Goal: Task Accomplishment & Management: Use online tool/utility

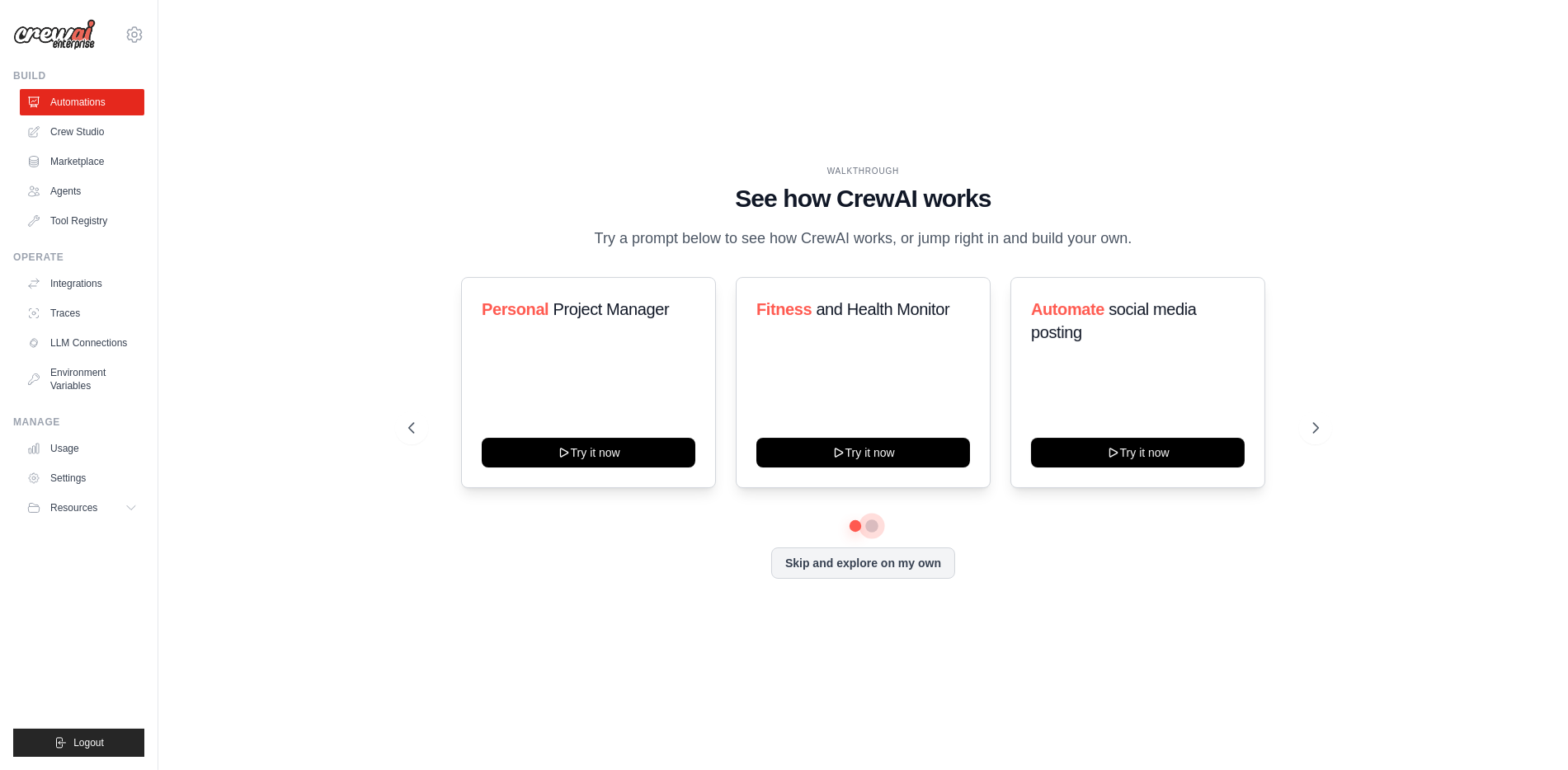
click at [873, 530] on button at bounding box center [871, 525] width 13 height 13
click at [856, 525] on button at bounding box center [854, 525] width 11 height 11
click at [1155, 673] on div "WALKTHROUGH See how [PERSON_NAME] works Try a prompt below to see how [PERSON_N…" at bounding box center [863, 385] width 1357 height 737
click at [1155, 673] on div "WALKTHROUGH See how [PERSON_NAME] works Try a prompt below to see how [PERSON_N…" at bounding box center [863, 385] width 1357 height 737
click at [138, 37] on icon at bounding box center [134, 34] width 19 height 19
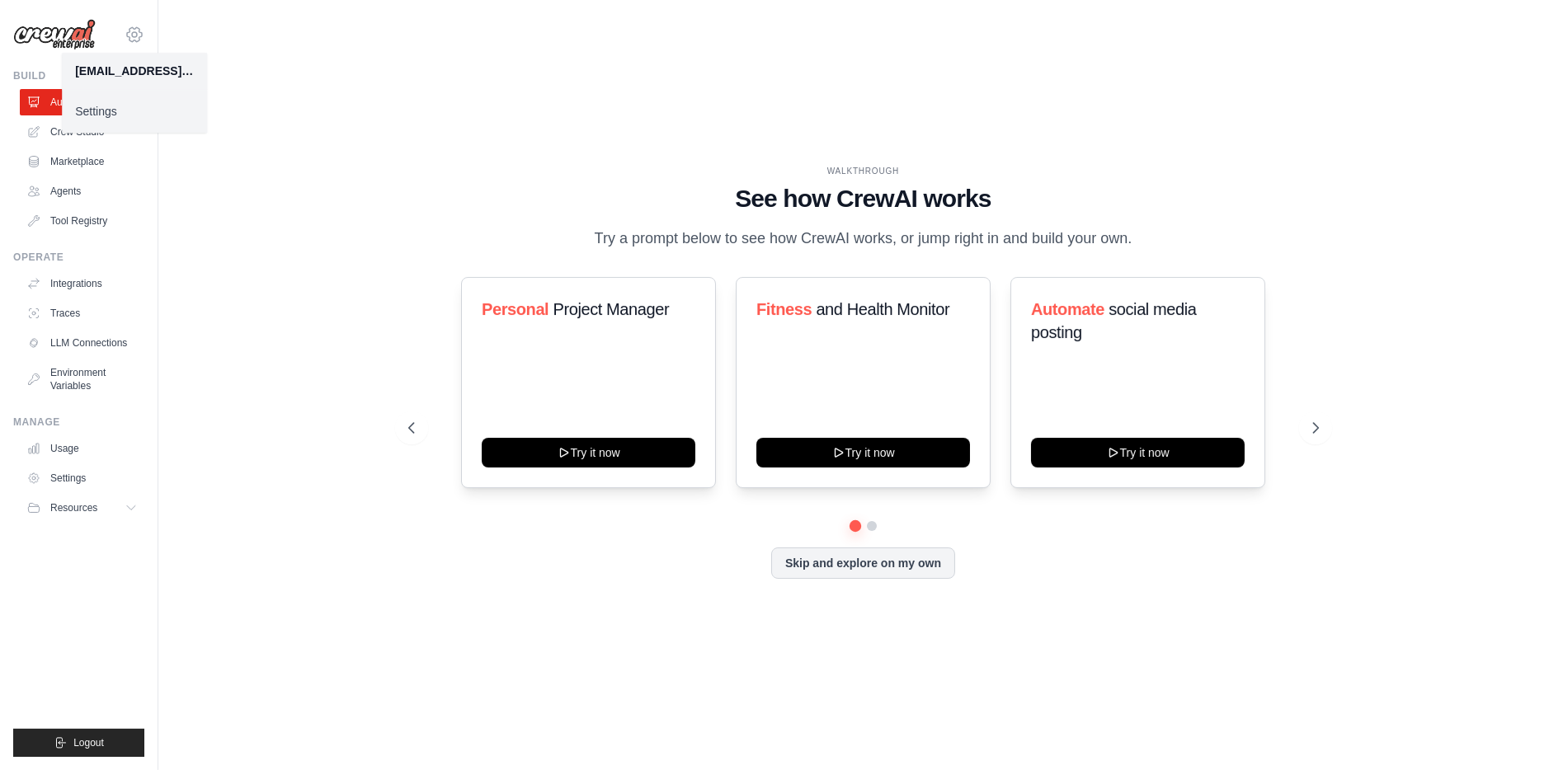
click at [132, 37] on icon at bounding box center [134, 34] width 19 height 19
click at [112, 106] on link "Settings" at bounding box center [134, 111] width 145 height 30
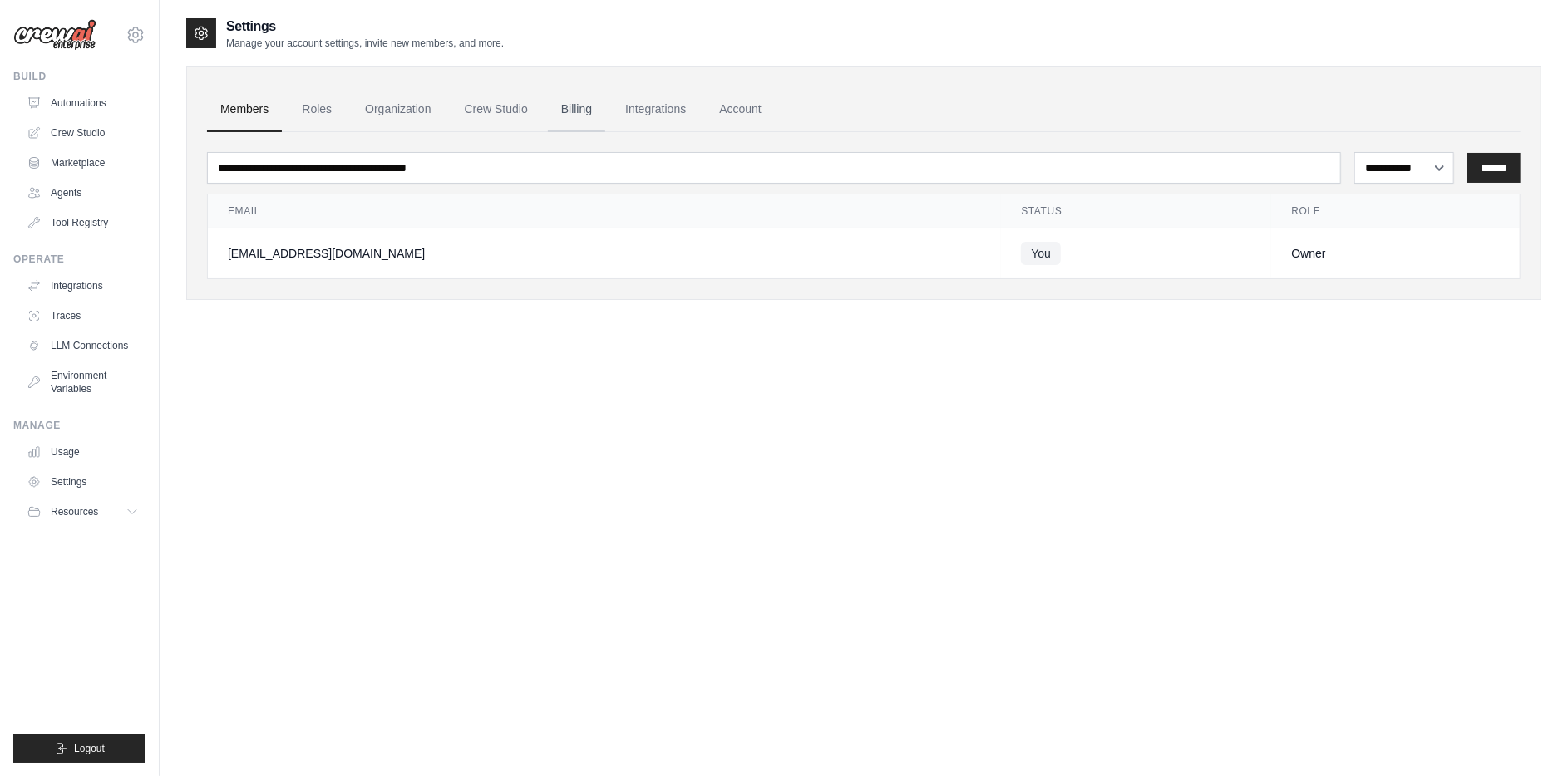
click at [595, 108] on link "Billing" at bounding box center [576, 109] width 57 height 44
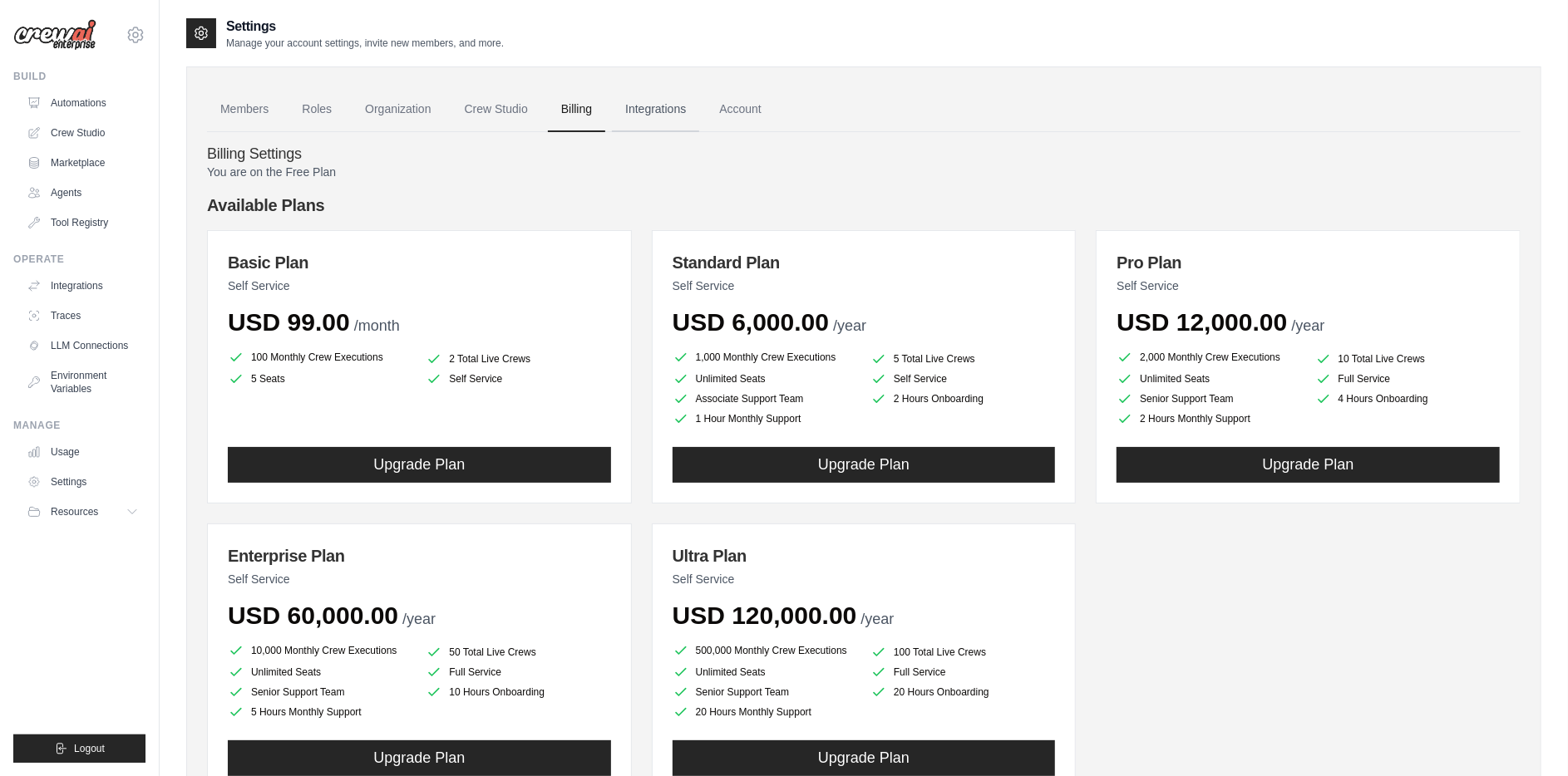
click at [650, 107] on link "Integrations" at bounding box center [655, 109] width 87 height 44
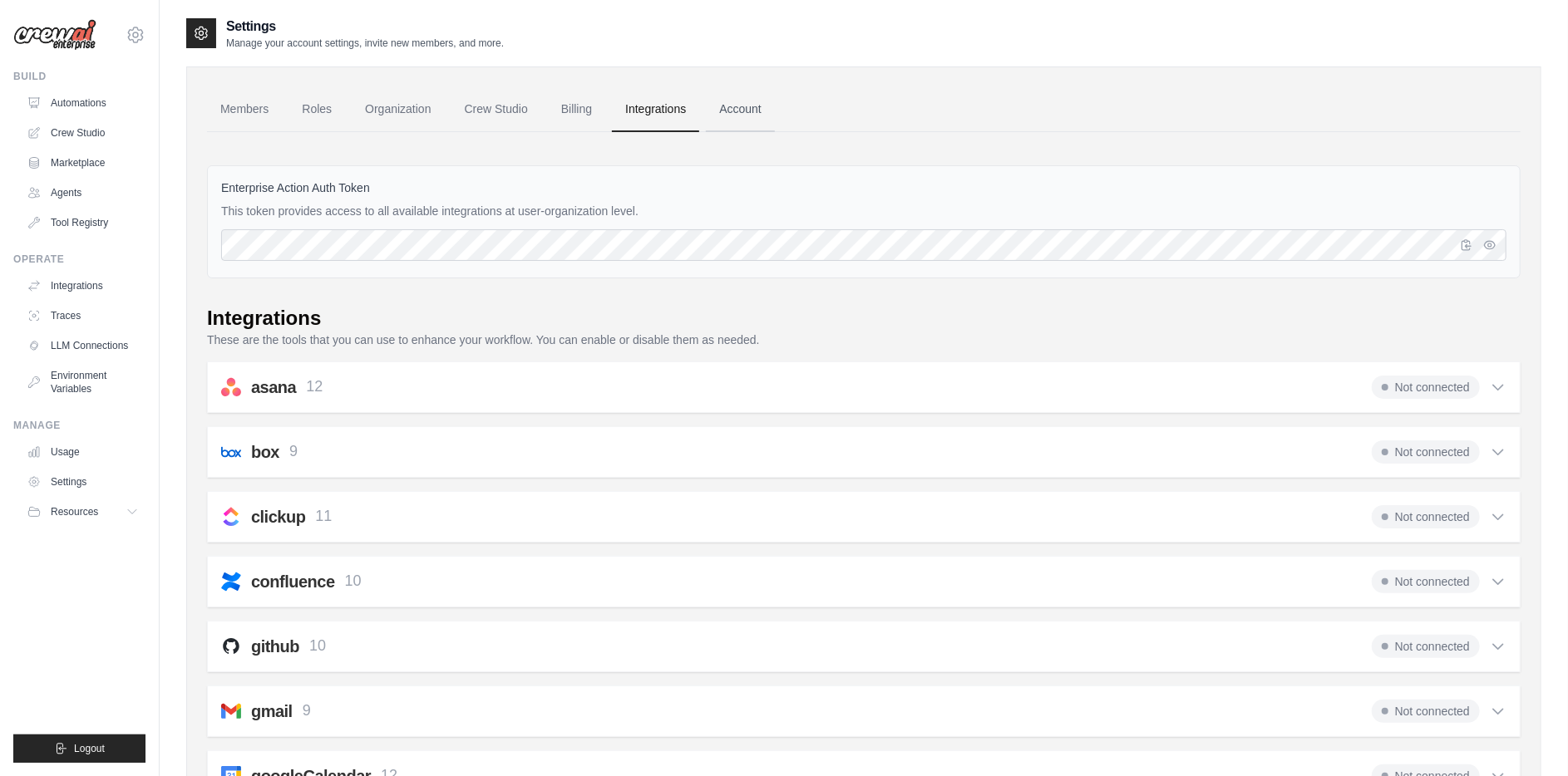
click at [735, 114] on link "Account" at bounding box center [741, 109] width 69 height 44
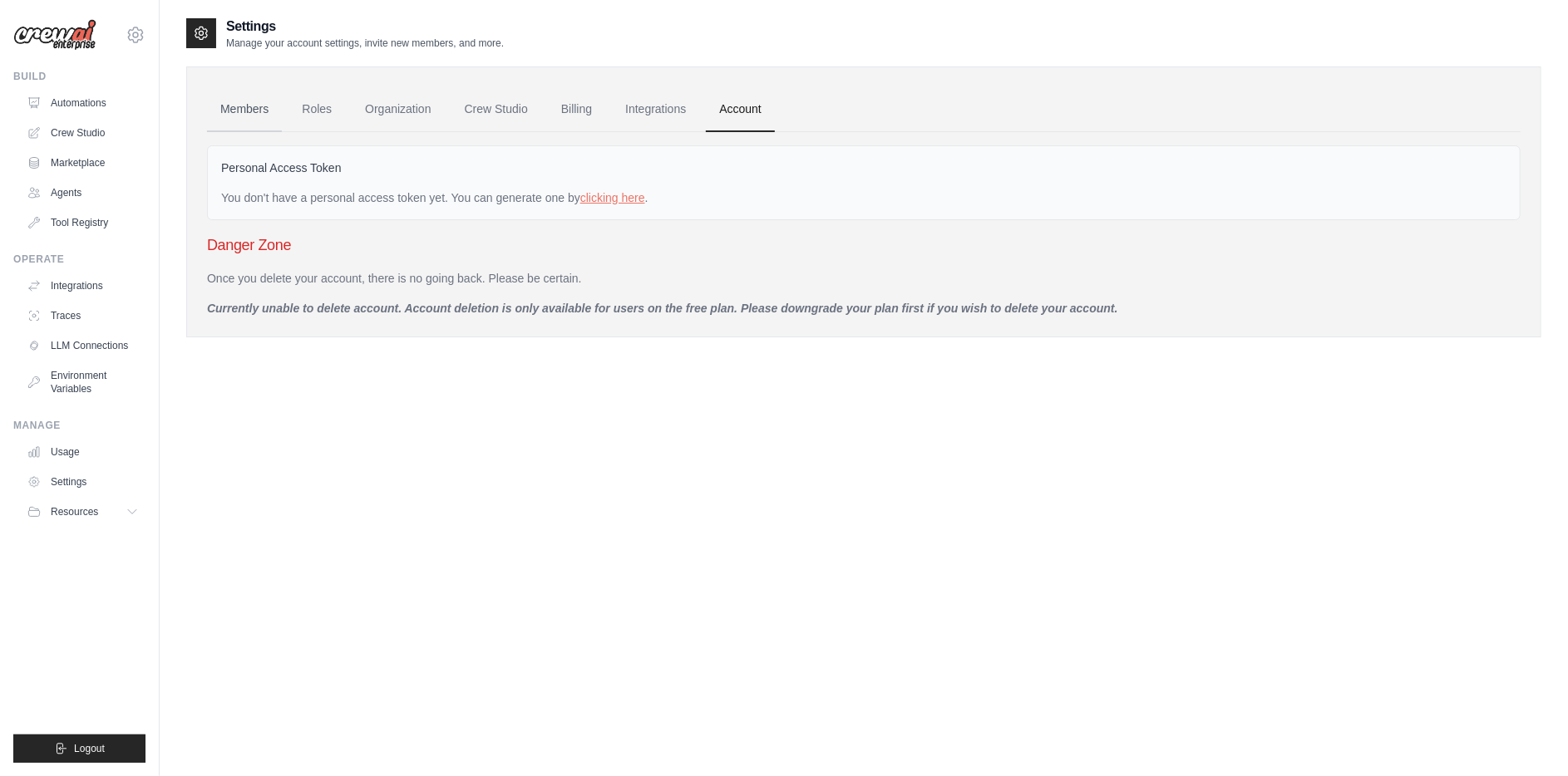
click at [226, 116] on link "Members" at bounding box center [245, 109] width 75 height 44
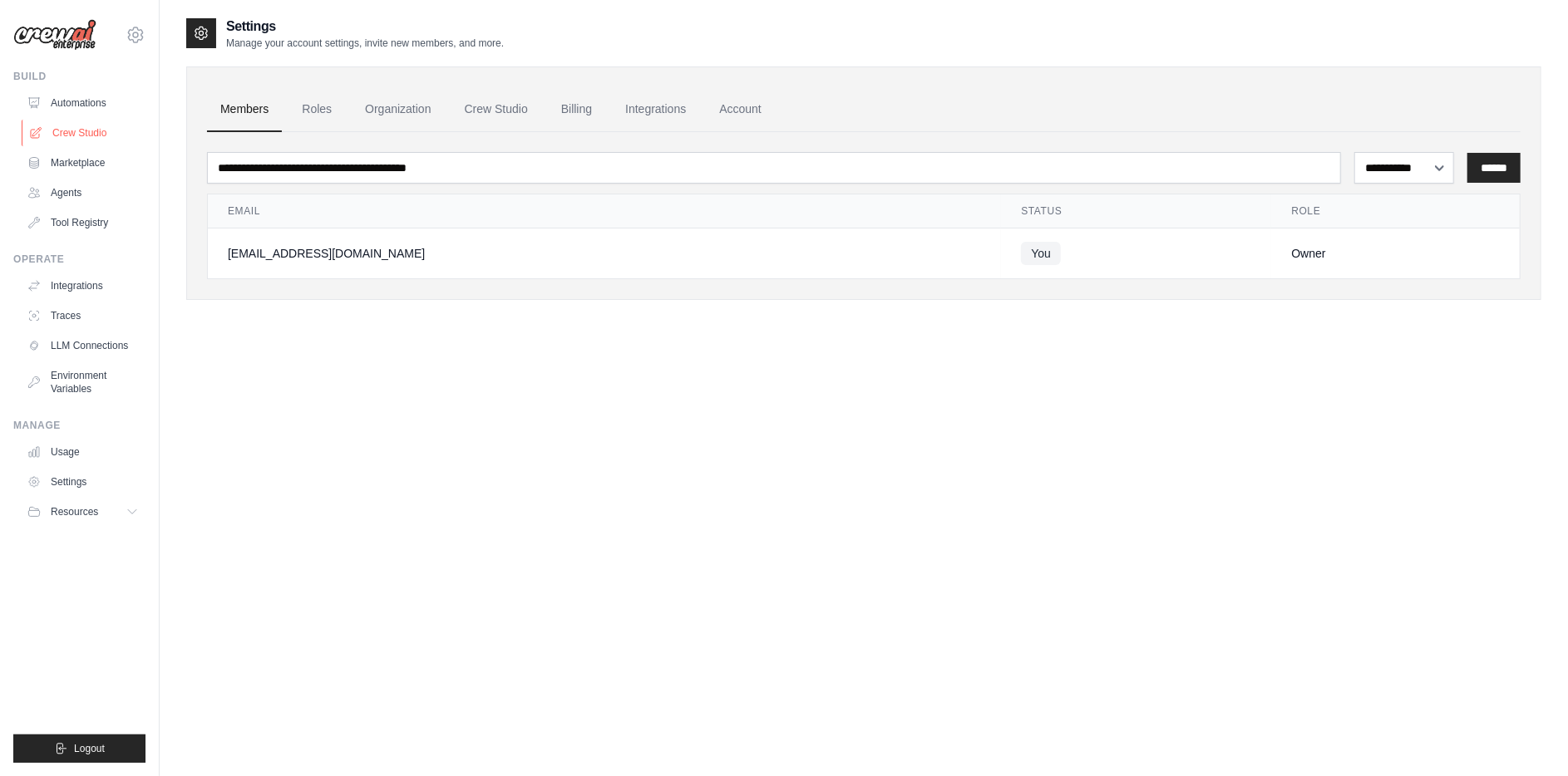
click at [66, 136] on link "Crew Studio" at bounding box center [84, 133] width 126 height 27
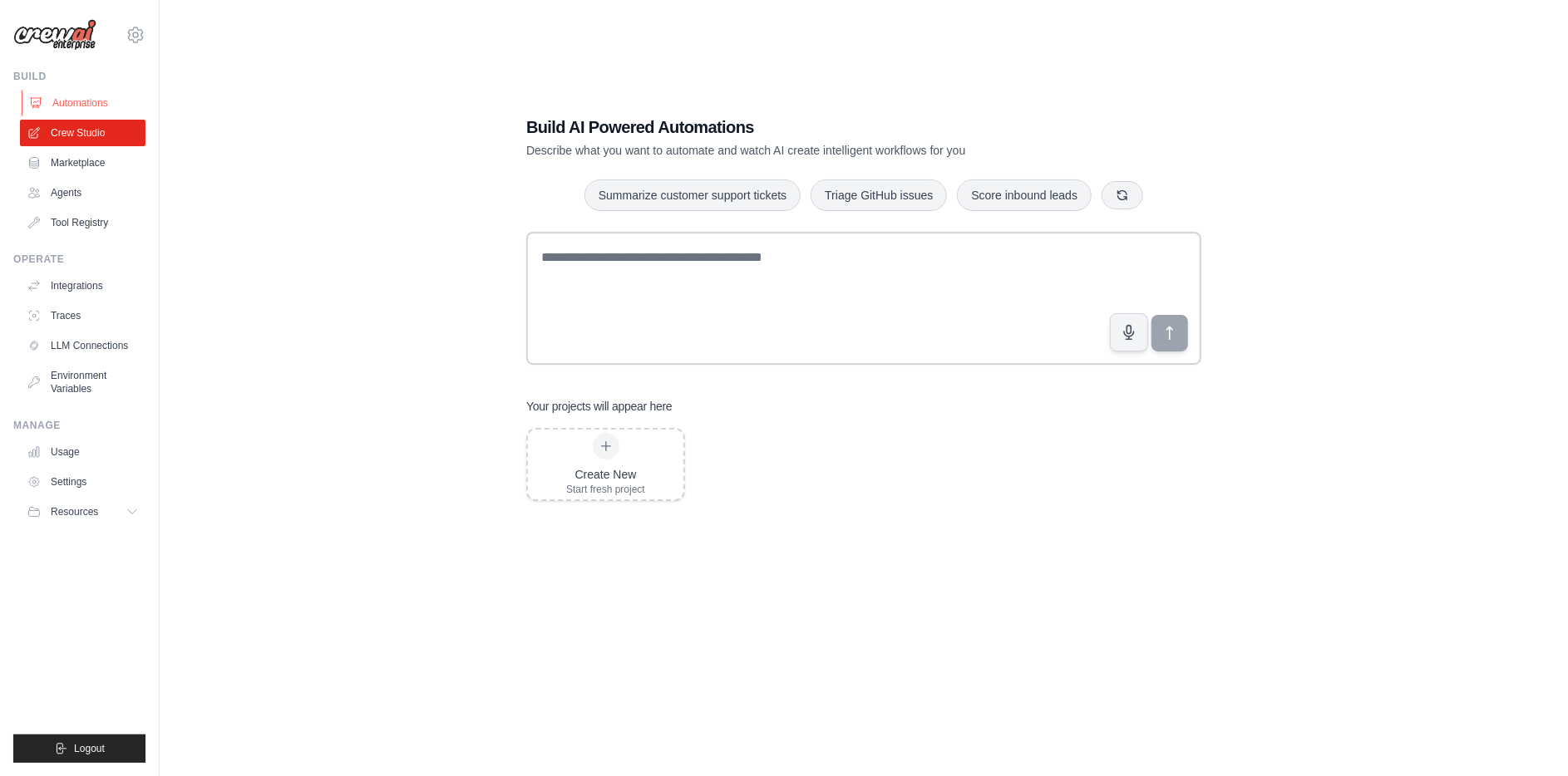
click at [63, 105] on link "Automations" at bounding box center [84, 103] width 126 height 27
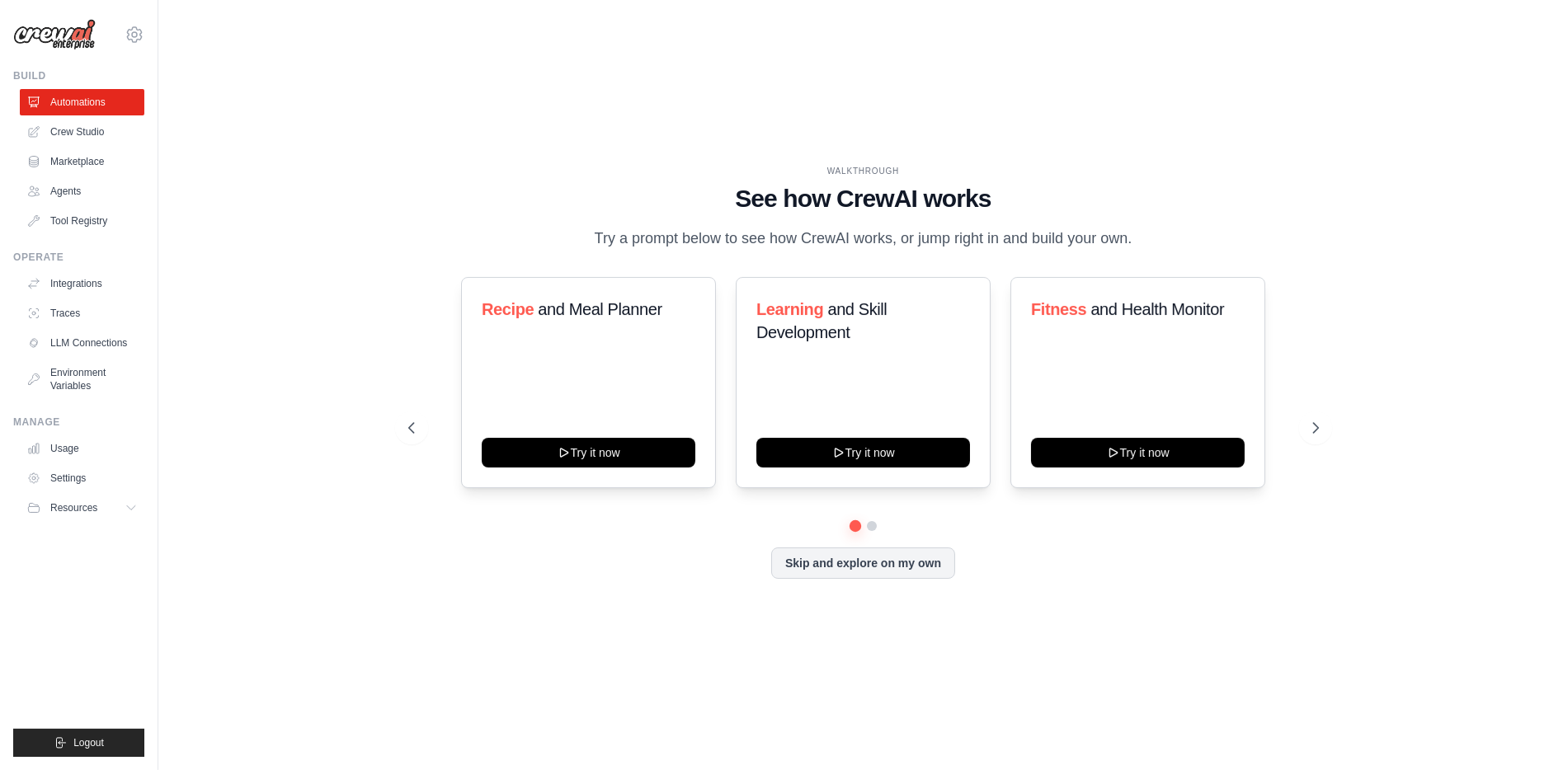
click at [78, 32] on img at bounding box center [54, 34] width 82 height 31
click at [94, 515] on button "Resources" at bounding box center [83, 508] width 125 height 26
click at [64, 450] on link "Usage" at bounding box center [83, 449] width 125 height 26
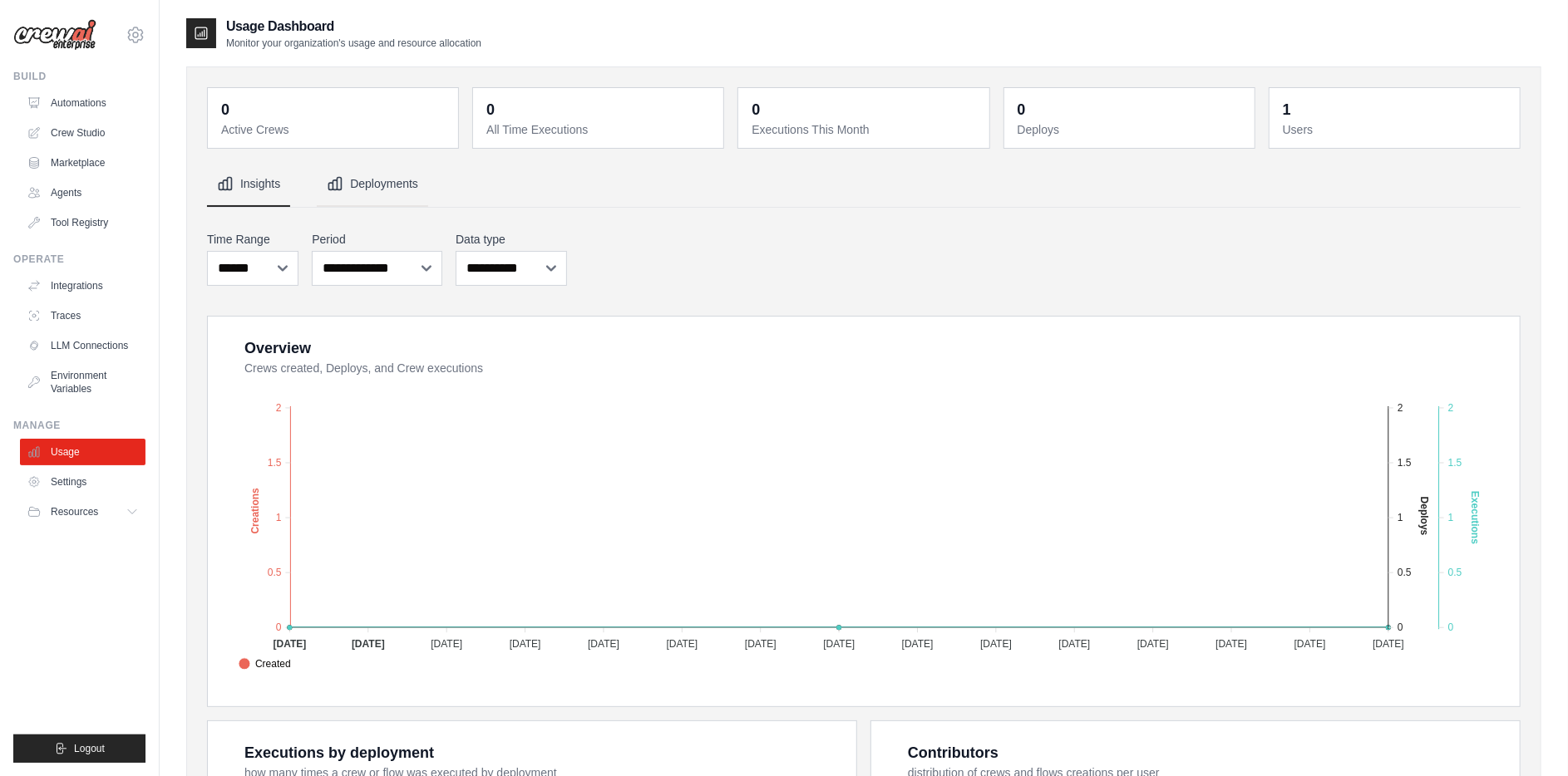
click at [413, 189] on button "Deployments" at bounding box center [372, 184] width 111 height 44
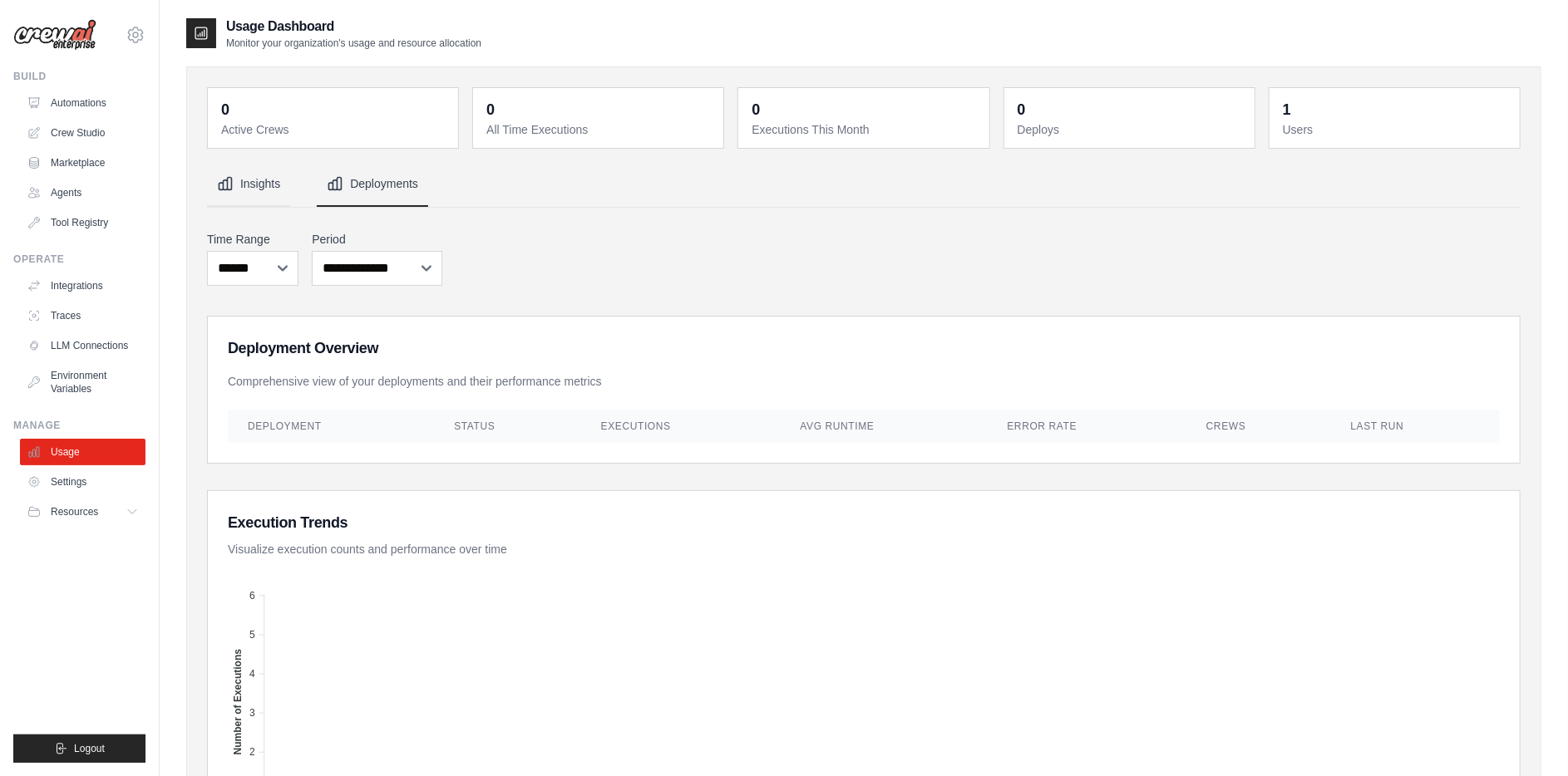
click at [269, 182] on button "Insights" at bounding box center [248, 184] width 83 height 44
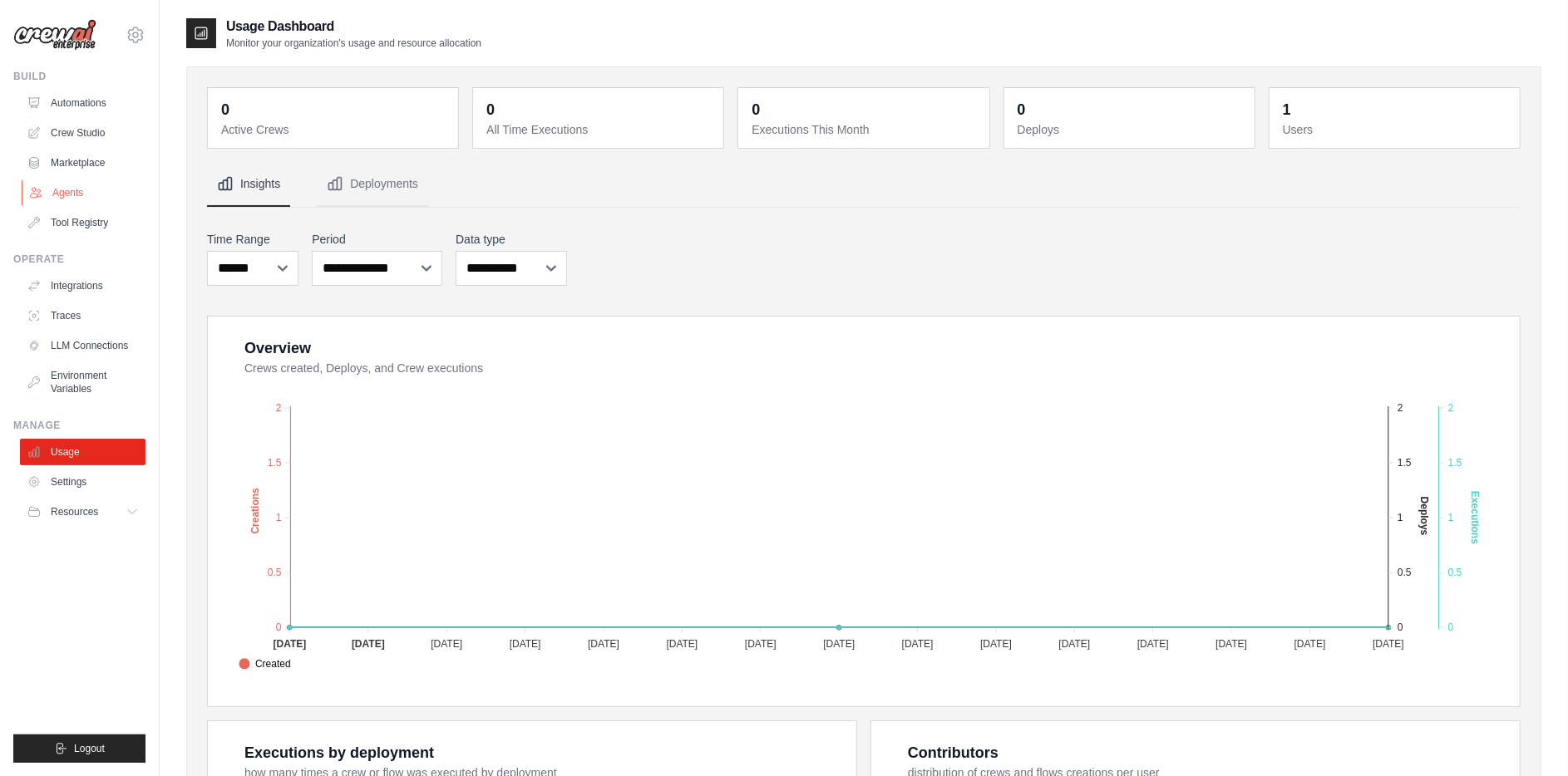
click at [69, 191] on link "Agents" at bounding box center [84, 193] width 126 height 27
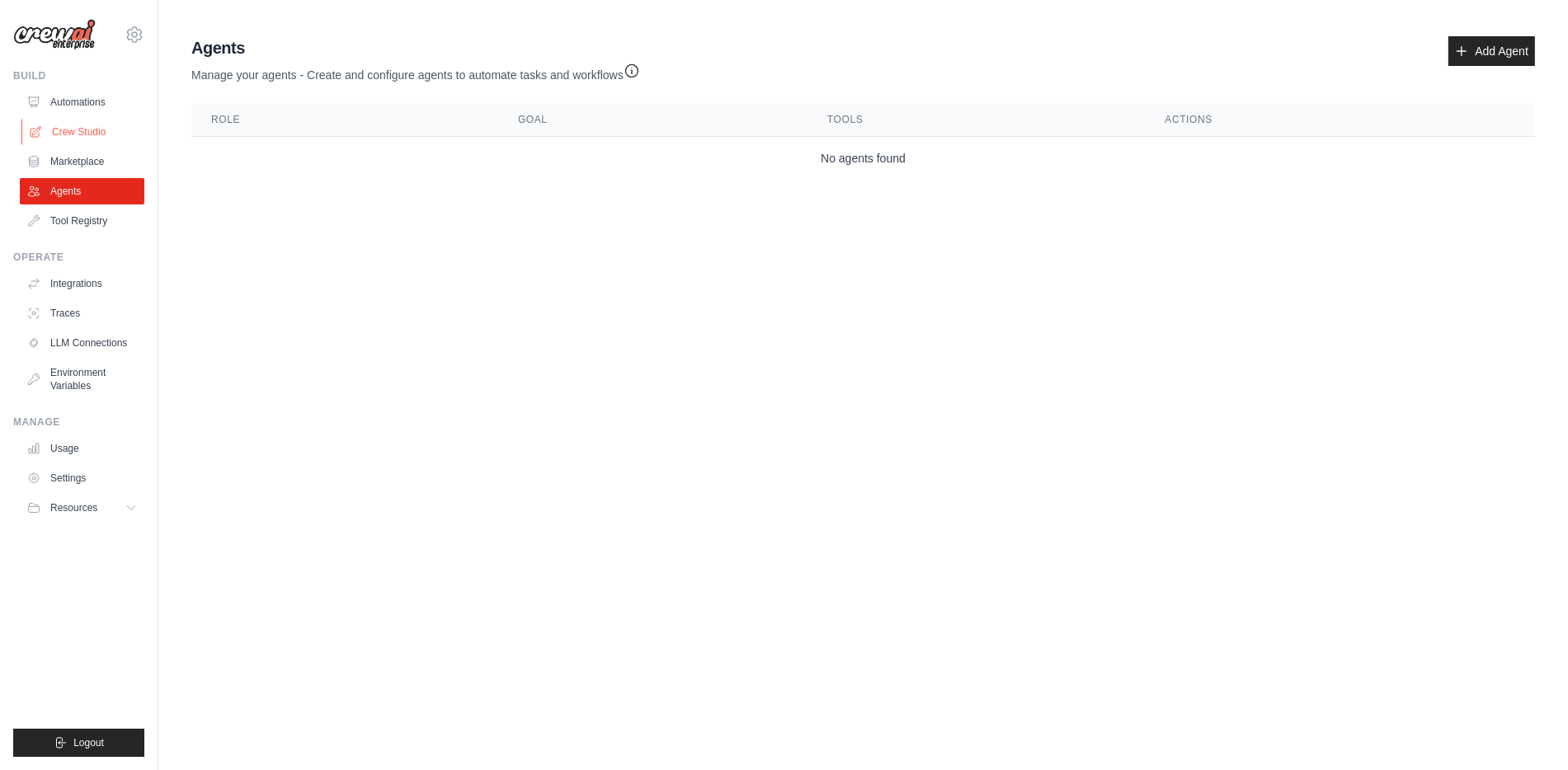
click at [79, 136] on link "Crew Studio" at bounding box center [83, 132] width 125 height 26
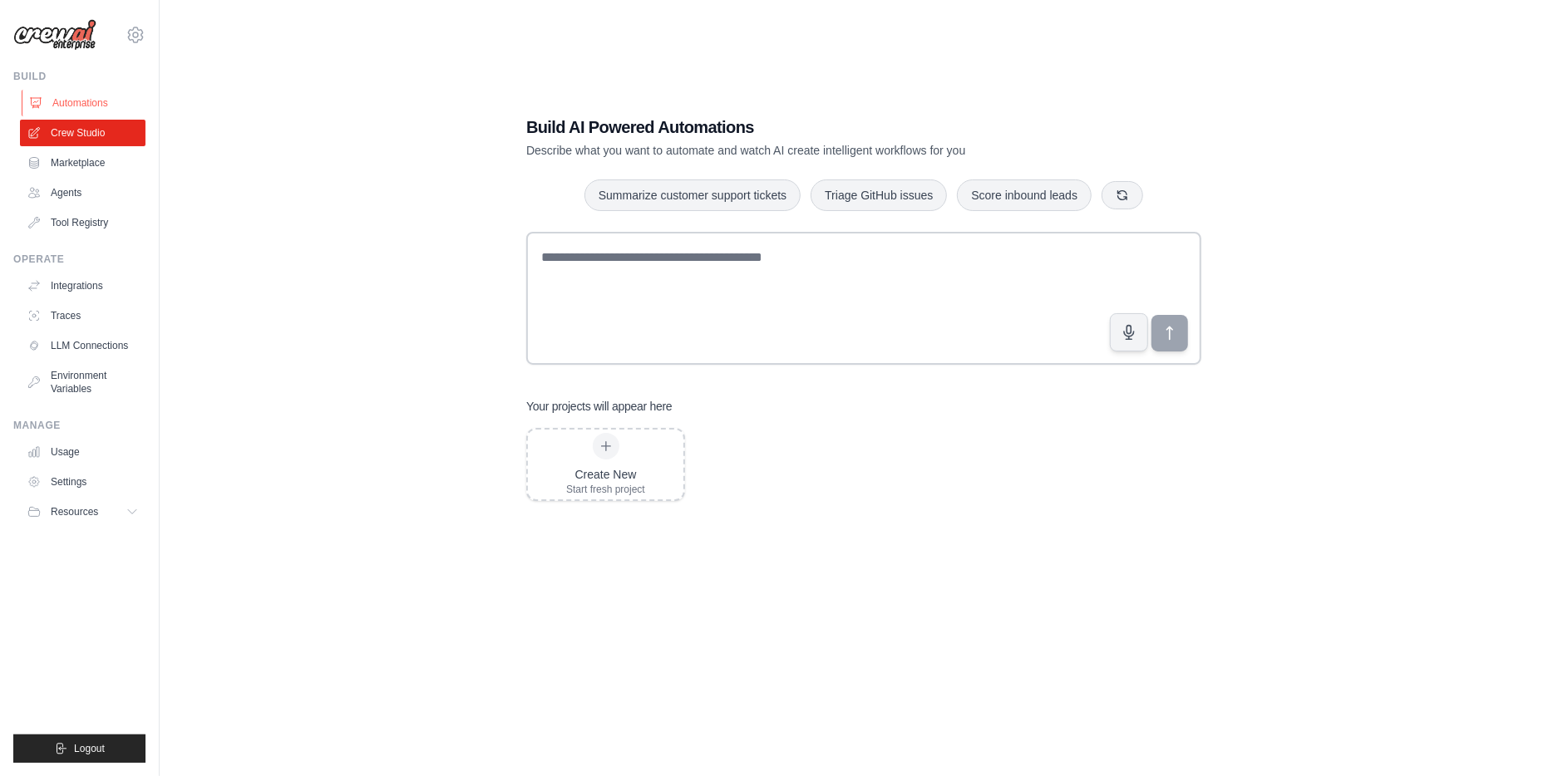
click at [77, 102] on link "Automations" at bounding box center [84, 103] width 126 height 27
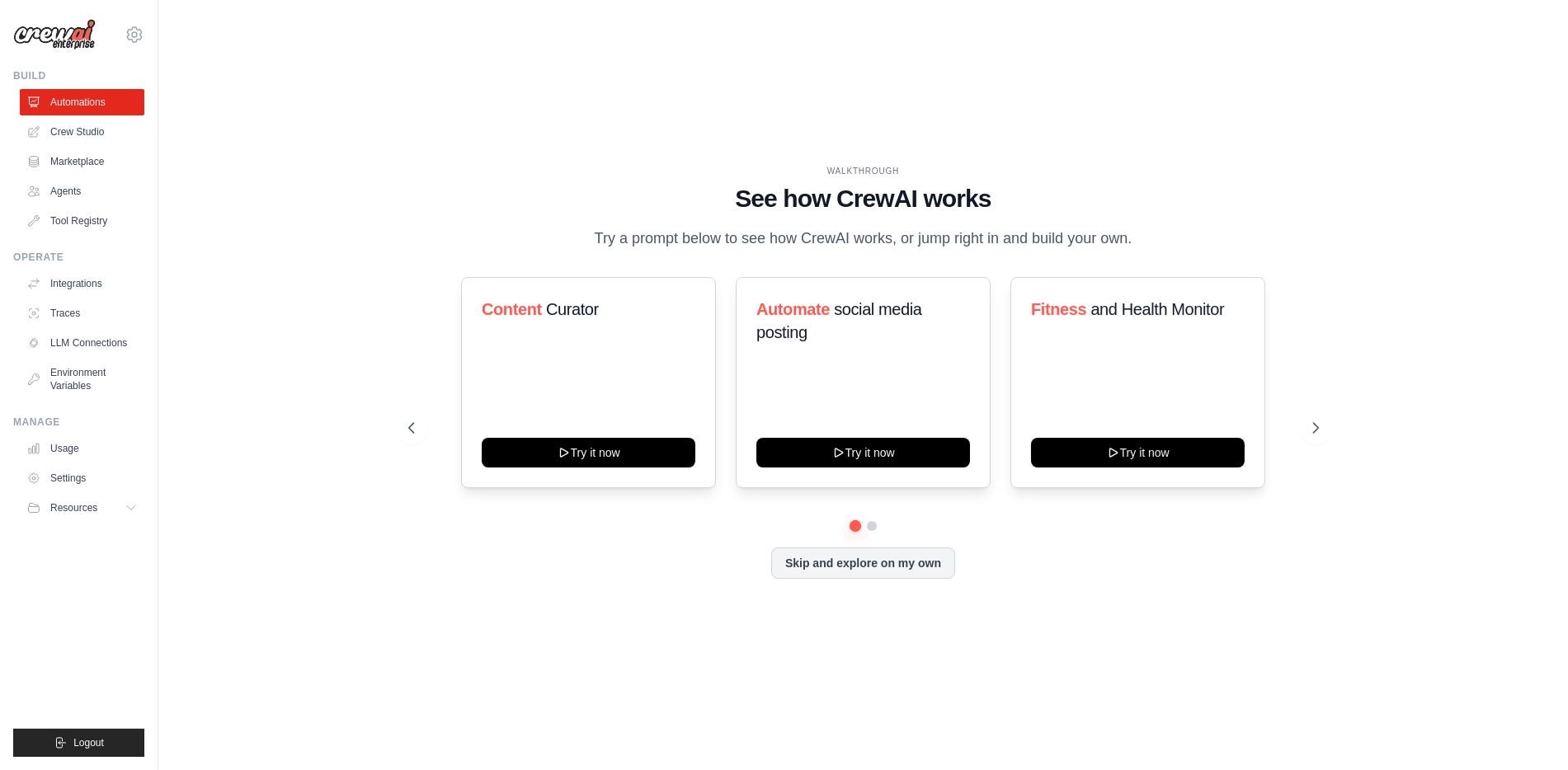
click at [67, 32] on img at bounding box center [54, 34] width 82 height 31
click at [139, 37] on icon at bounding box center [134, 34] width 19 height 19
click at [87, 115] on link "Settings" at bounding box center [134, 111] width 145 height 30
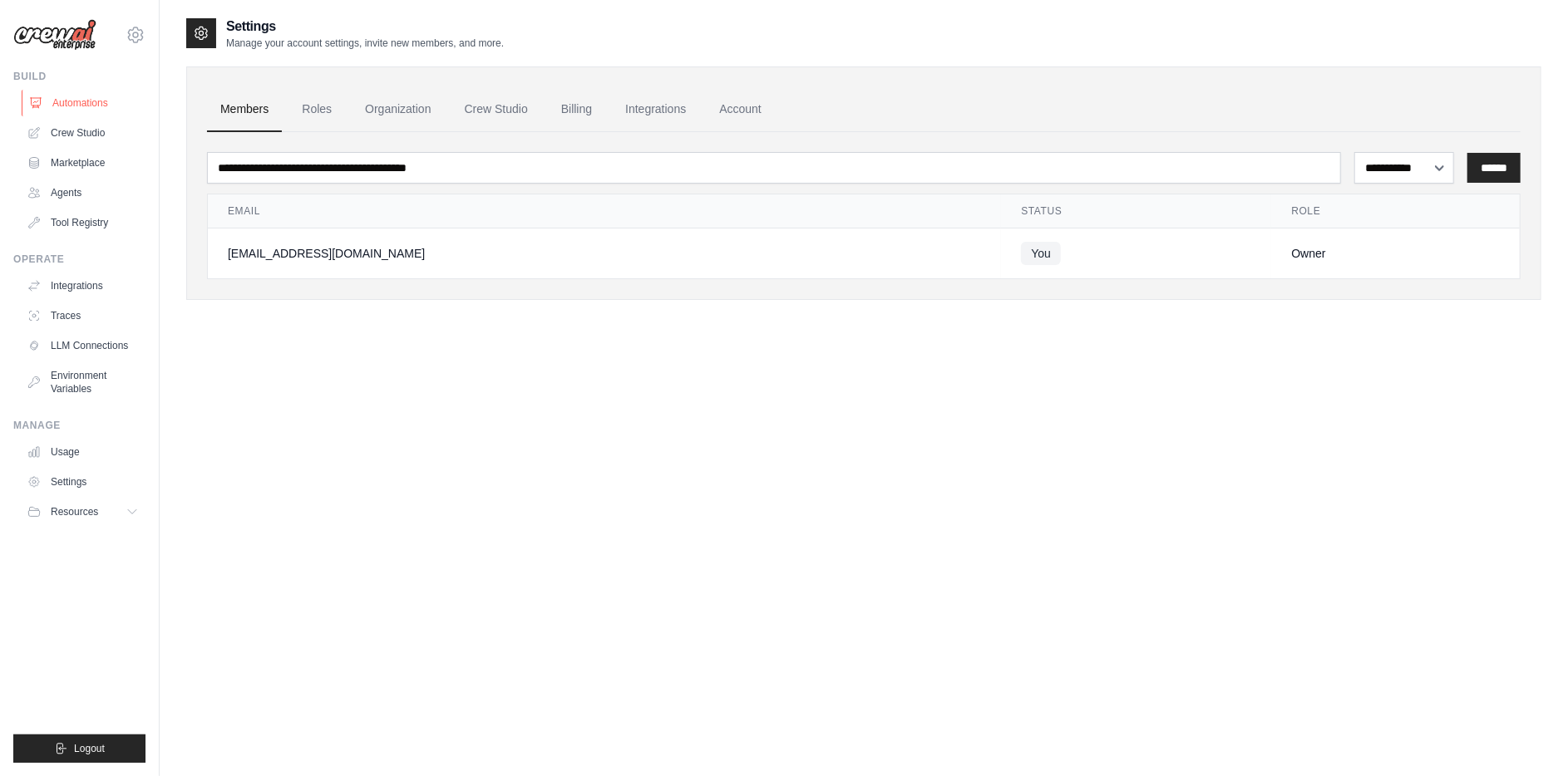
click at [88, 107] on link "Automations" at bounding box center [84, 103] width 126 height 27
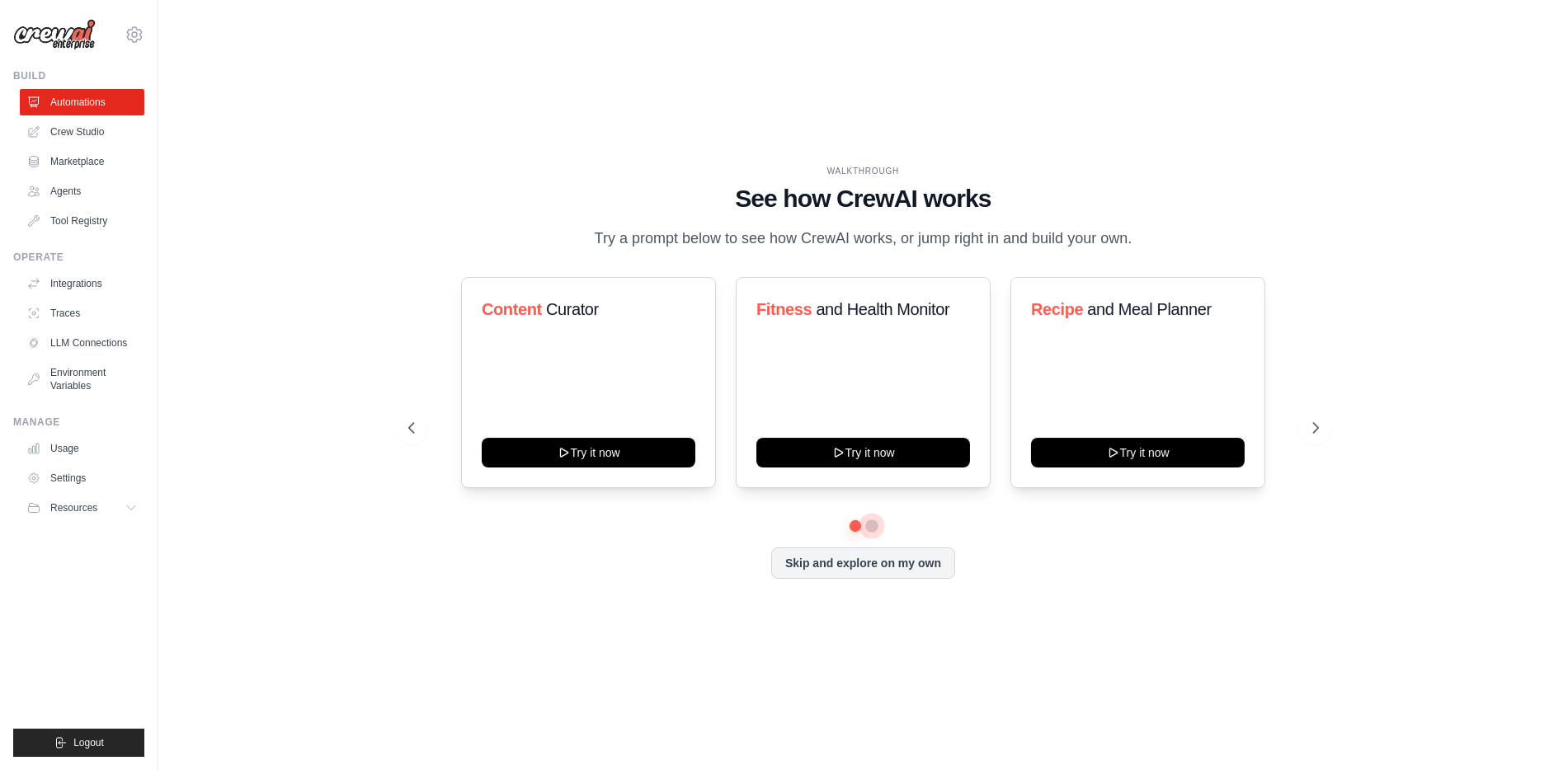
click at [869, 526] on button at bounding box center [871, 525] width 13 height 13
click at [1320, 429] on icon at bounding box center [1317, 427] width 17 height 17
click at [1321, 429] on icon at bounding box center [1317, 427] width 17 height 17
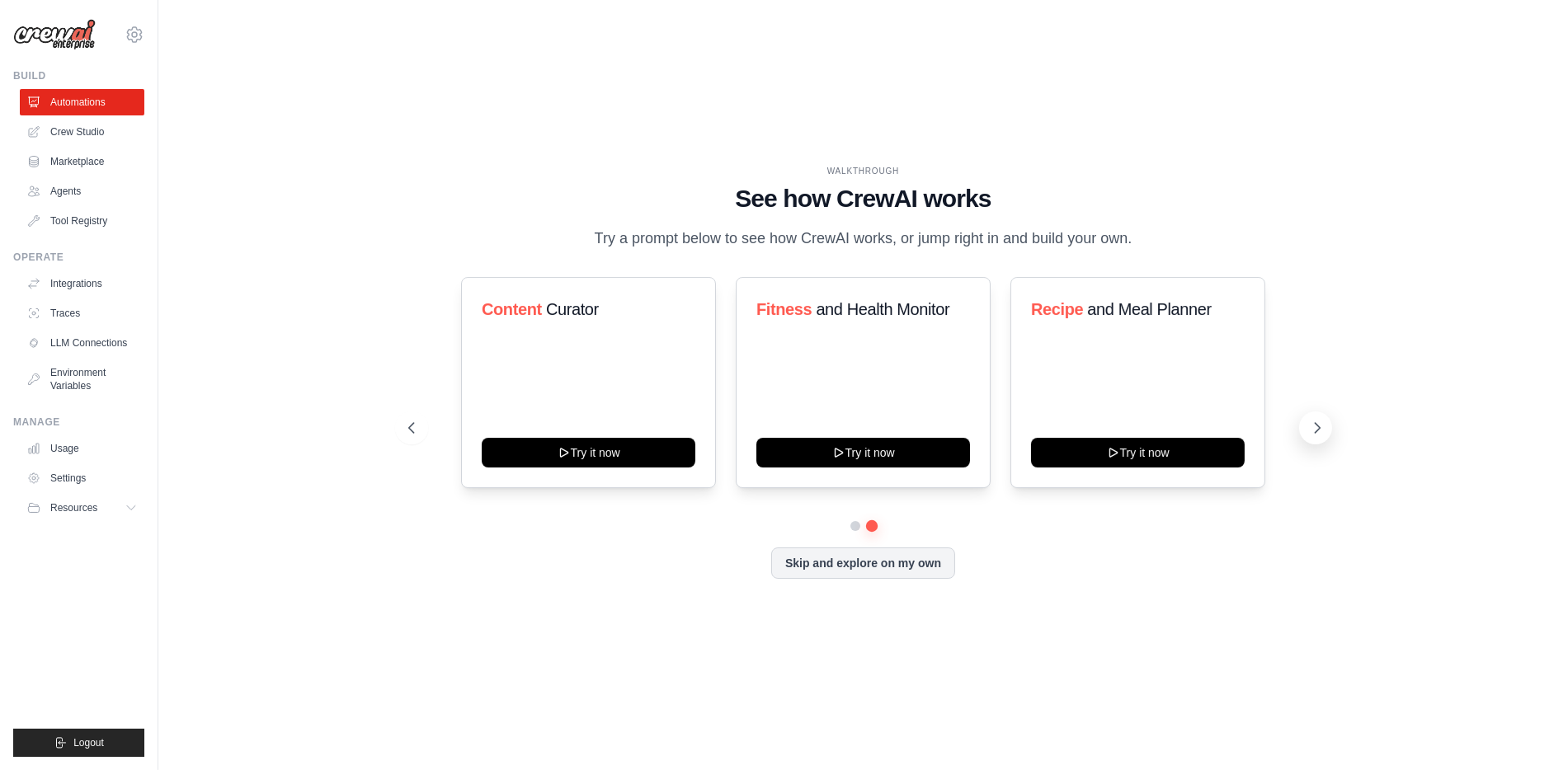
click at [1321, 429] on icon at bounding box center [1317, 427] width 17 height 17
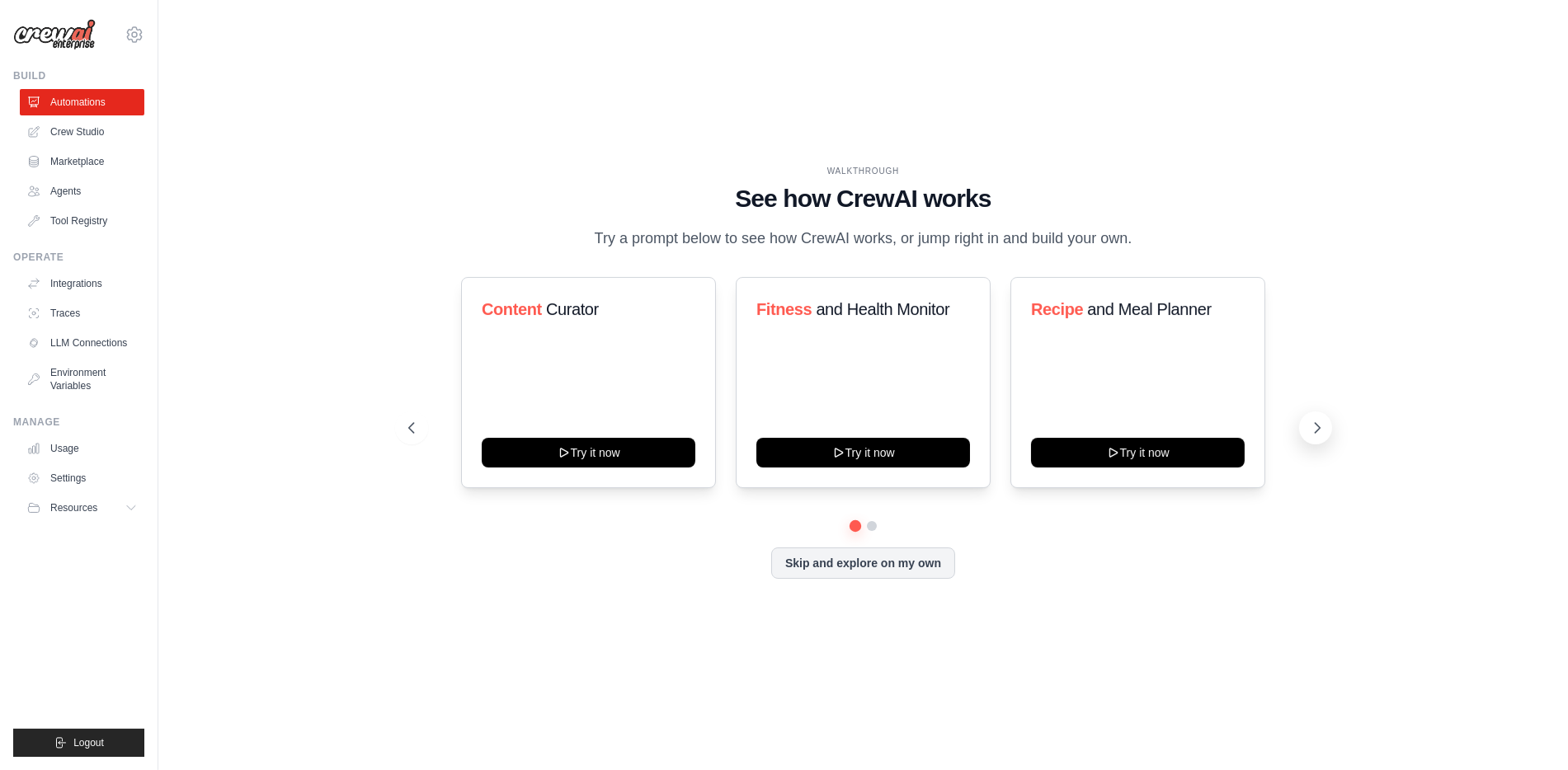
click at [1321, 429] on icon at bounding box center [1317, 427] width 17 height 17
click at [415, 432] on icon at bounding box center [410, 427] width 17 height 17
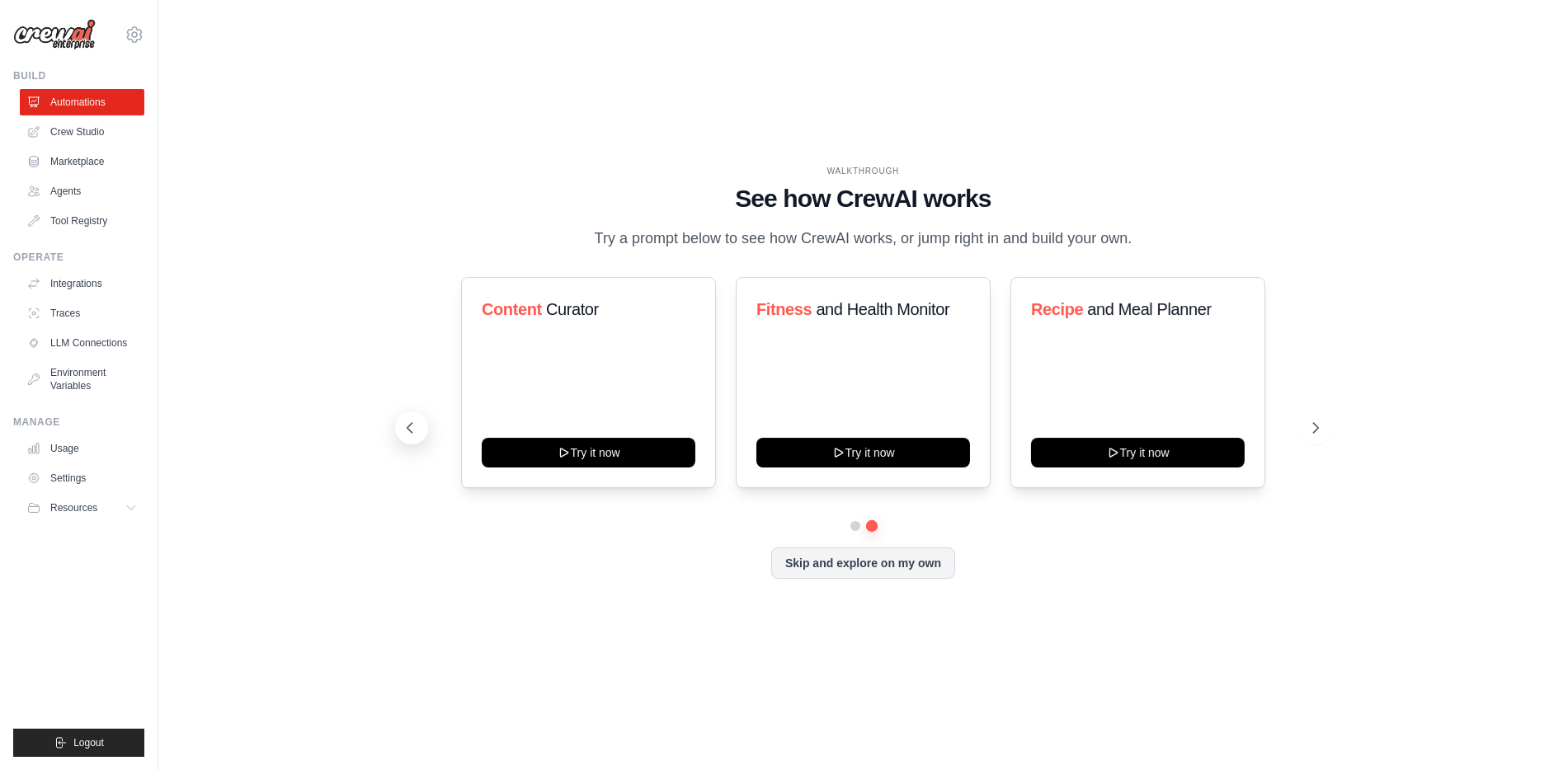
click at [415, 432] on icon at bounding box center [410, 427] width 17 height 17
click at [902, 569] on button "Skip and explore on my own" at bounding box center [863, 561] width 184 height 31
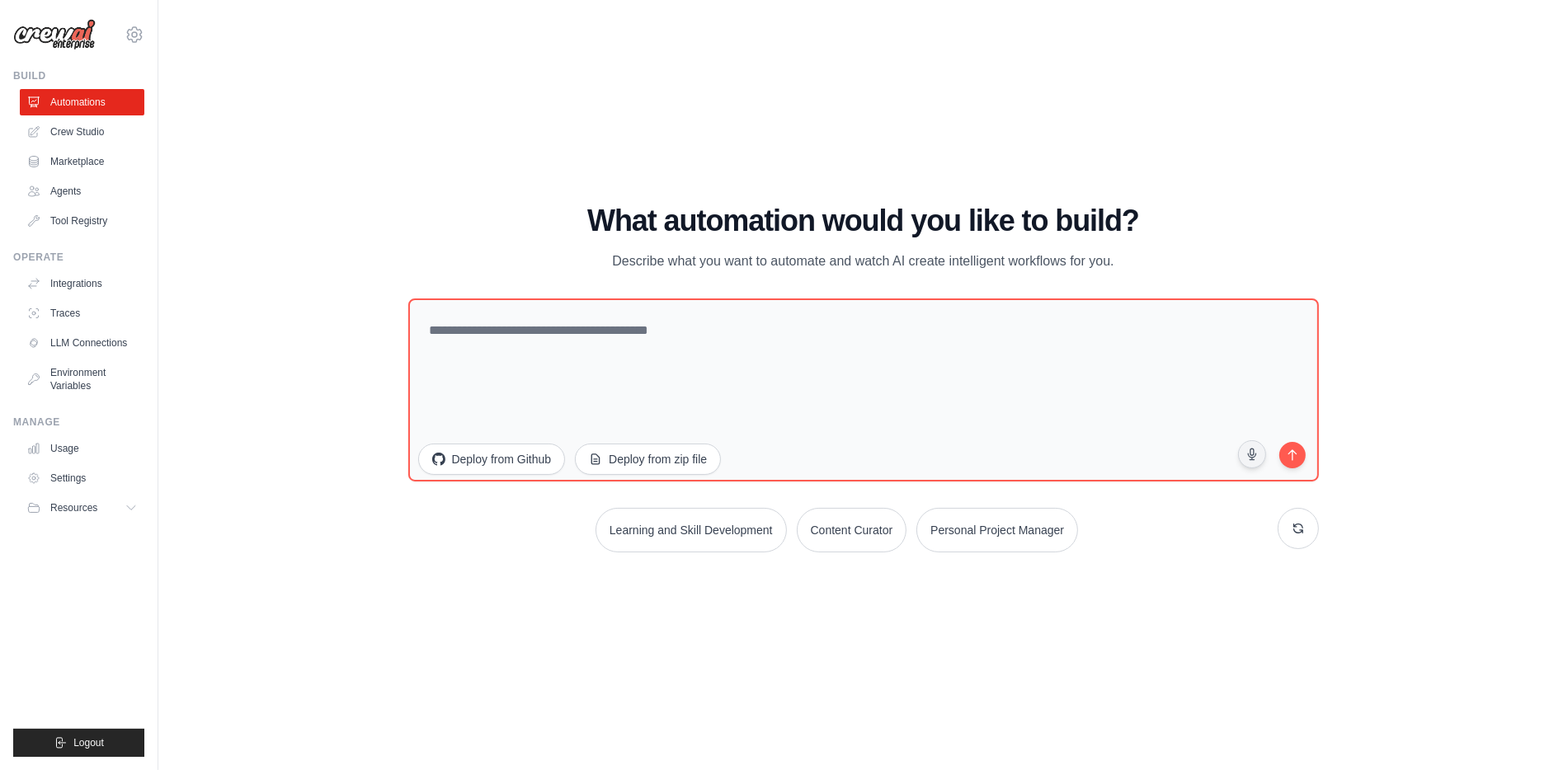
click at [72, 37] on img at bounding box center [54, 34] width 82 height 31
click at [683, 539] on button "Learning and Skill Development" at bounding box center [691, 527] width 194 height 45
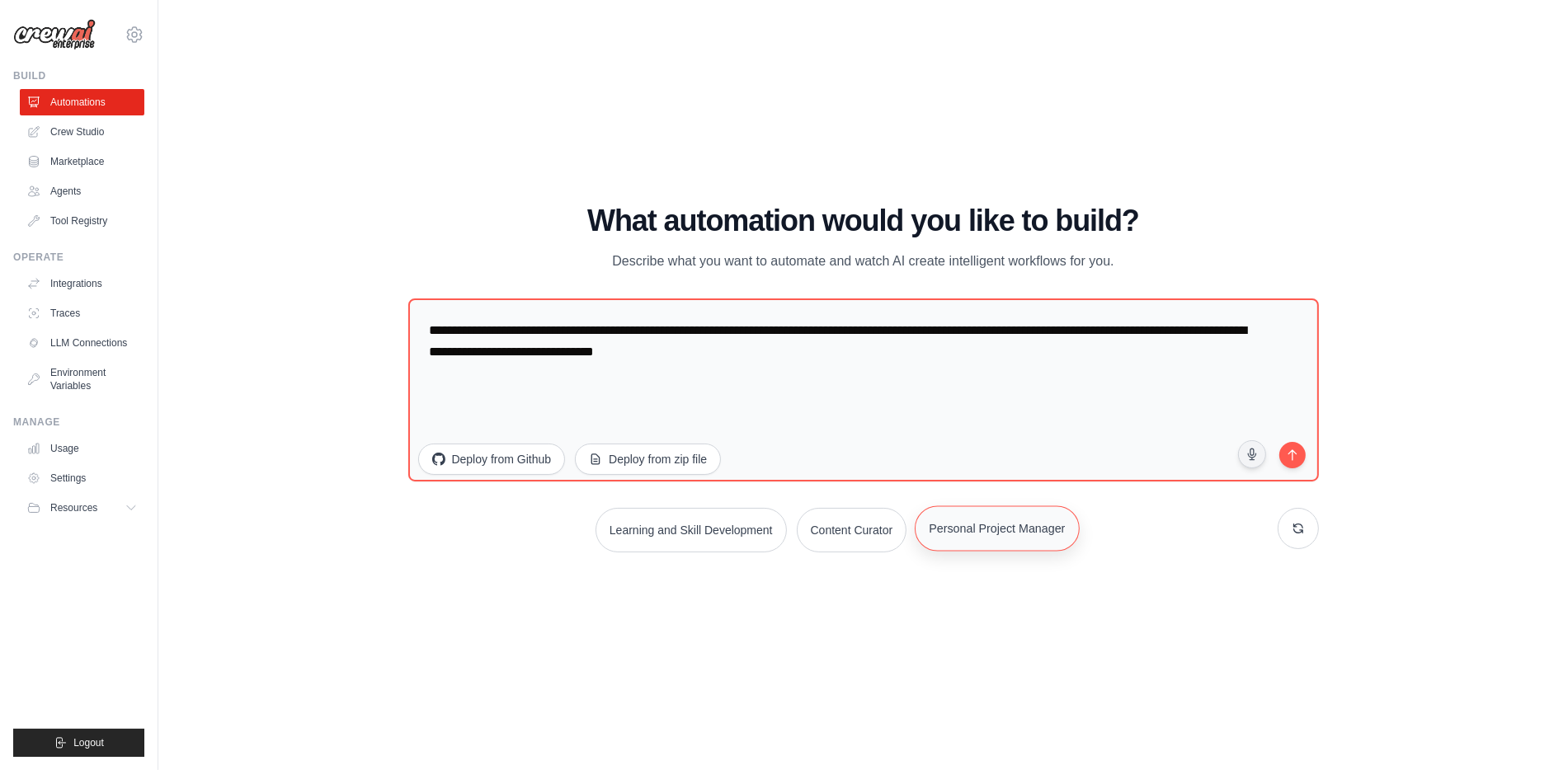
click at [997, 544] on button "Personal Project Manager" at bounding box center [997, 527] width 165 height 45
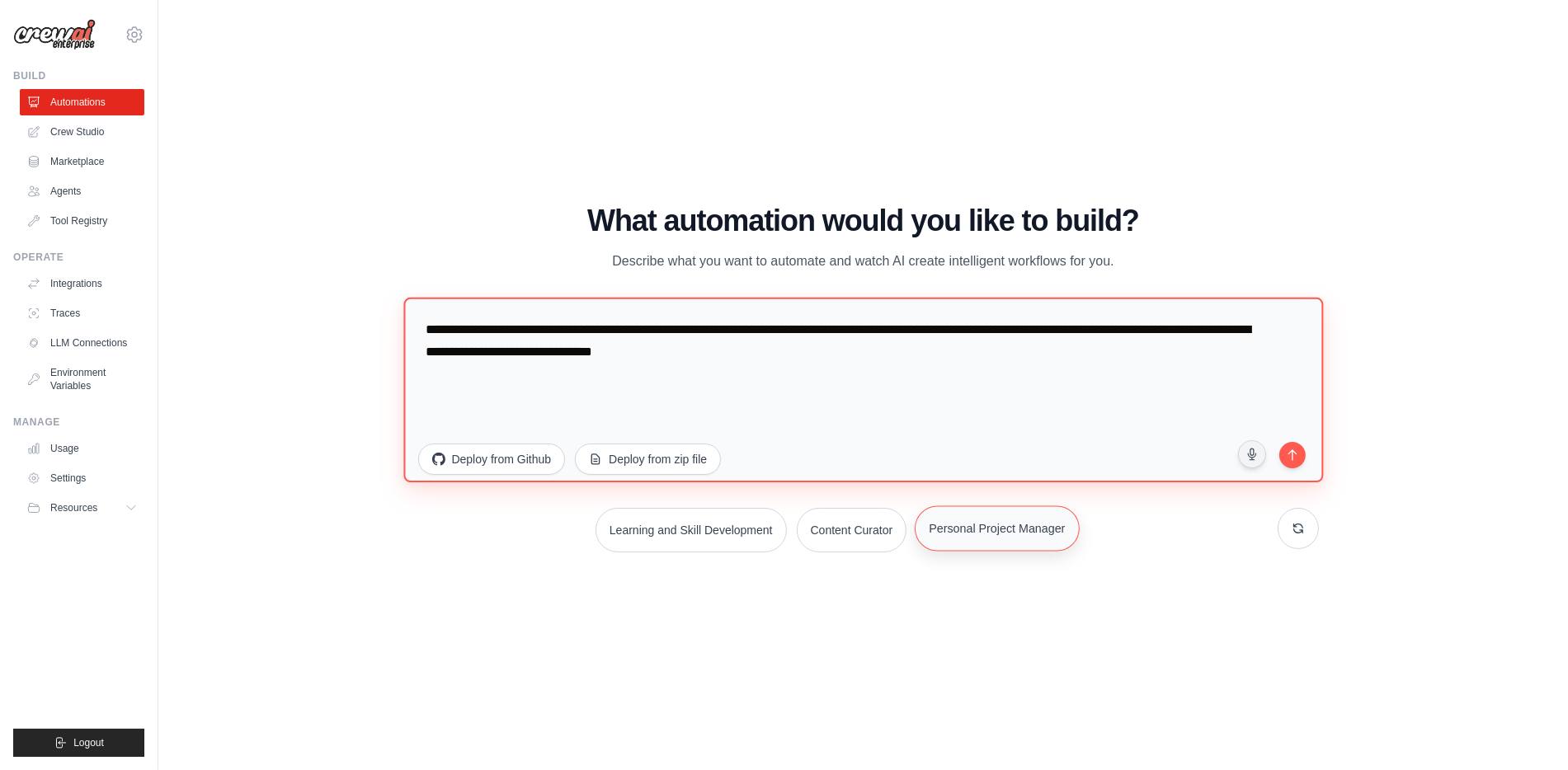
type textarea "**********"
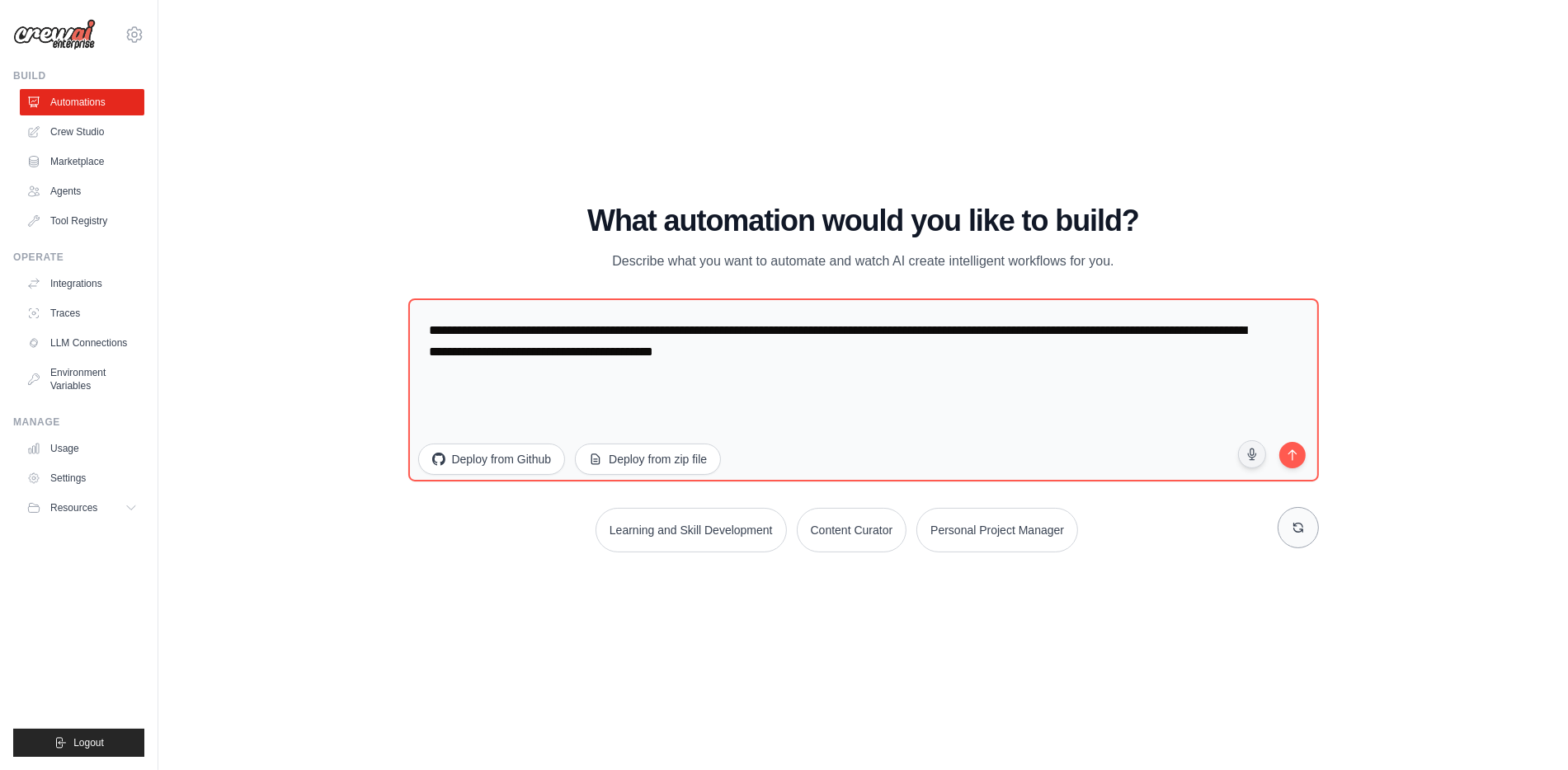
click at [1299, 525] on icon at bounding box center [1298, 527] width 13 height 13
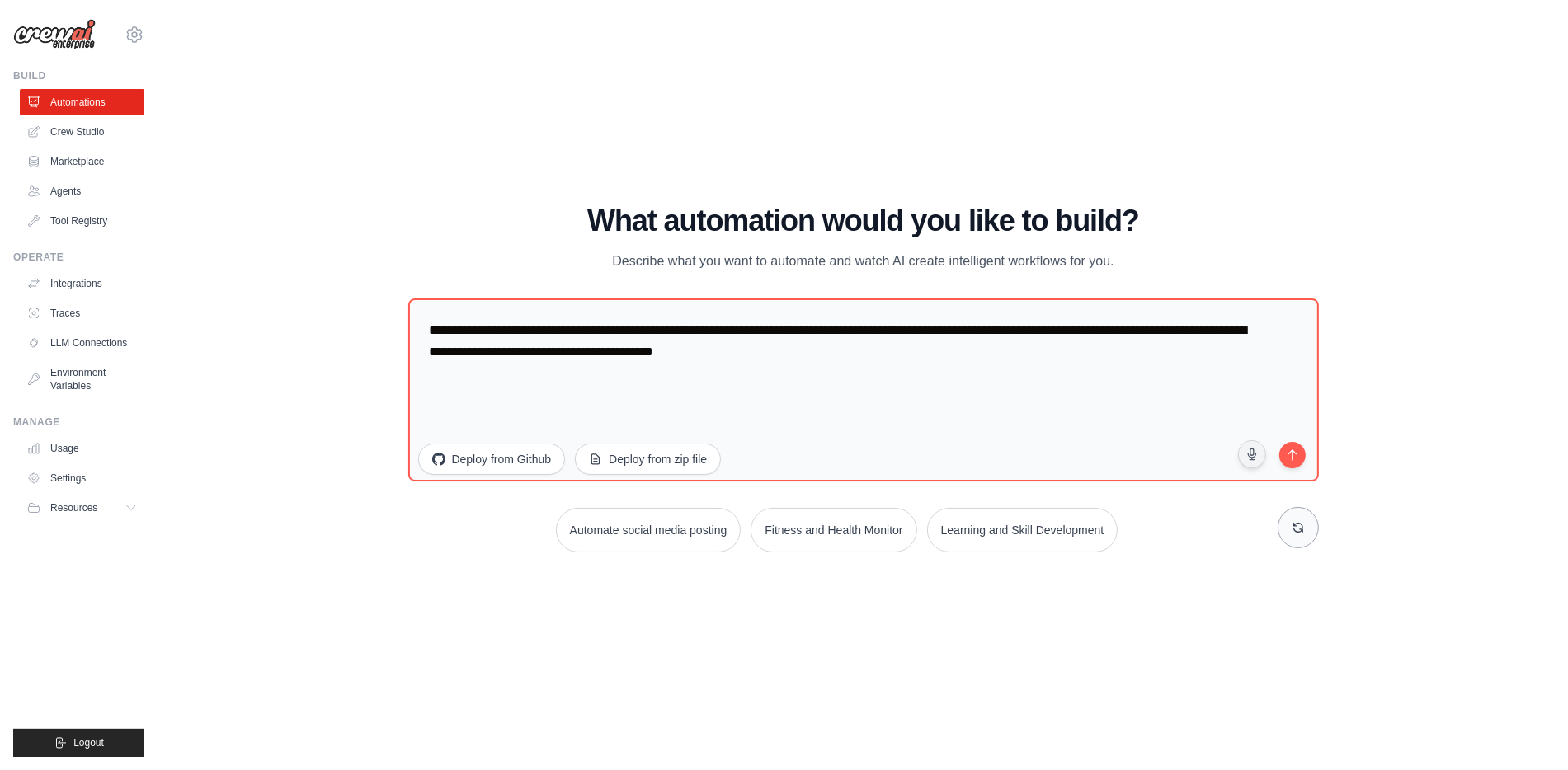
click at [1299, 525] on icon at bounding box center [1298, 527] width 13 height 13
click at [72, 108] on link "Automations" at bounding box center [83, 102] width 125 height 26
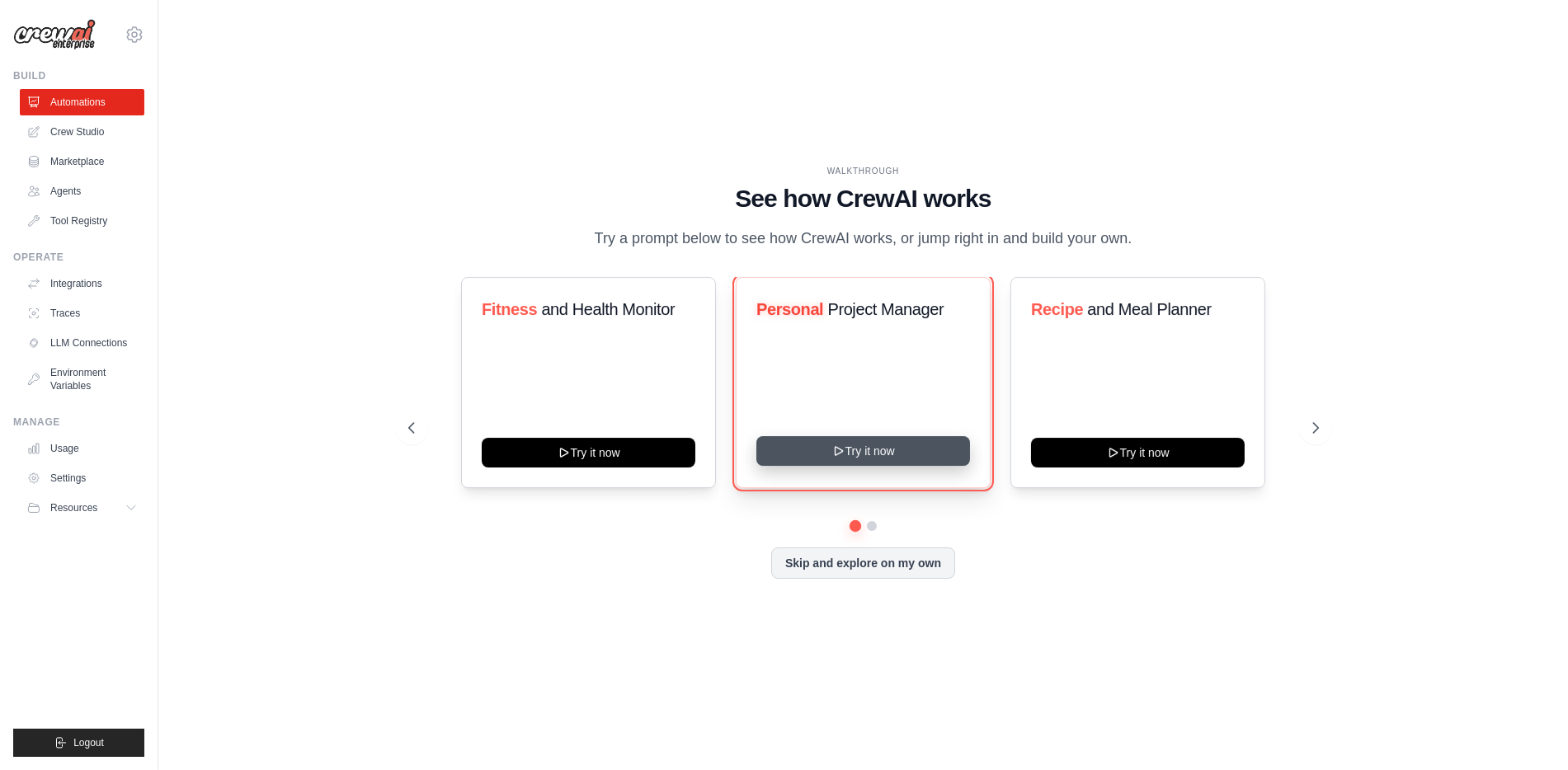
click at [868, 457] on button "Try it now" at bounding box center [863, 451] width 214 height 30
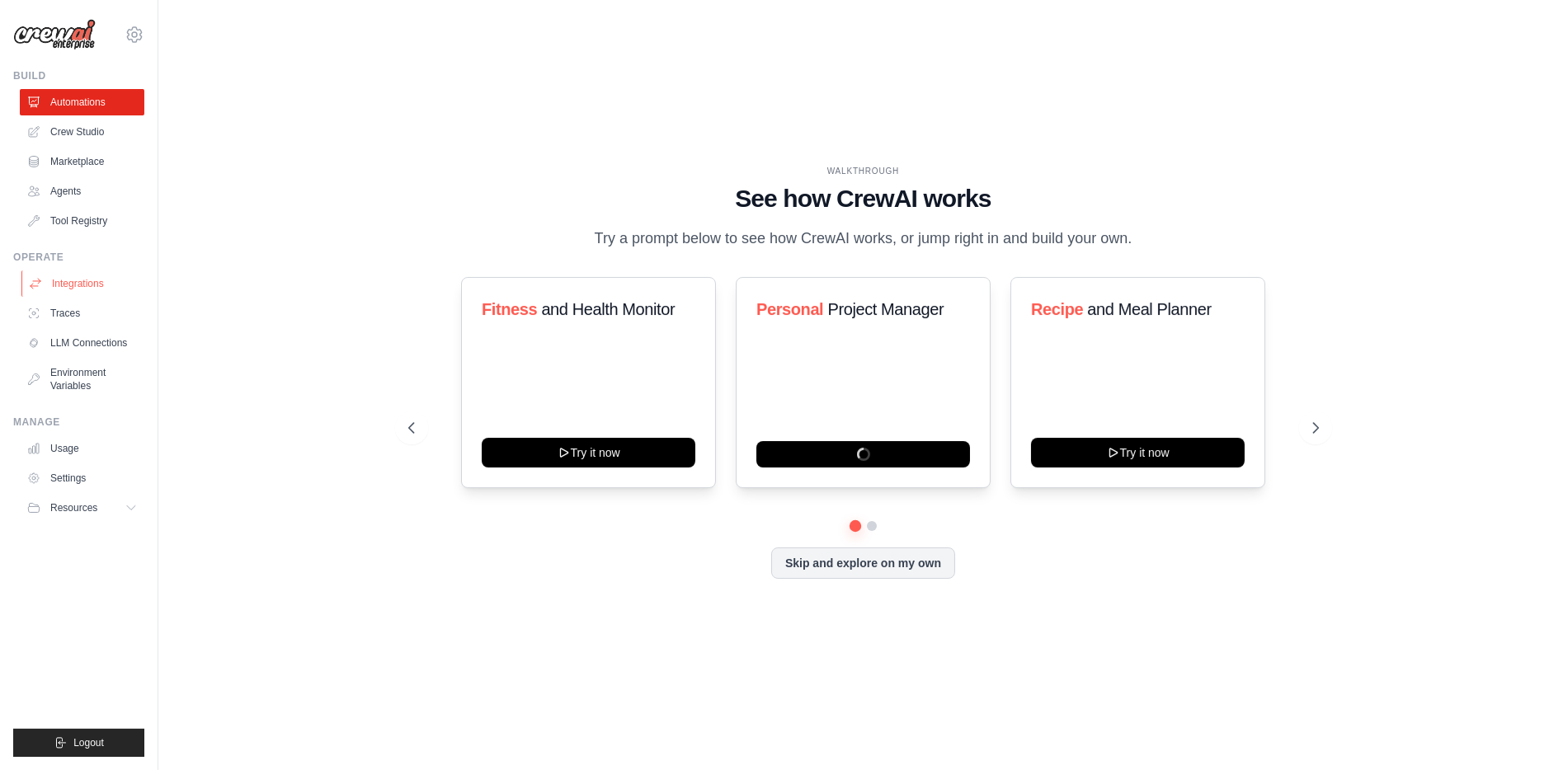
click at [87, 284] on link "Integrations" at bounding box center [83, 283] width 125 height 26
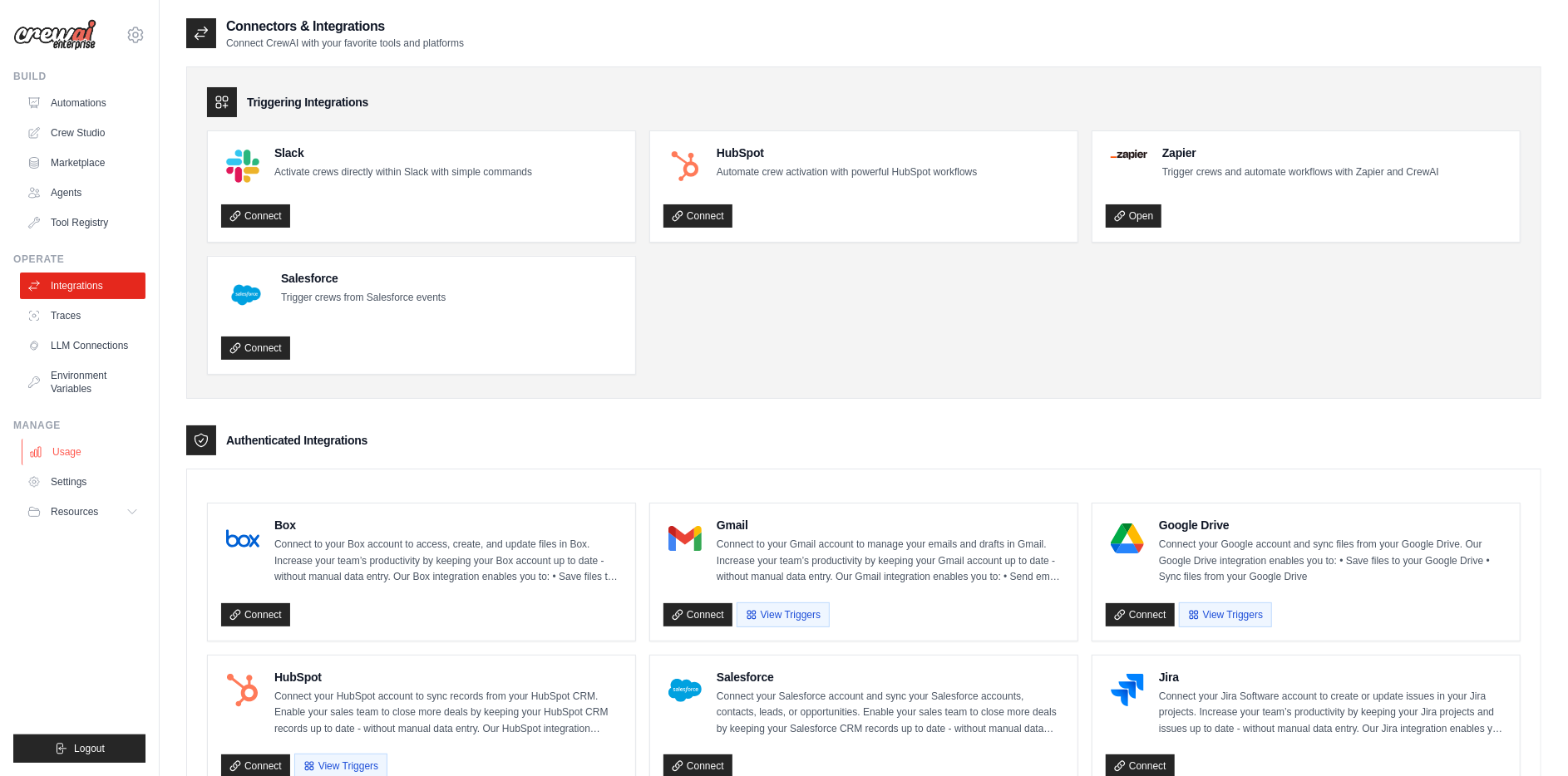
click at [71, 453] on link "Usage" at bounding box center [84, 452] width 126 height 27
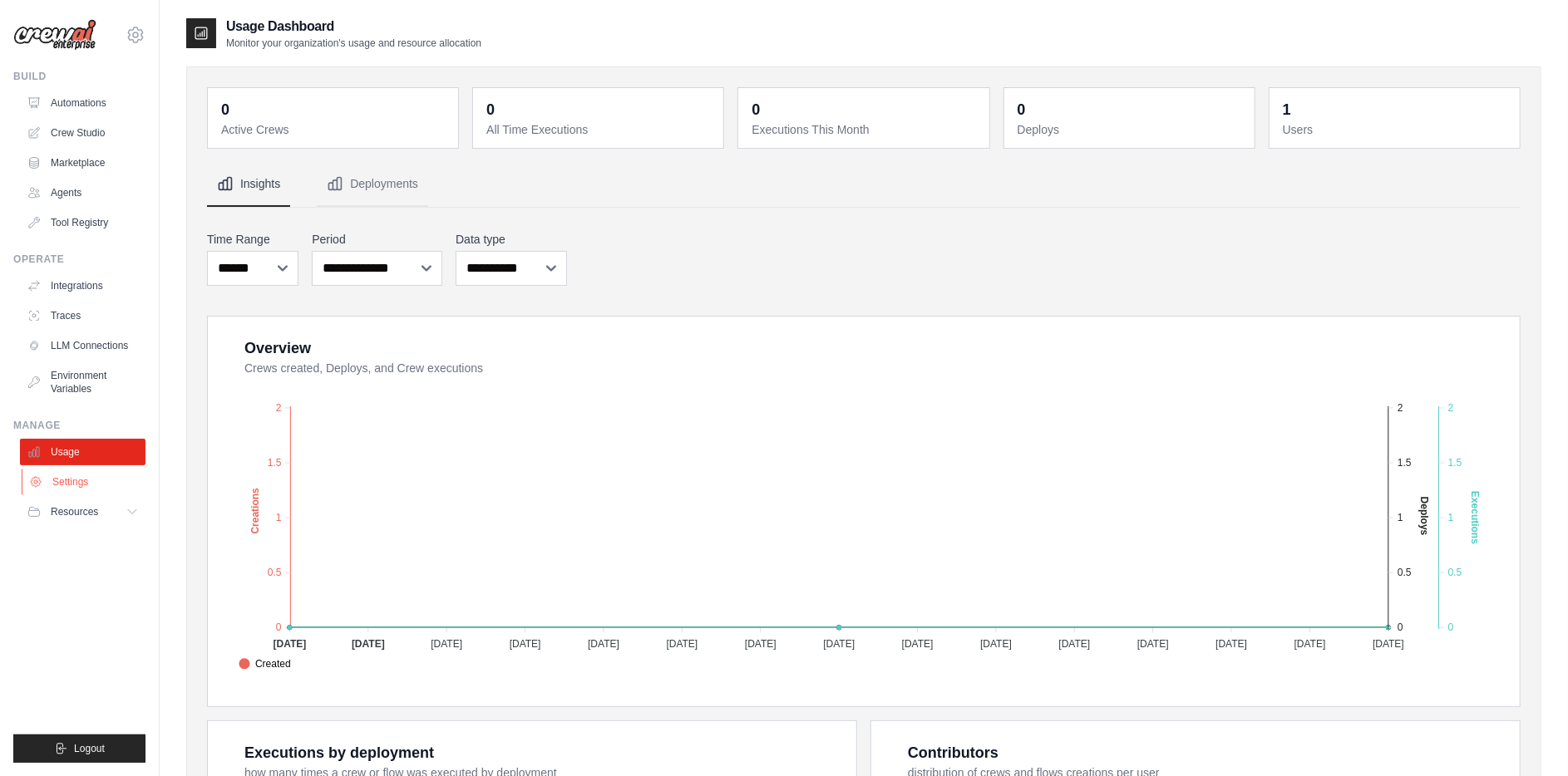
click at [71, 473] on link "Settings" at bounding box center [84, 482] width 126 height 27
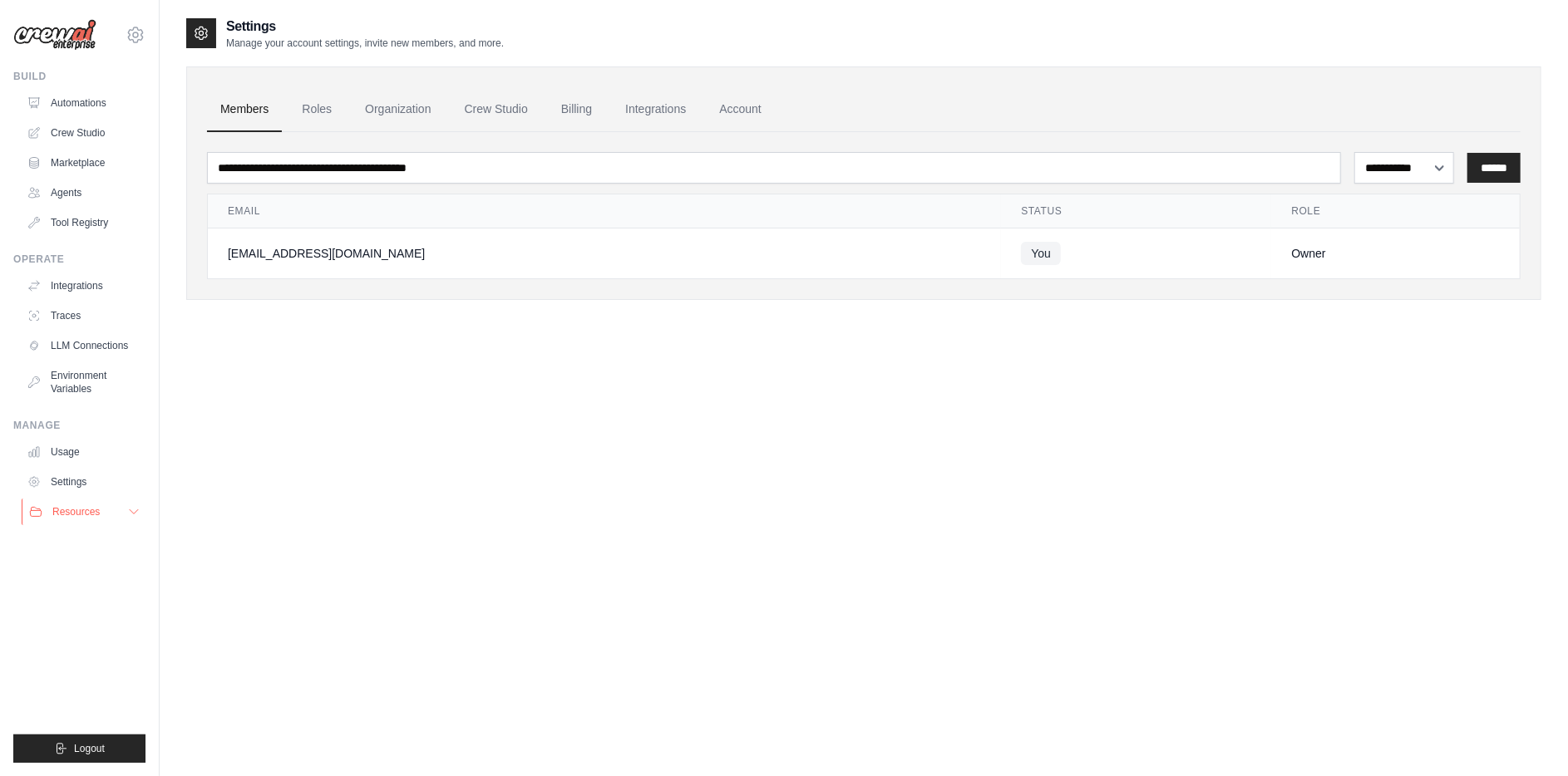
click at [74, 514] on span "Resources" at bounding box center [76, 512] width 47 height 13
click at [75, 96] on link "Automations" at bounding box center [84, 103] width 126 height 27
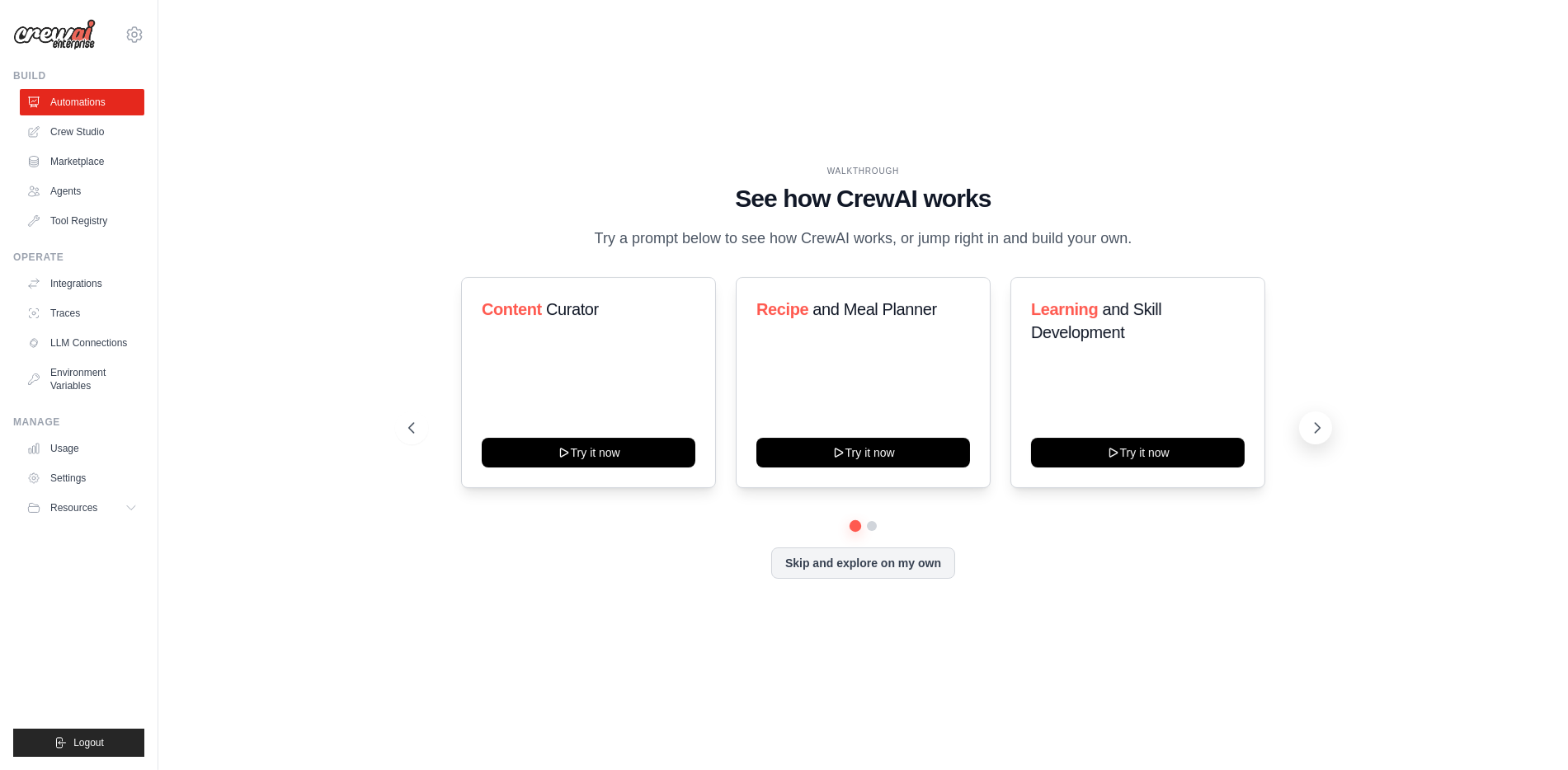
click at [1314, 429] on icon at bounding box center [1317, 427] width 17 height 17
click at [1321, 427] on icon at bounding box center [1317, 427] width 17 height 17
click at [404, 427] on icon at bounding box center [410, 427] width 17 height 17
click at [89, 132] on link "Crew Studio" at bounding box center [83, 132] width 125 height 26
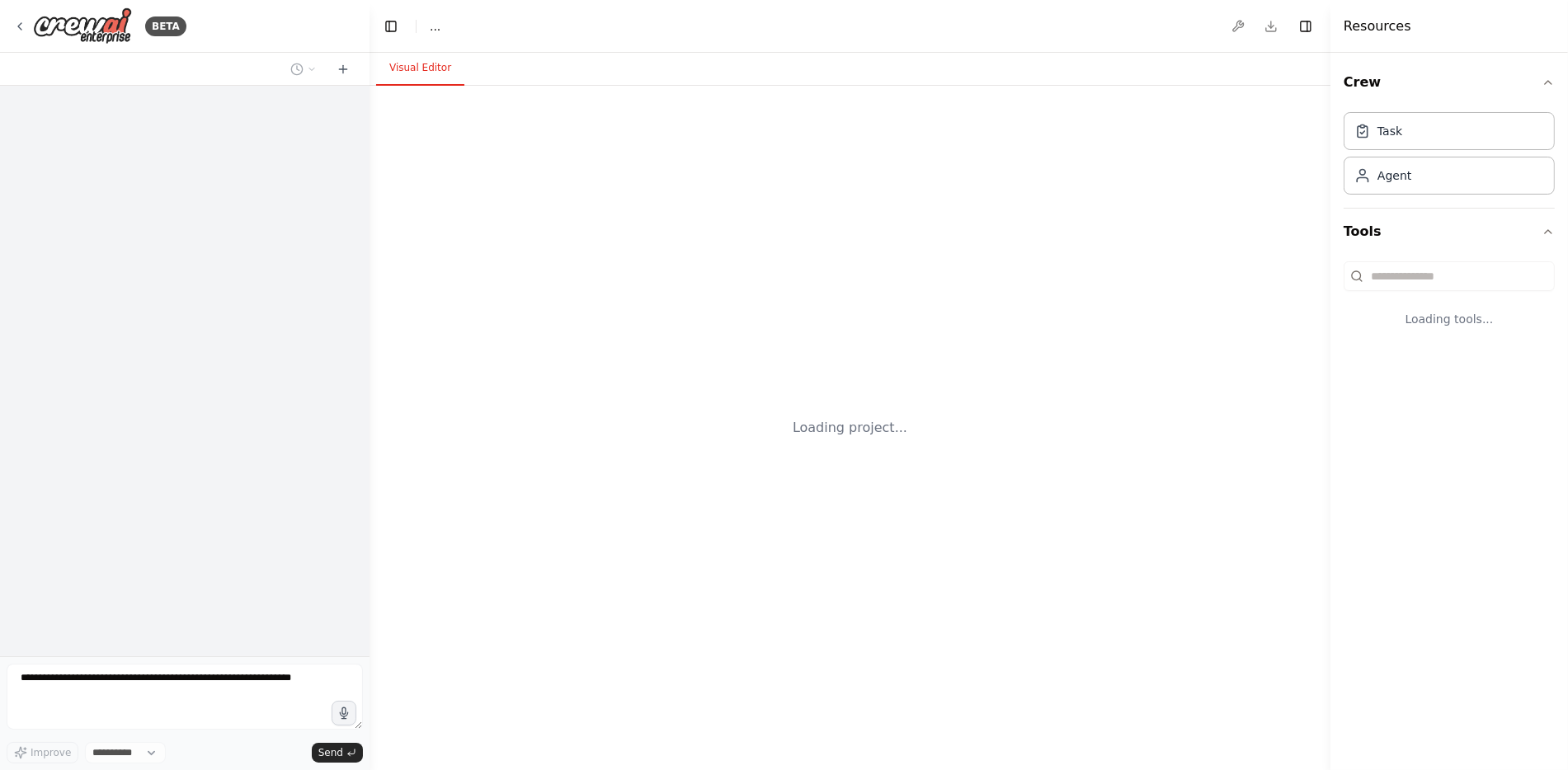
select select "****"
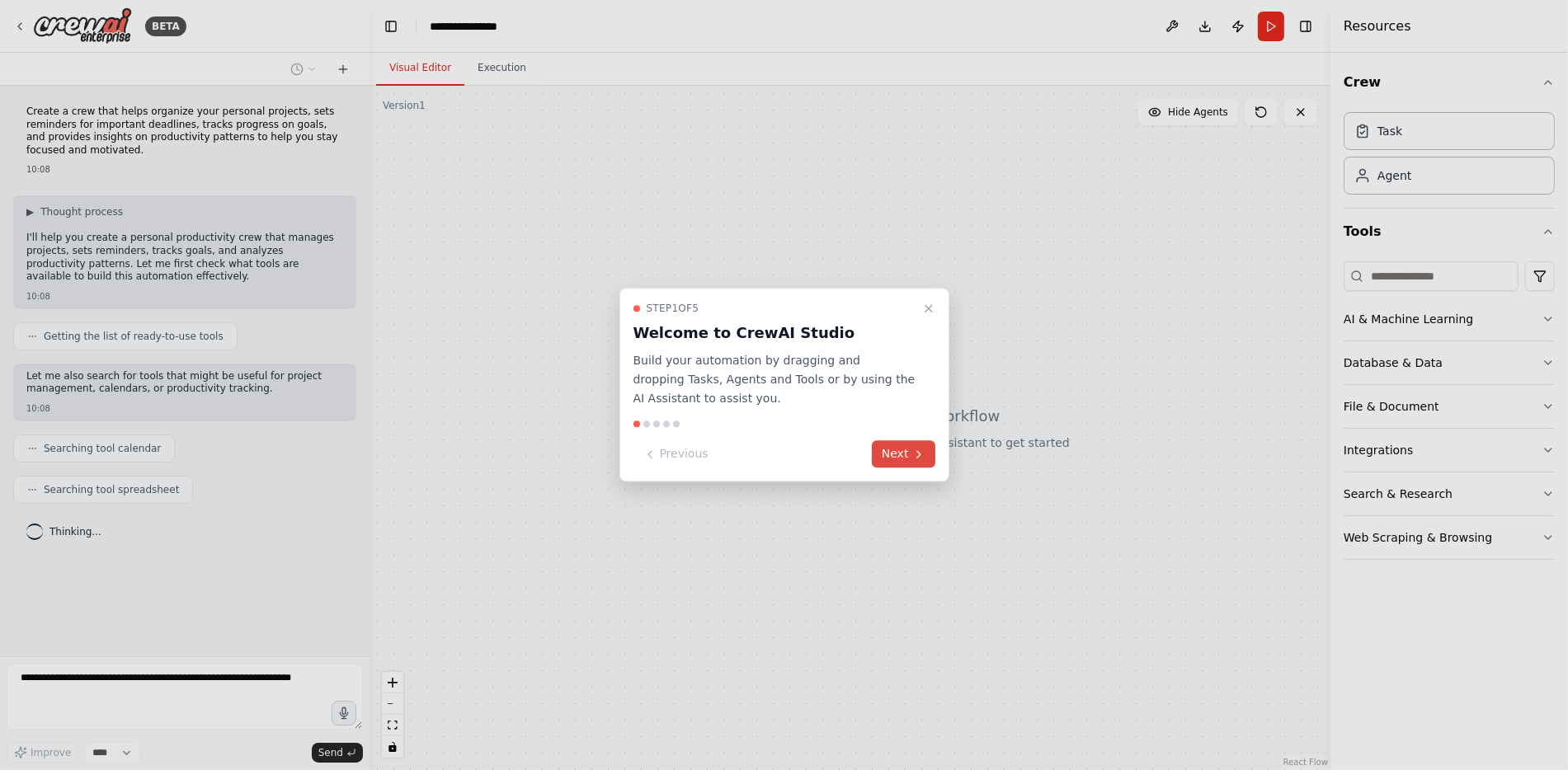
click at [914, 457] on icon at bounding box center [919, 454] width 13 height 13
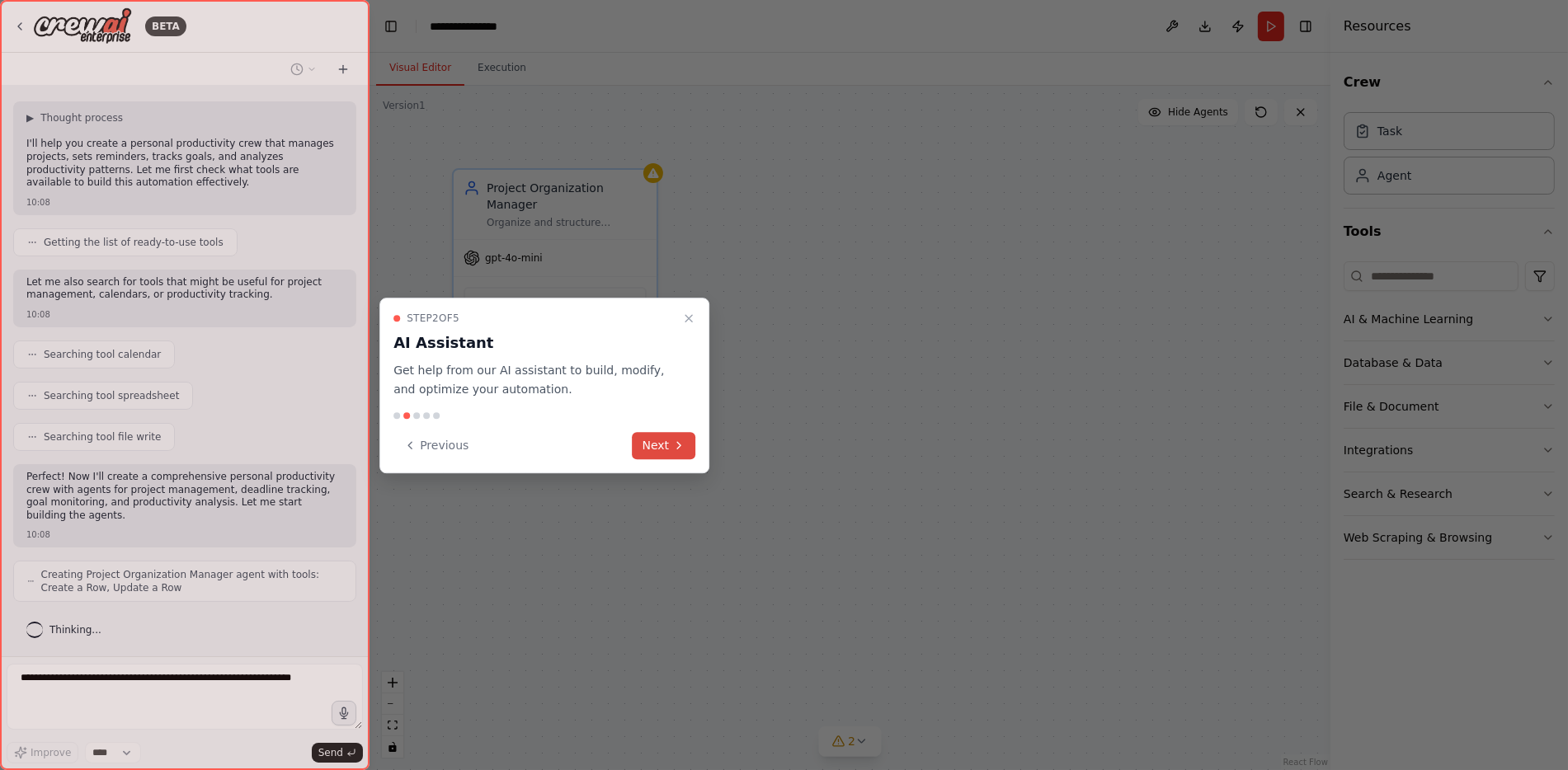
scroll to position [149, 0]
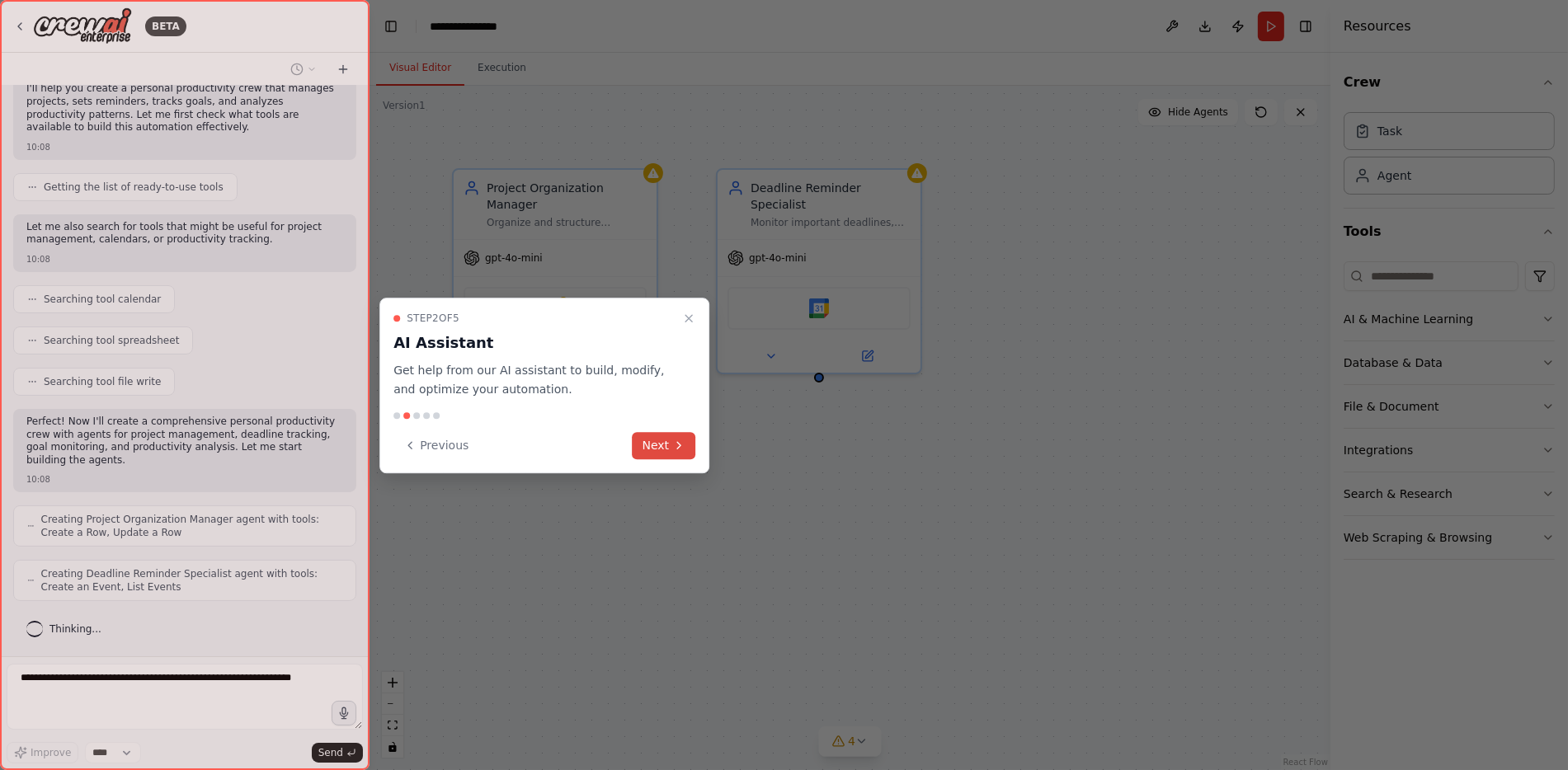
click at [678, 447] on icon at bounding box center [679, 444] width 4 height 6
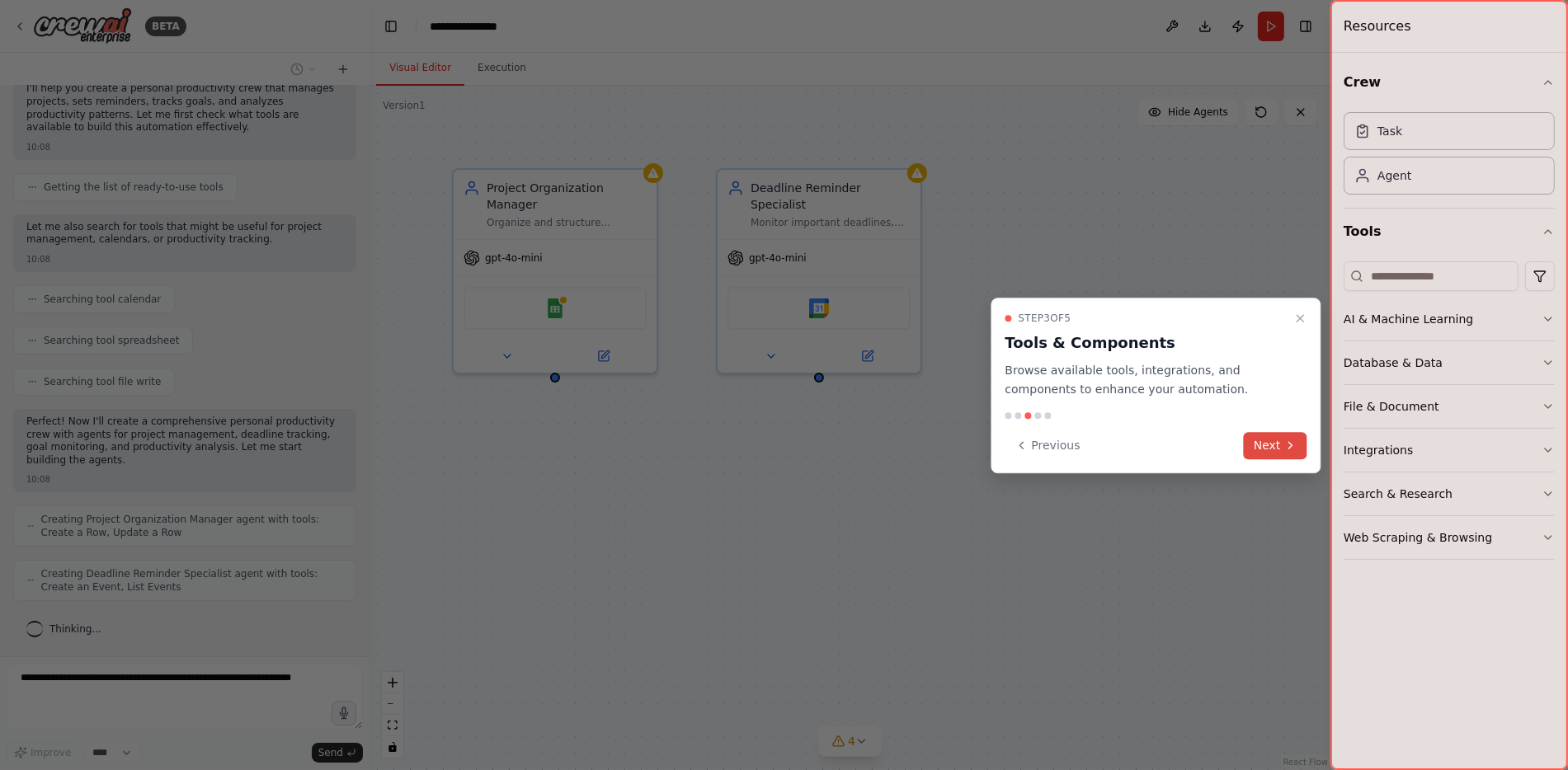
click at [1267, 448] on button "Next" at bounding box center [1276, 445] width 64 height 27
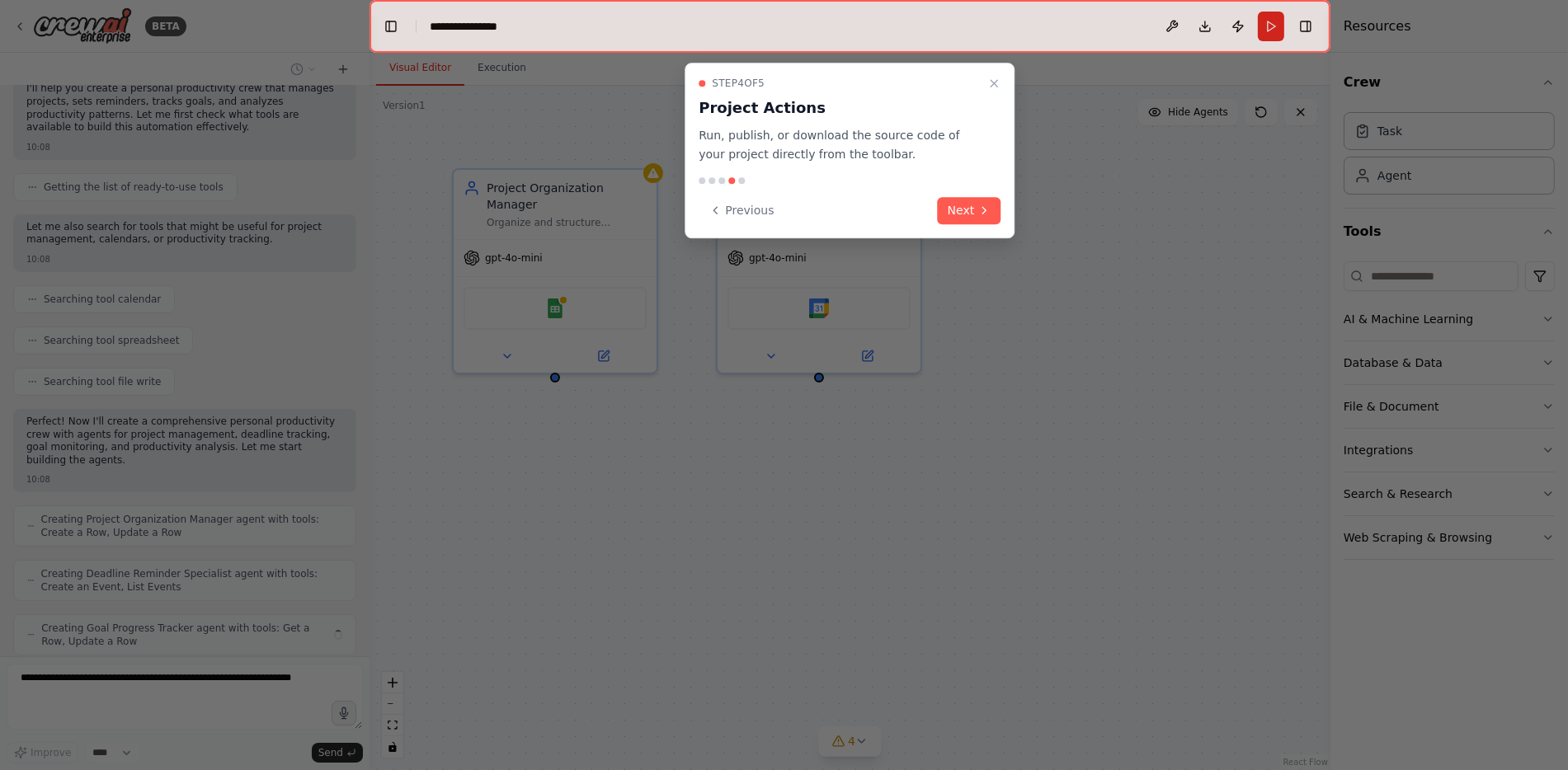
scroll to position [204, 0]
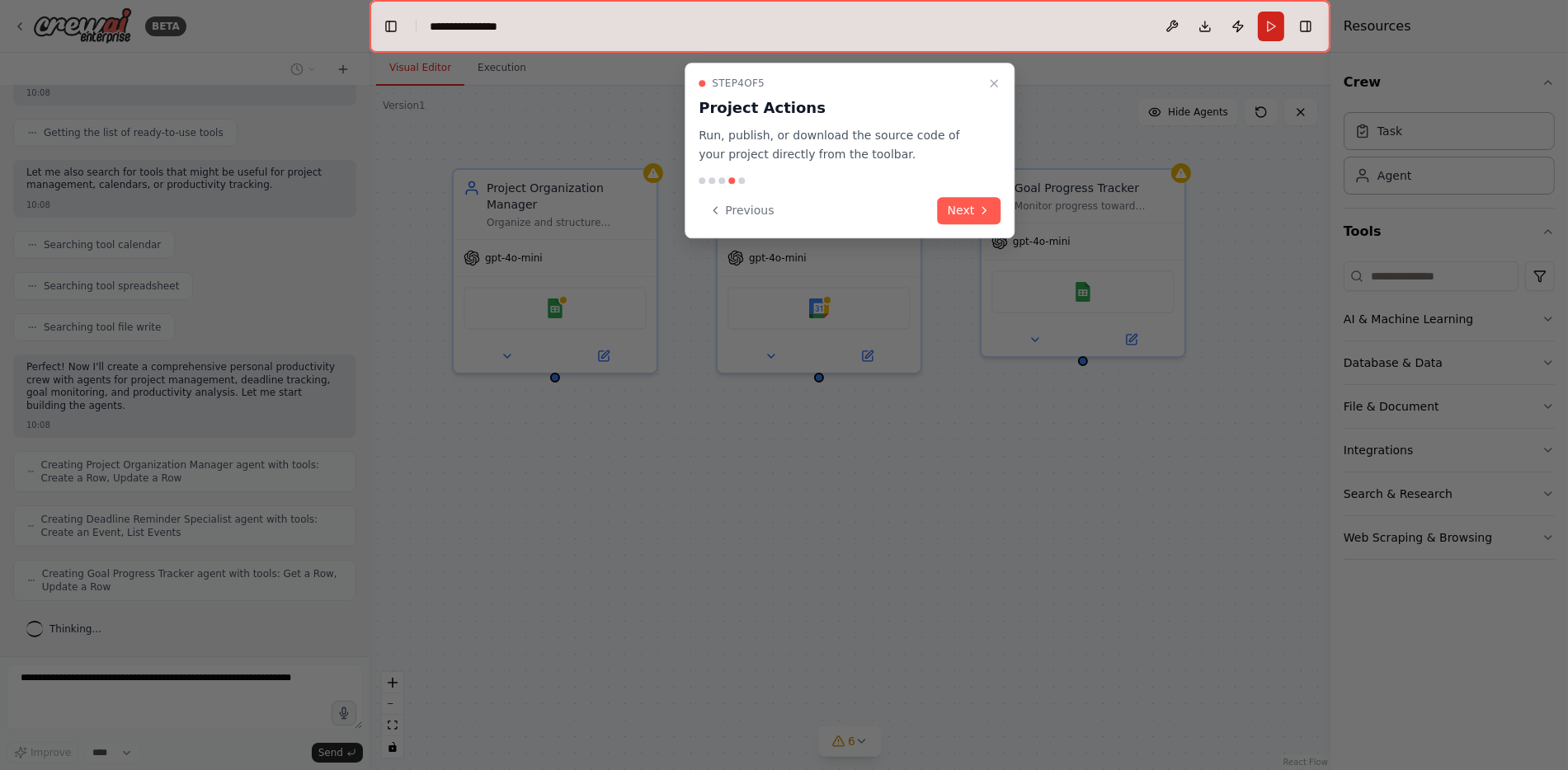
click at [958, 217] on button "Next" at bounding box center [970, 210] width 64 height 27
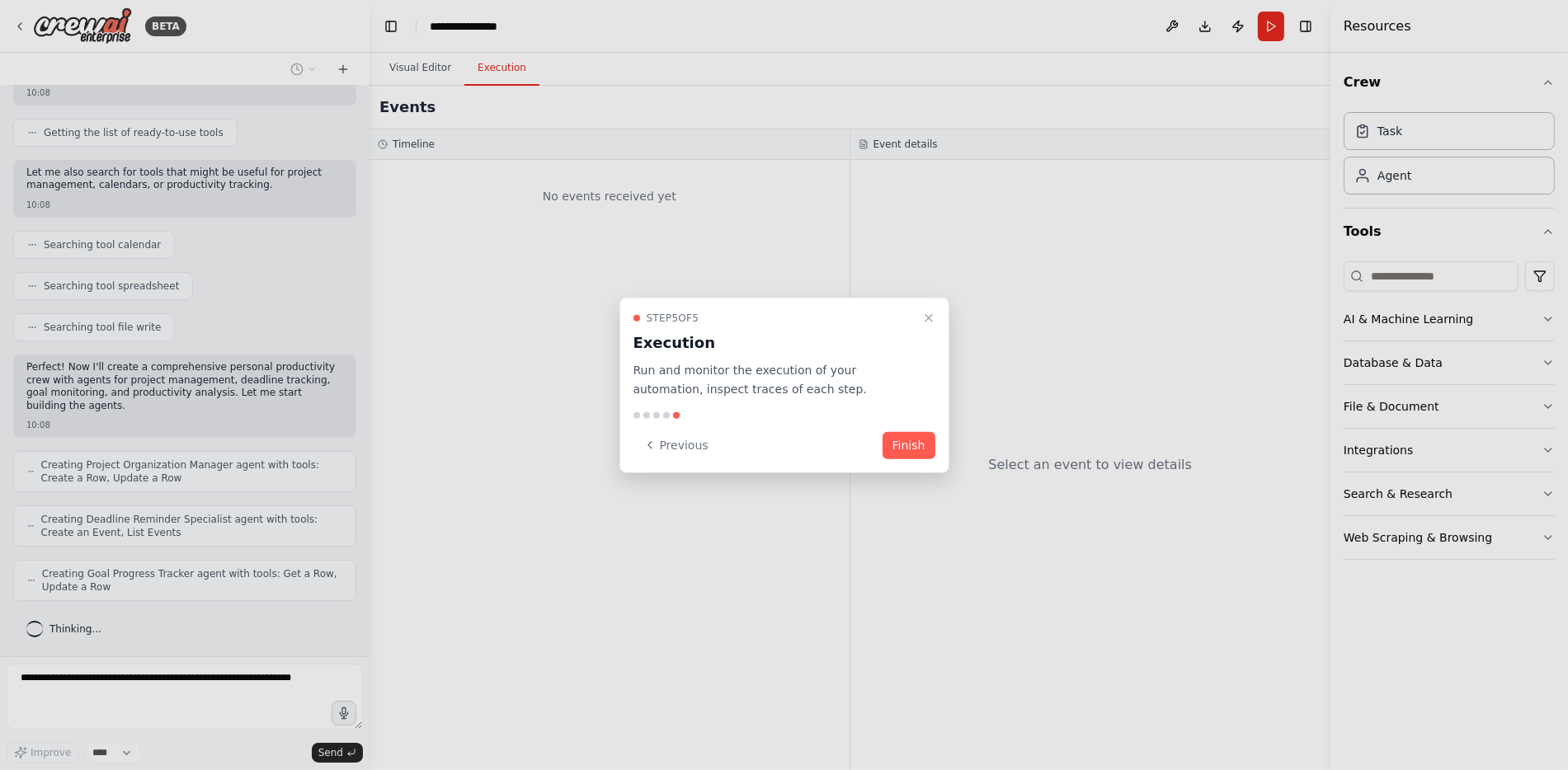
scroll to position [257, 0]
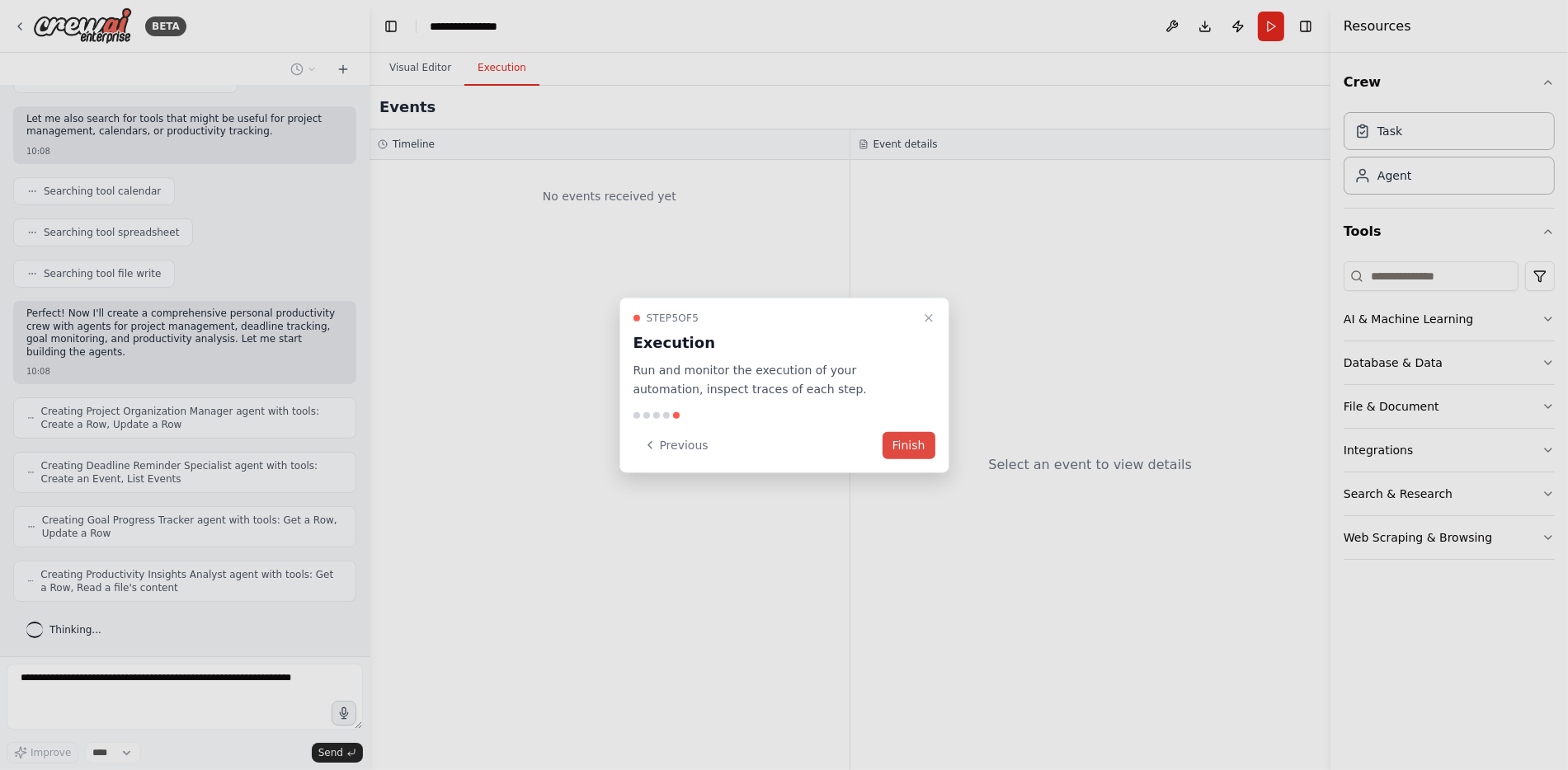
click at [911, 449] on button "Finish" at bounding box center [909, 444] width 53 height 27
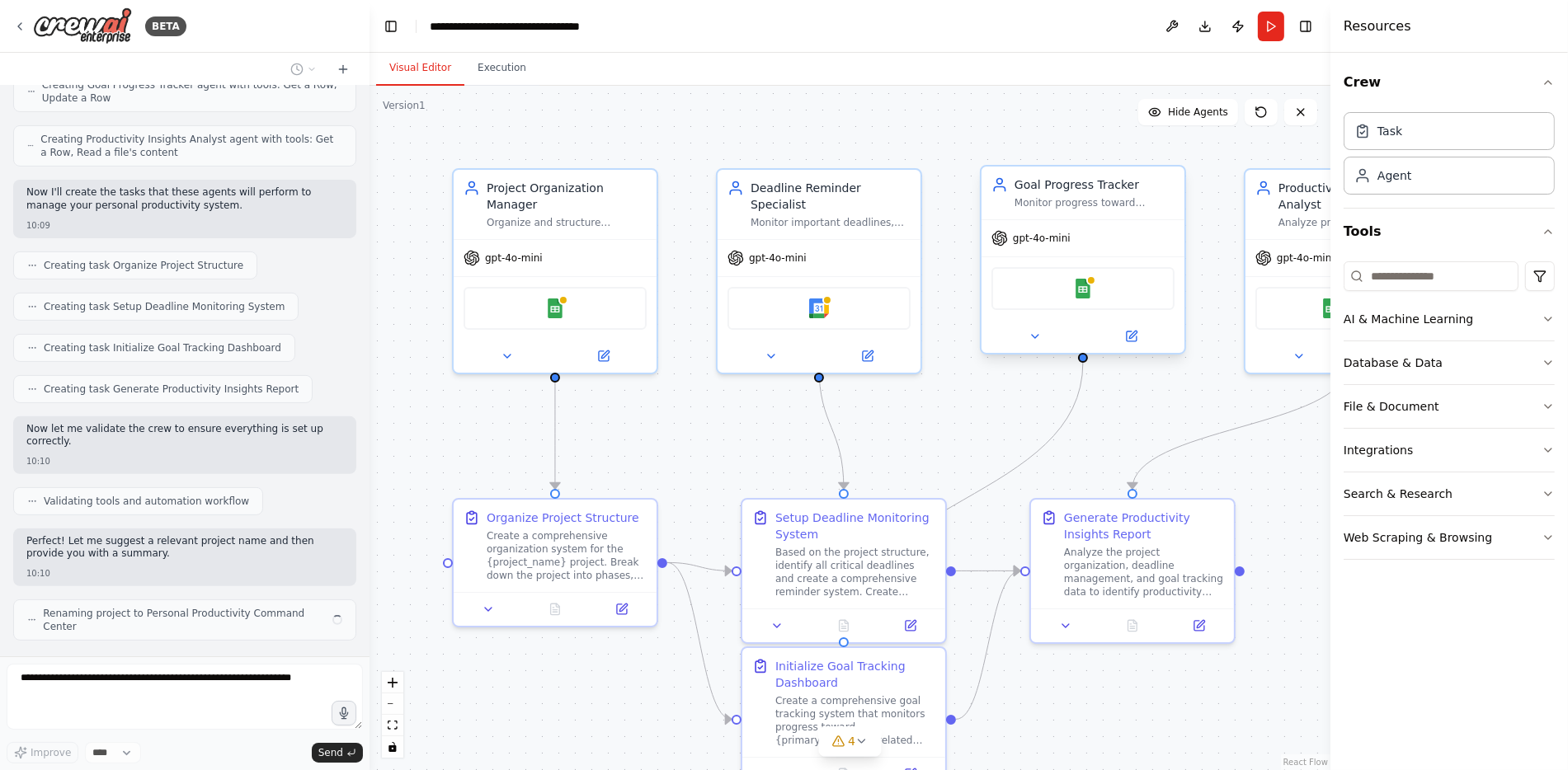
scroll to position [705, 0]
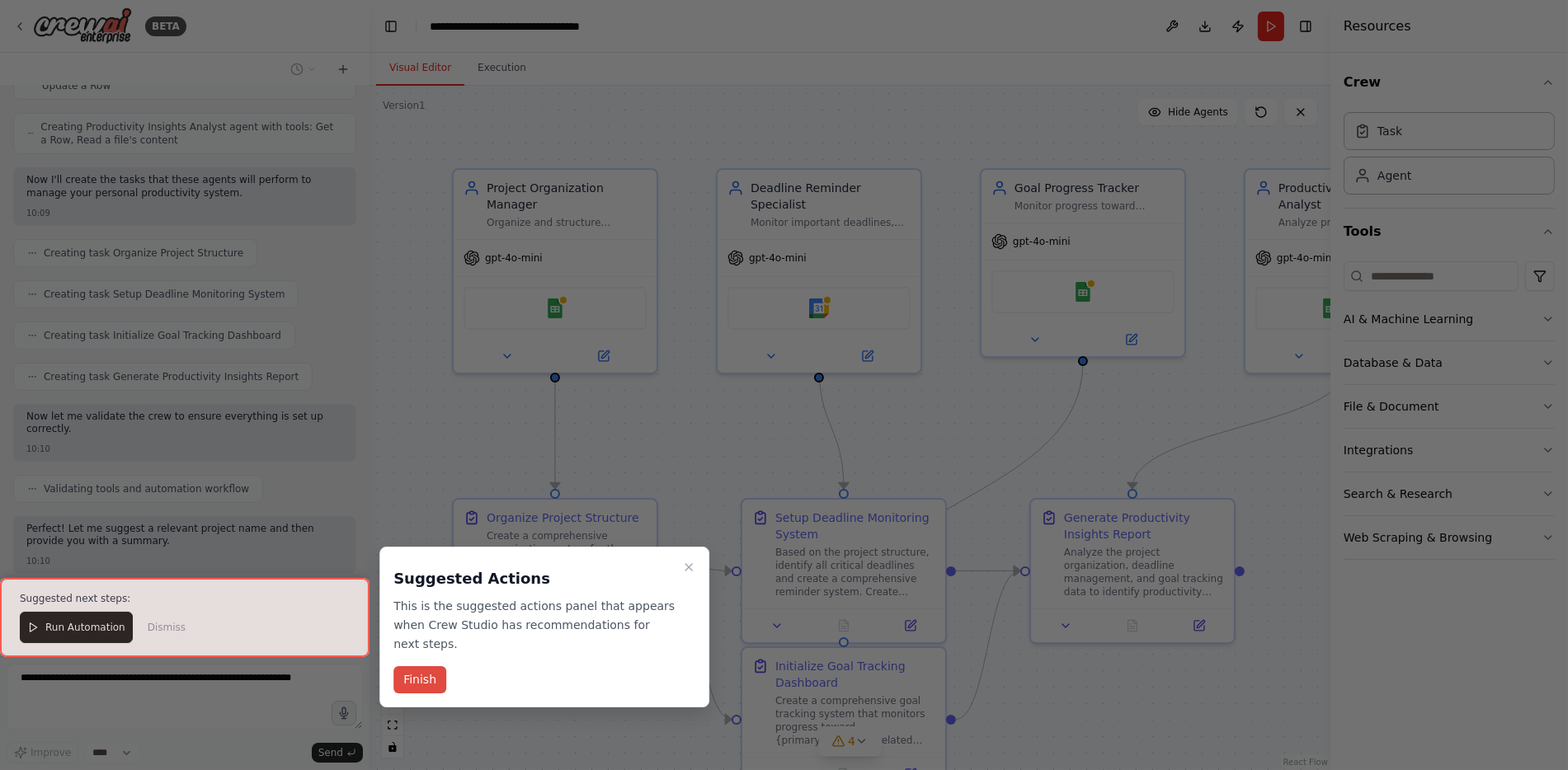
click at [418, 666] on button "Finish" at bounding box center [420, 679] width 53 height 27
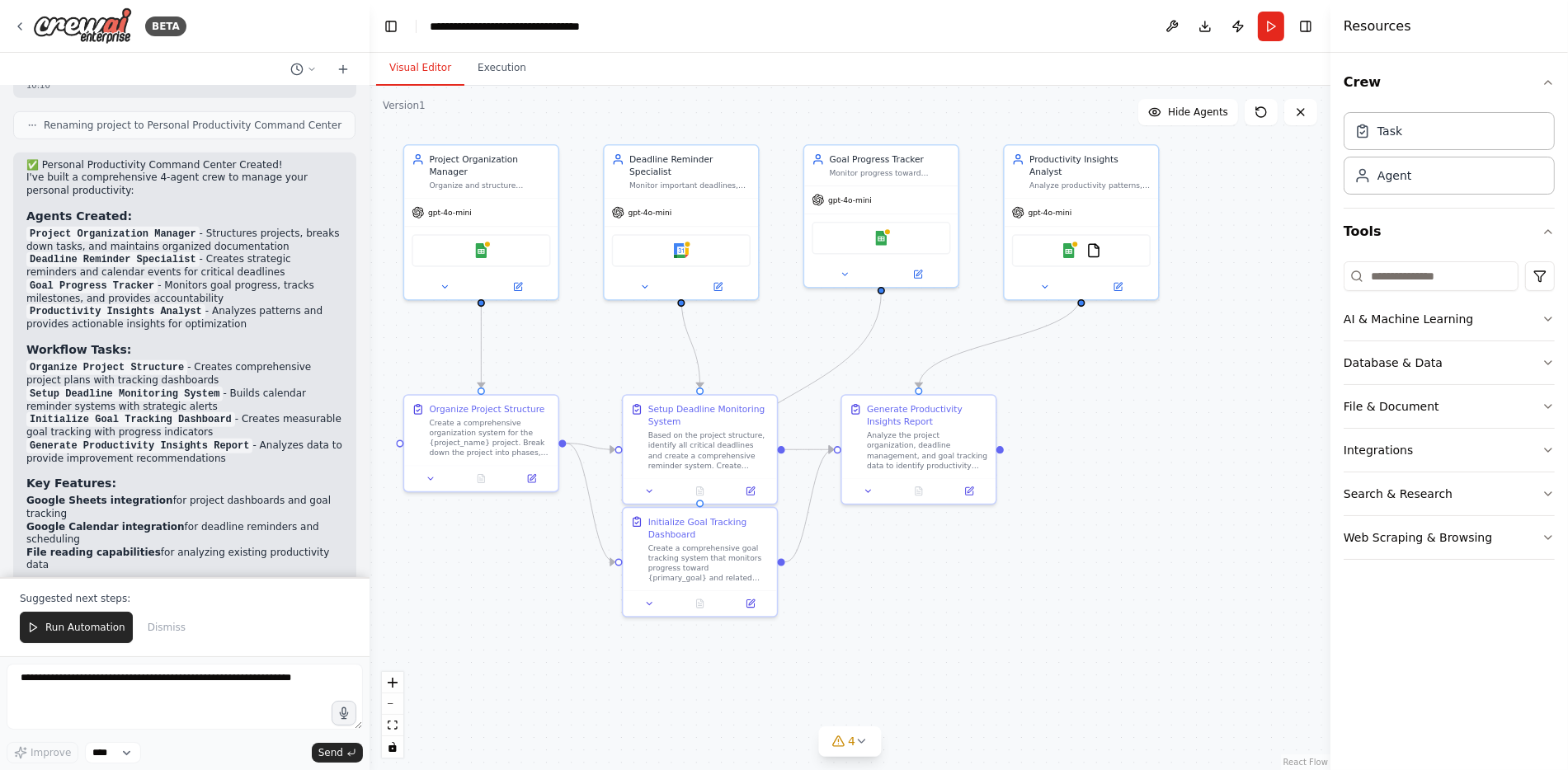
drag, startPoint x: 1226, startPoint y: 713, endPoint x: 1034, endPoint y: 554, distance: 249.3
click at [1034, 554] on div ".deletable-edge-delete-btn { width: 20px; height: 20px; border: 0px solid #ffff…" at bounding box center [850, 427] width 961 height 684
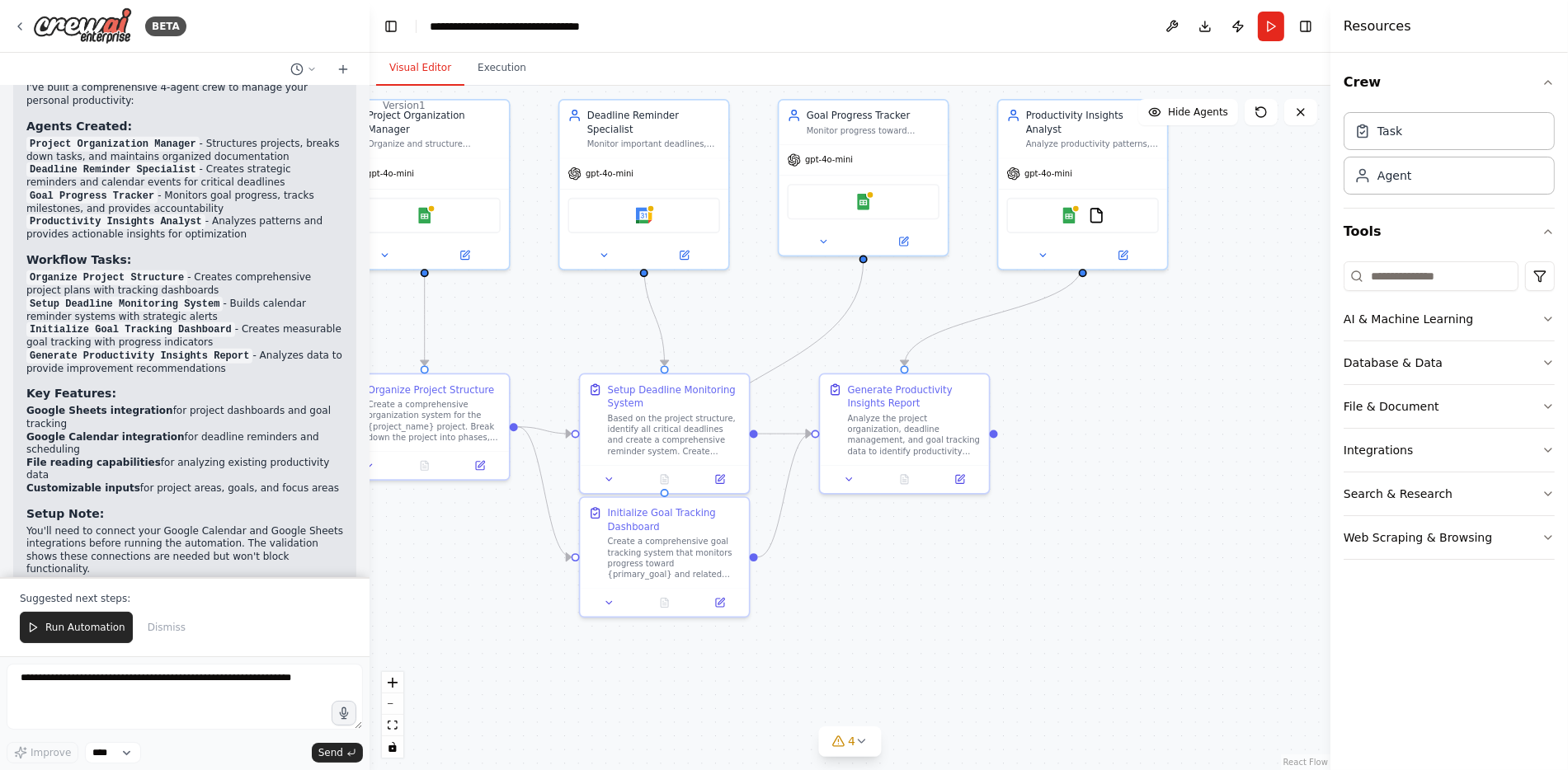
scroll to position [1284, 0]
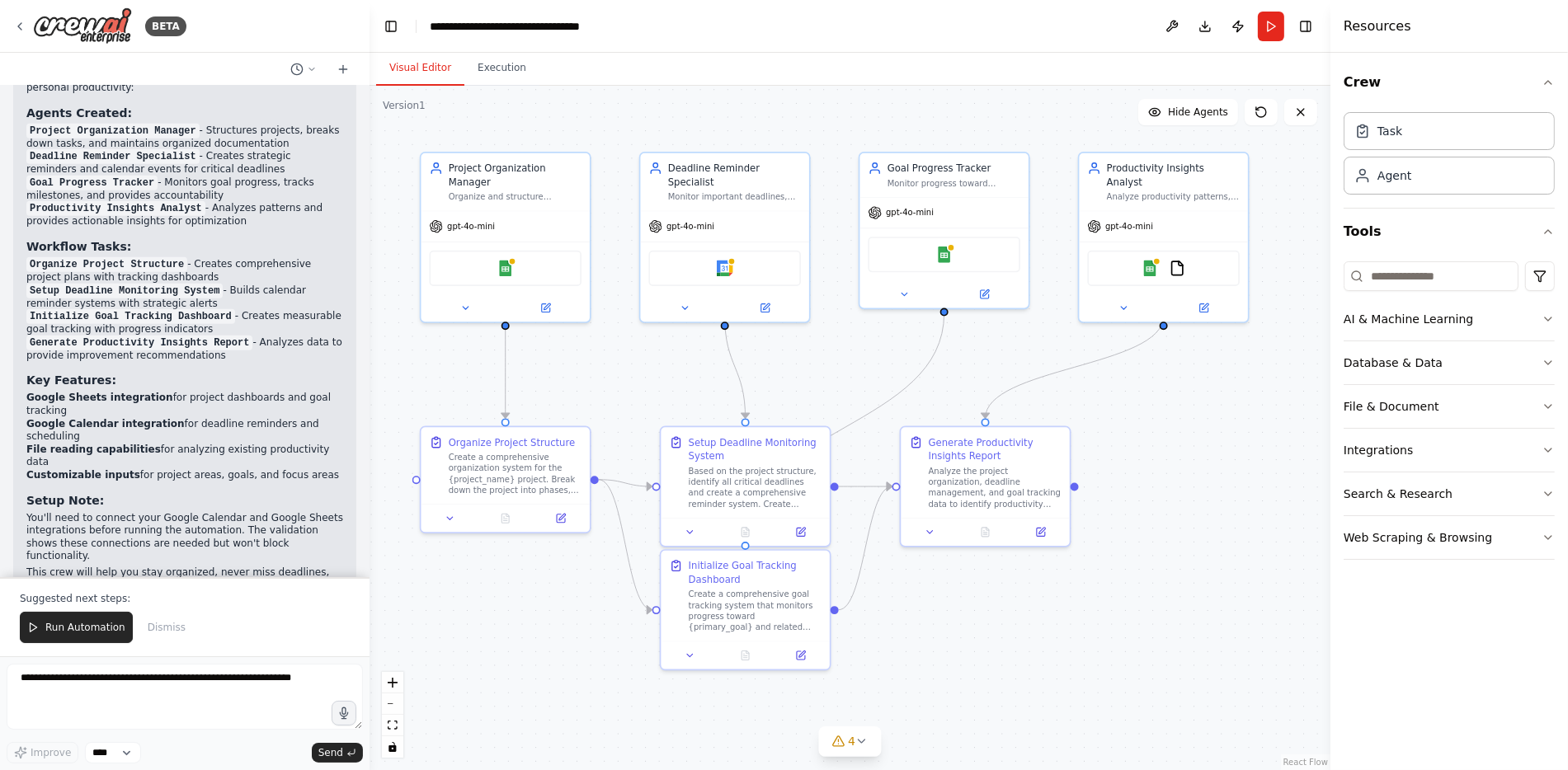
drag, startPoint x: 1168, startPoint y: 509, endPoint x: 1249, endPoint y: 562, distance: 96.8
click at [1249, 562] on div ".deletable-edge-delete-btn { width: 20px; height: 20px; border: 0px solid #ffff…" at bounding box center [850, 427] width 961 height 684
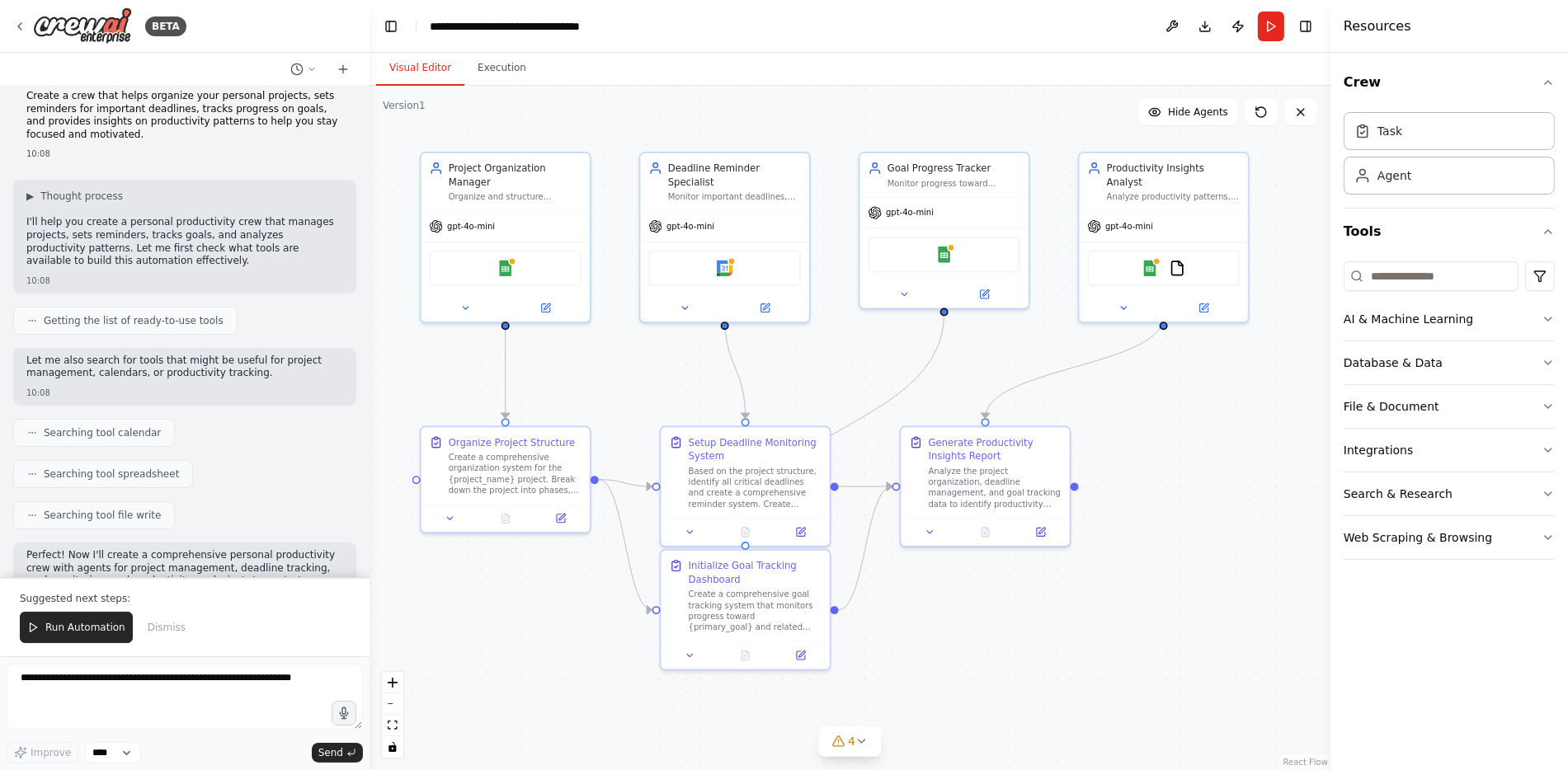
scroll to position [0, 0]
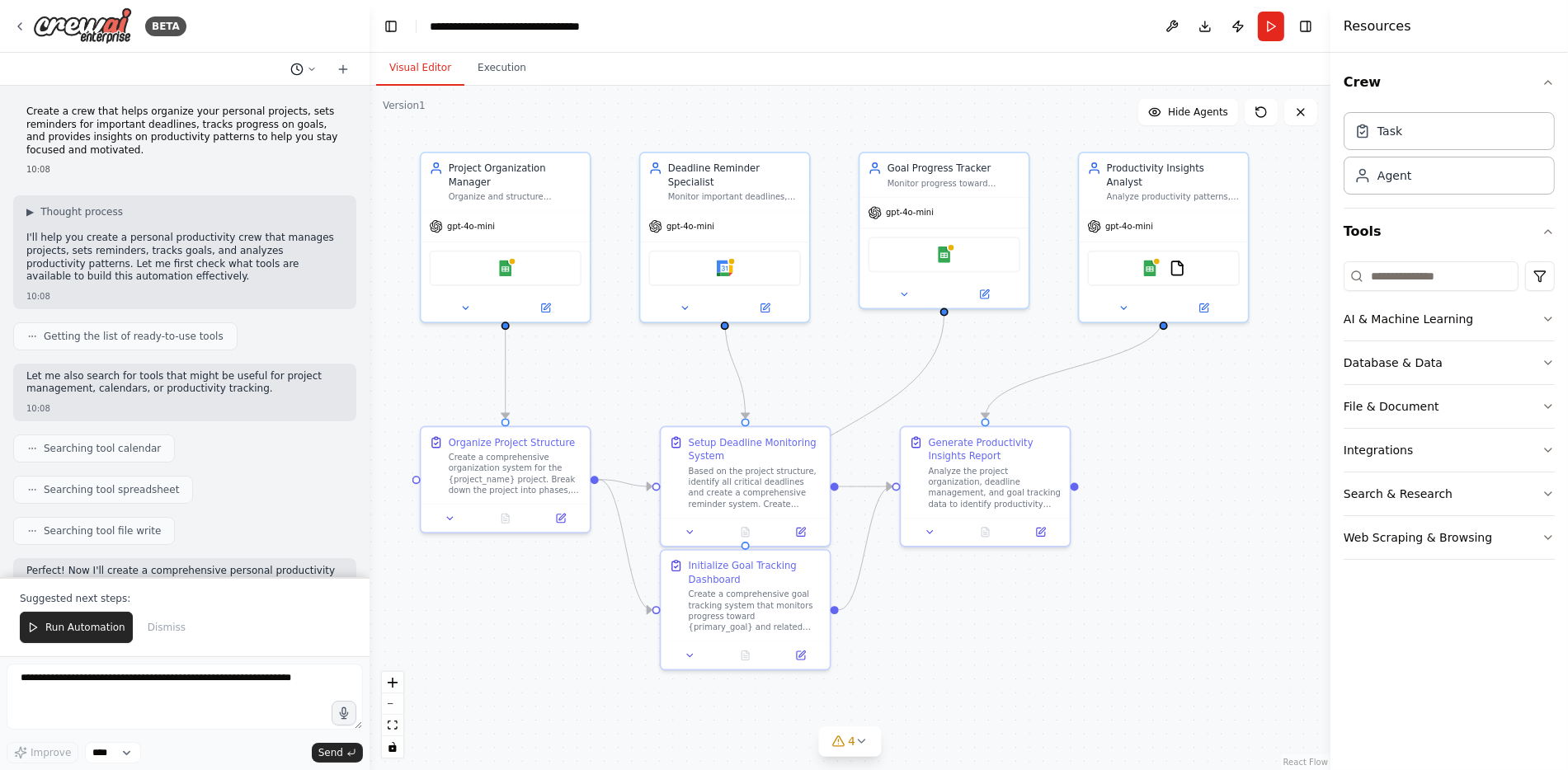
click at [314, 70] on icon at bounding box center [311, 69] width 10 height 10
click at [314, 69] on div at bounding box center [185, 385] width 369 height 770
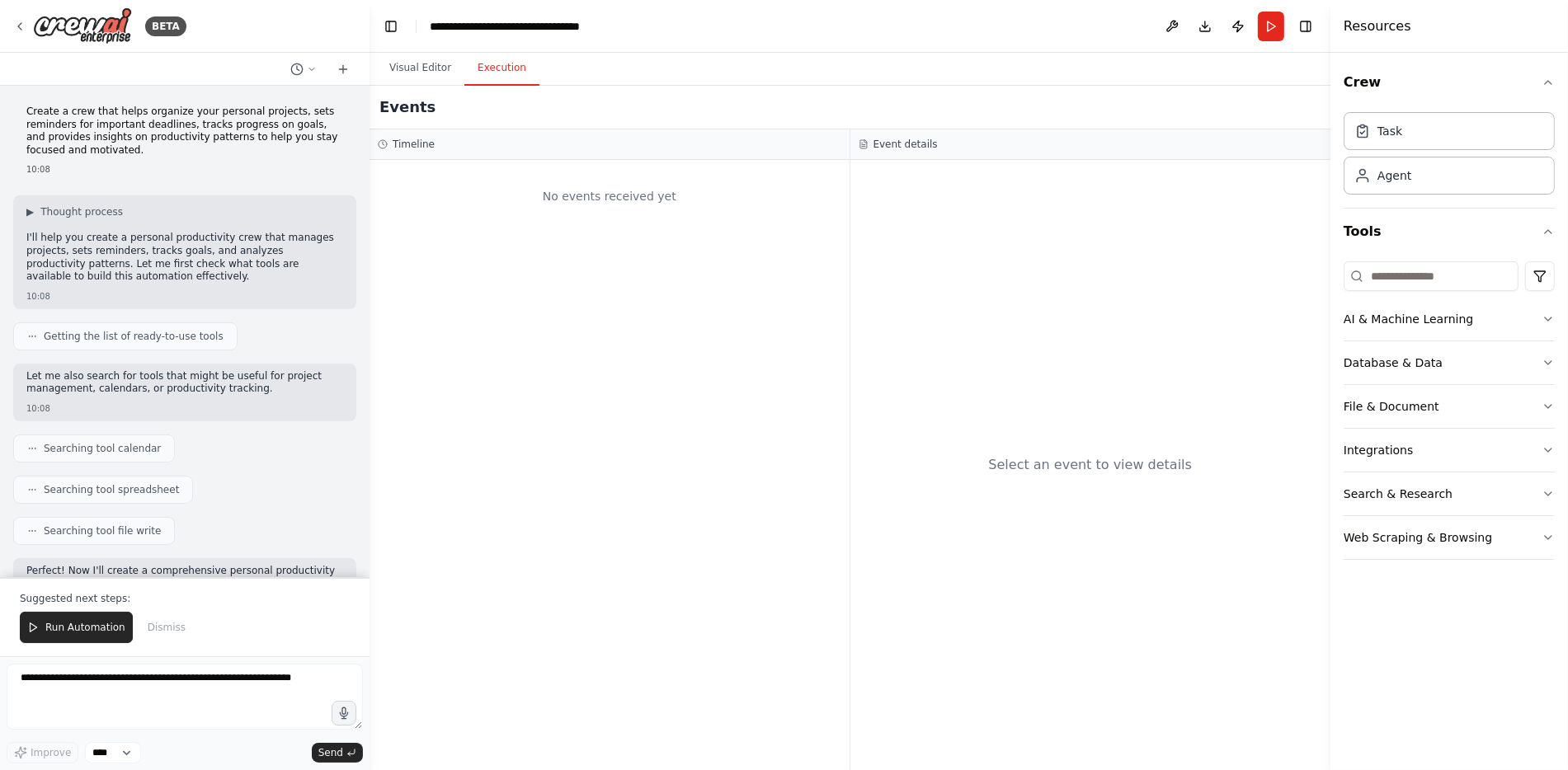
click at [497, 70] on button "Execution" at bounding box center [502, 68] width 75 height 34
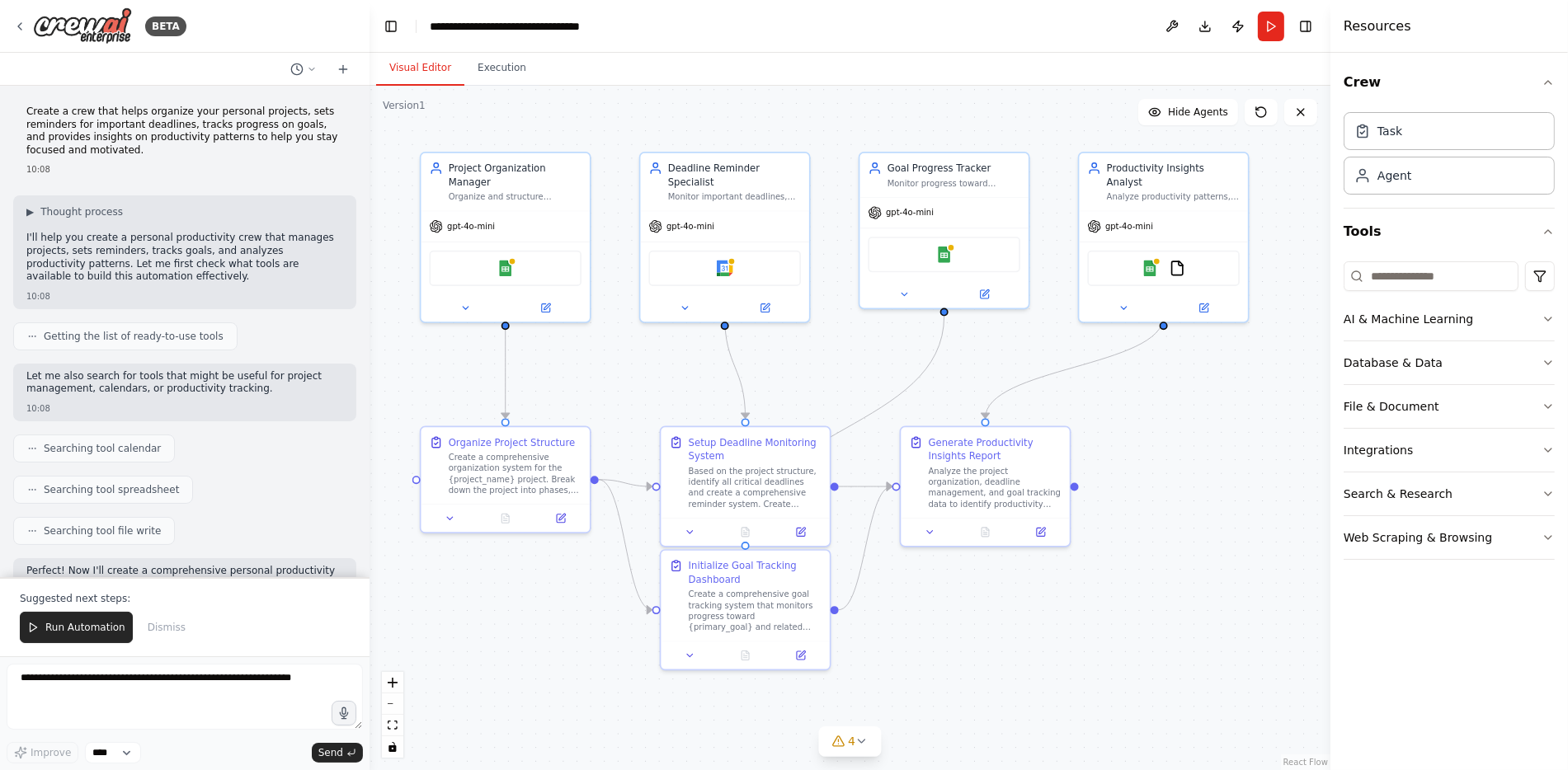
click at [432, 66] on button "Visual Editor" at bounding box center [420, 68] width 88 height 34
click at [499, 76] on button "Execution" at bounding box center [502, 68] width 75 height 34
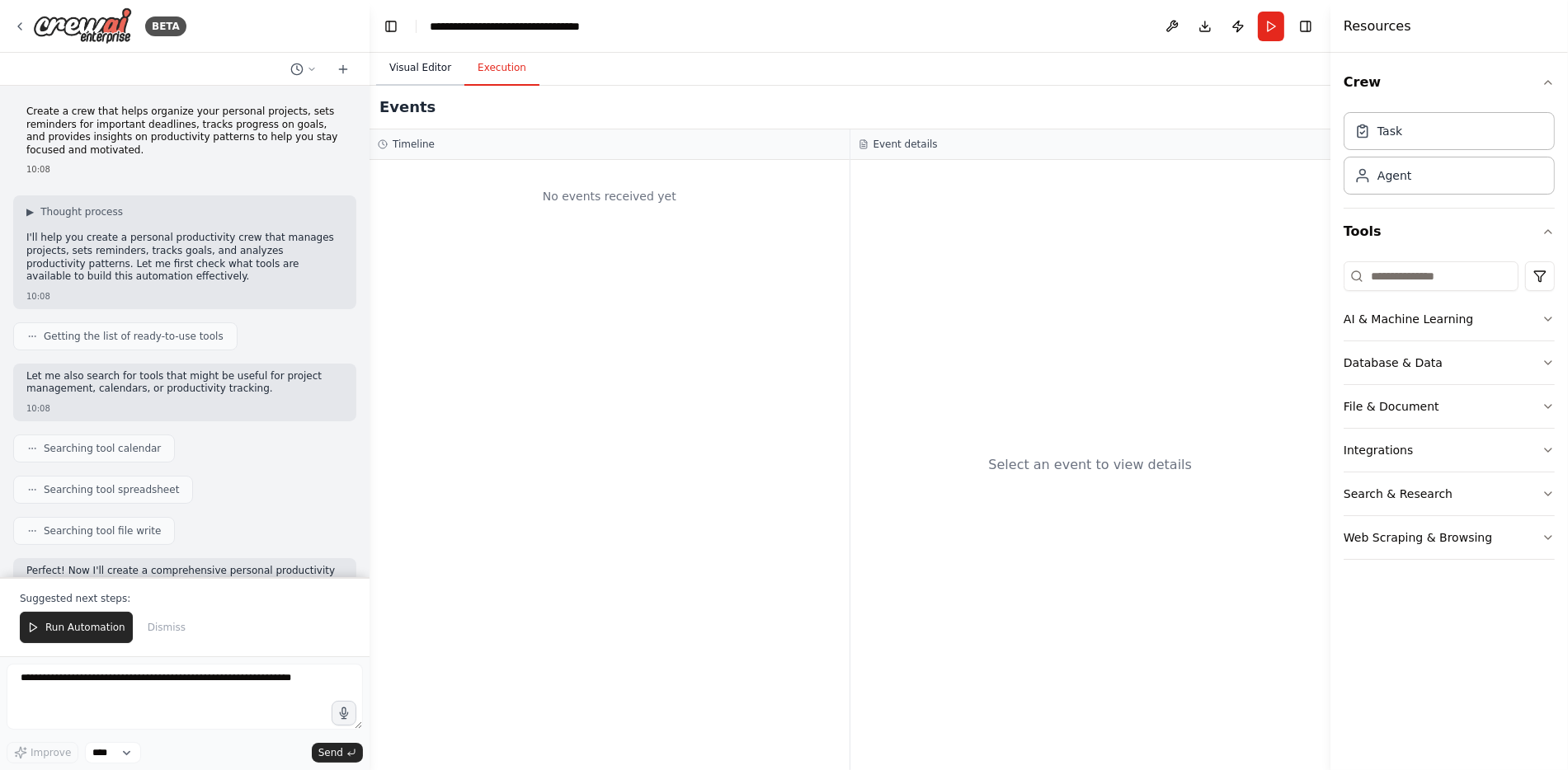
click at [436, 76] on button "Visual Editor" at bounding box center [420, 68] width 88 height 34
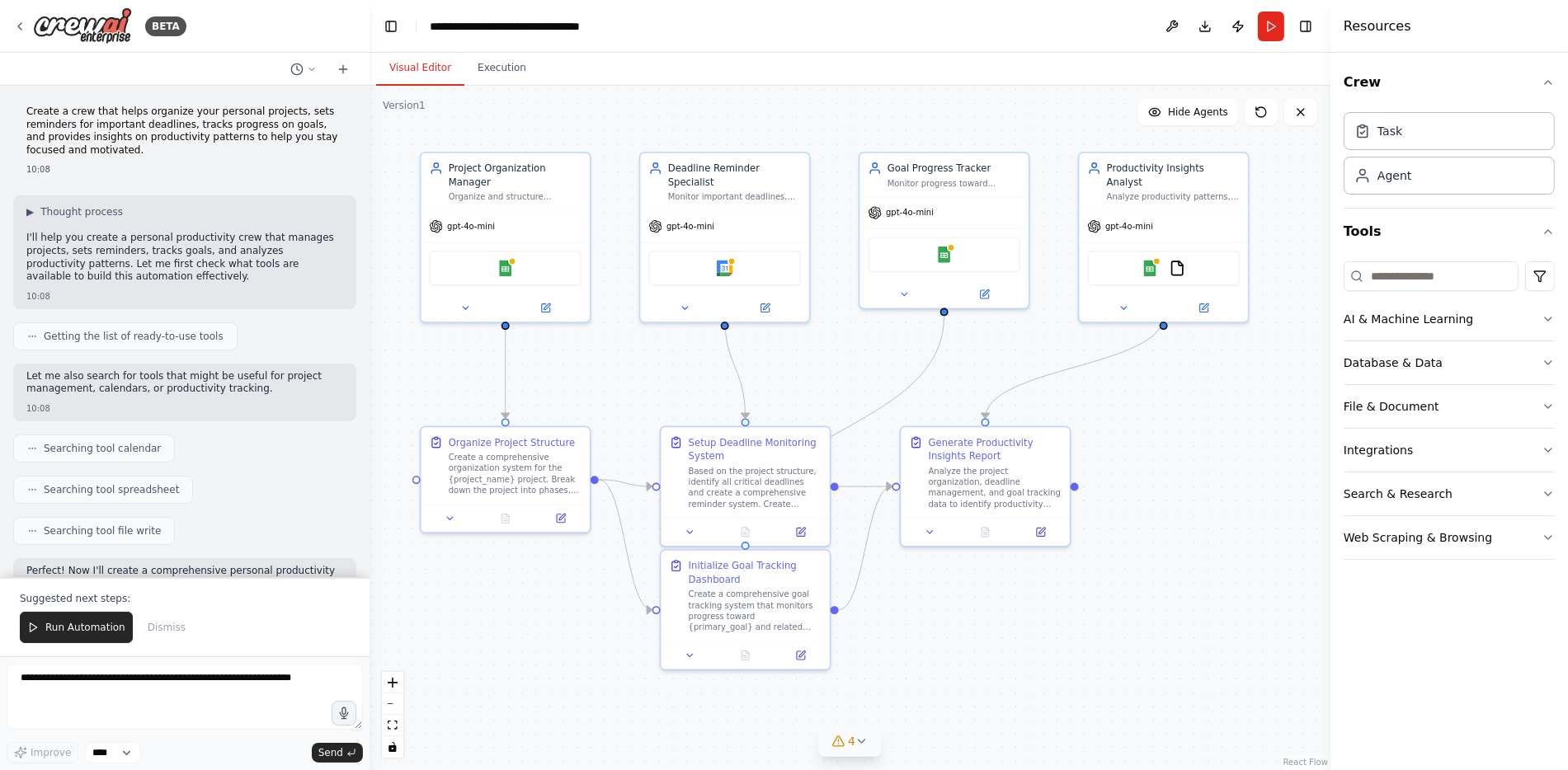
click at [861, 744] on icon at bounding box center [861, 741] width 13 height 13
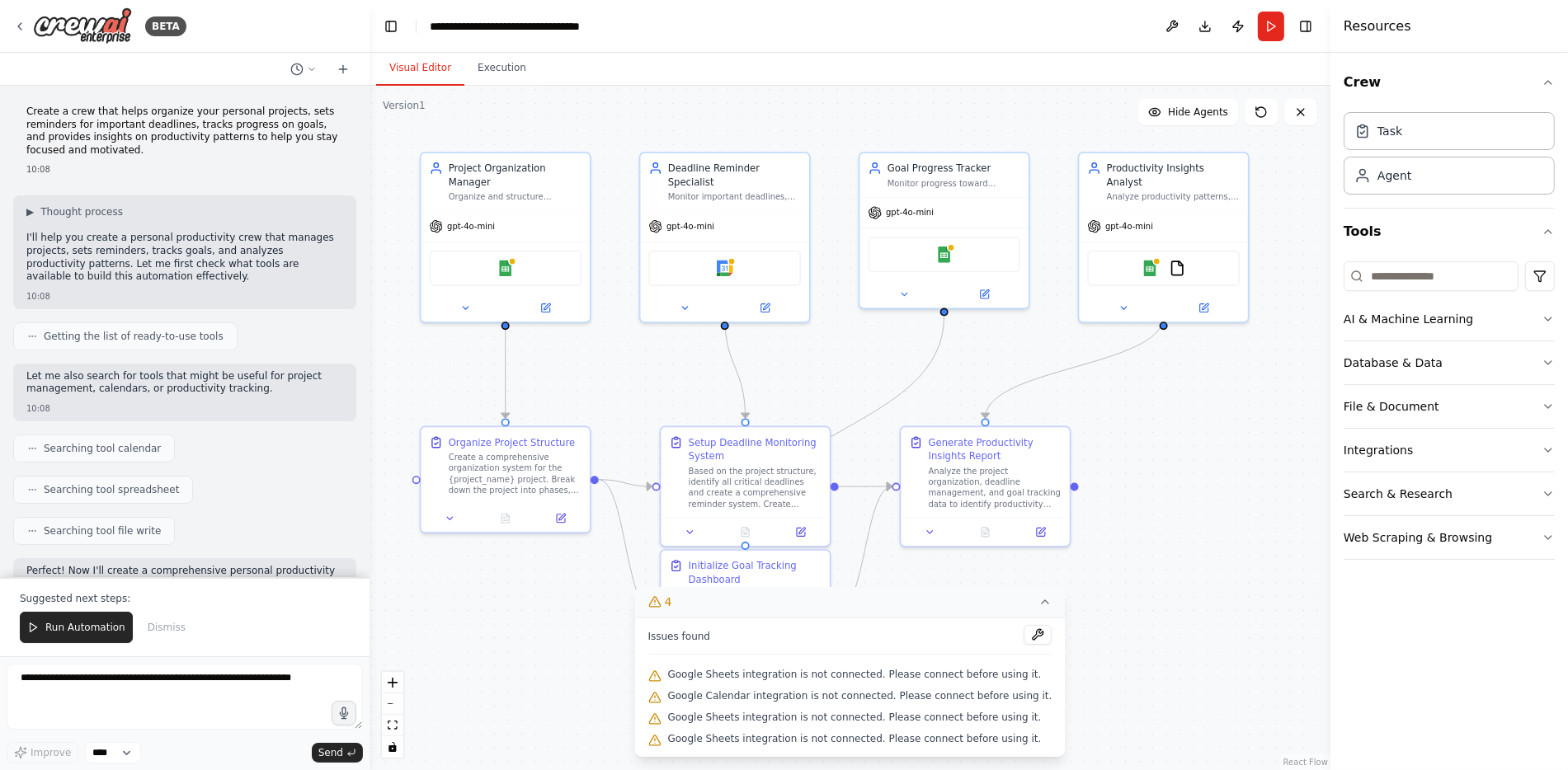
click at [1182, 698] on div ".deletable-edge-delete-btn { width: 20px; height: 20px; border: 0px solid #ffff…" at bounding box center [850, 427] width 961 height 684
click at [1024, 635] on button at bounding box center [1038, 635] width 28 height 19
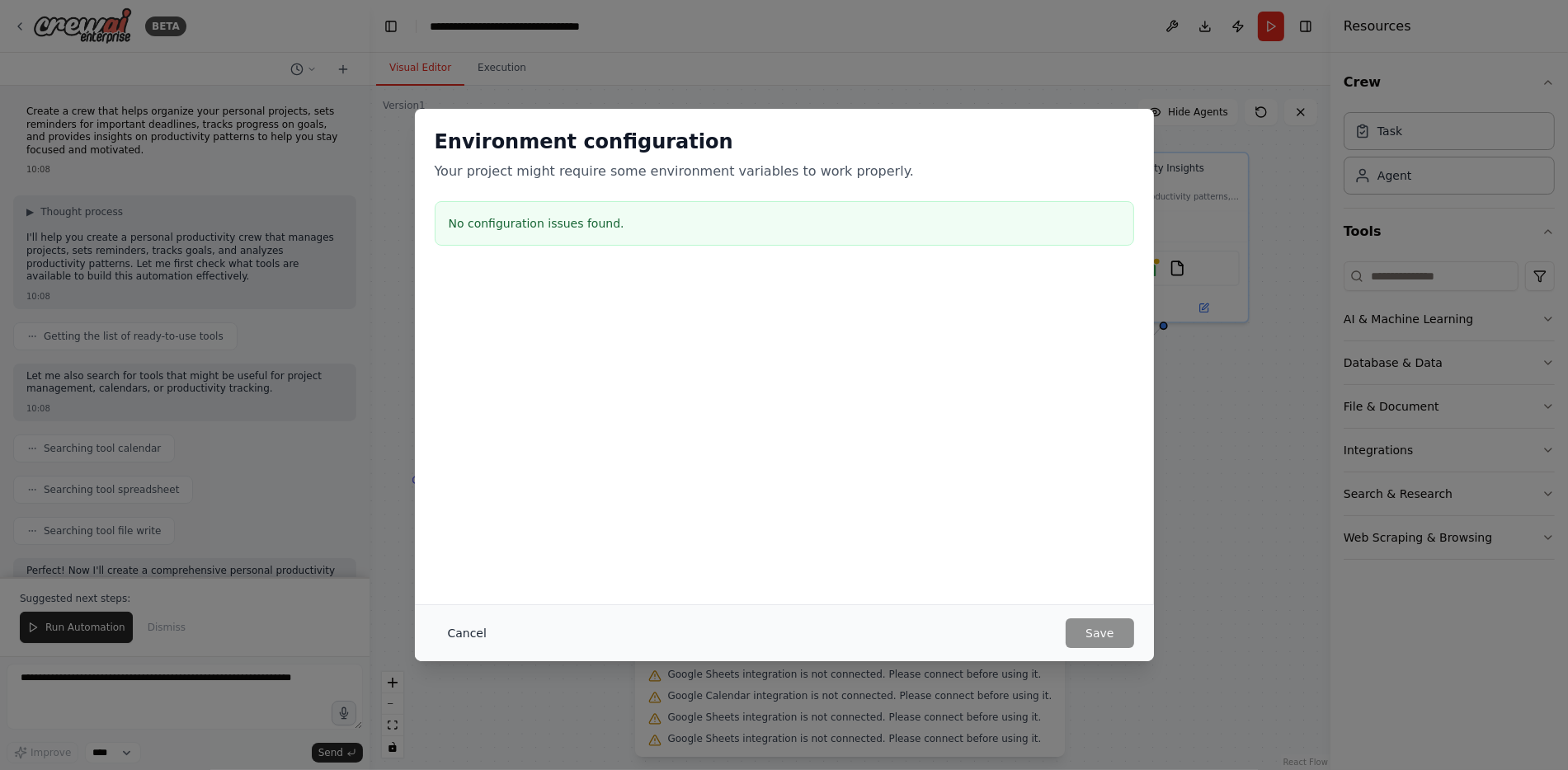
click at [479, 631] on button "Cancel" at bounding box center [467, 633] width 65 height 30
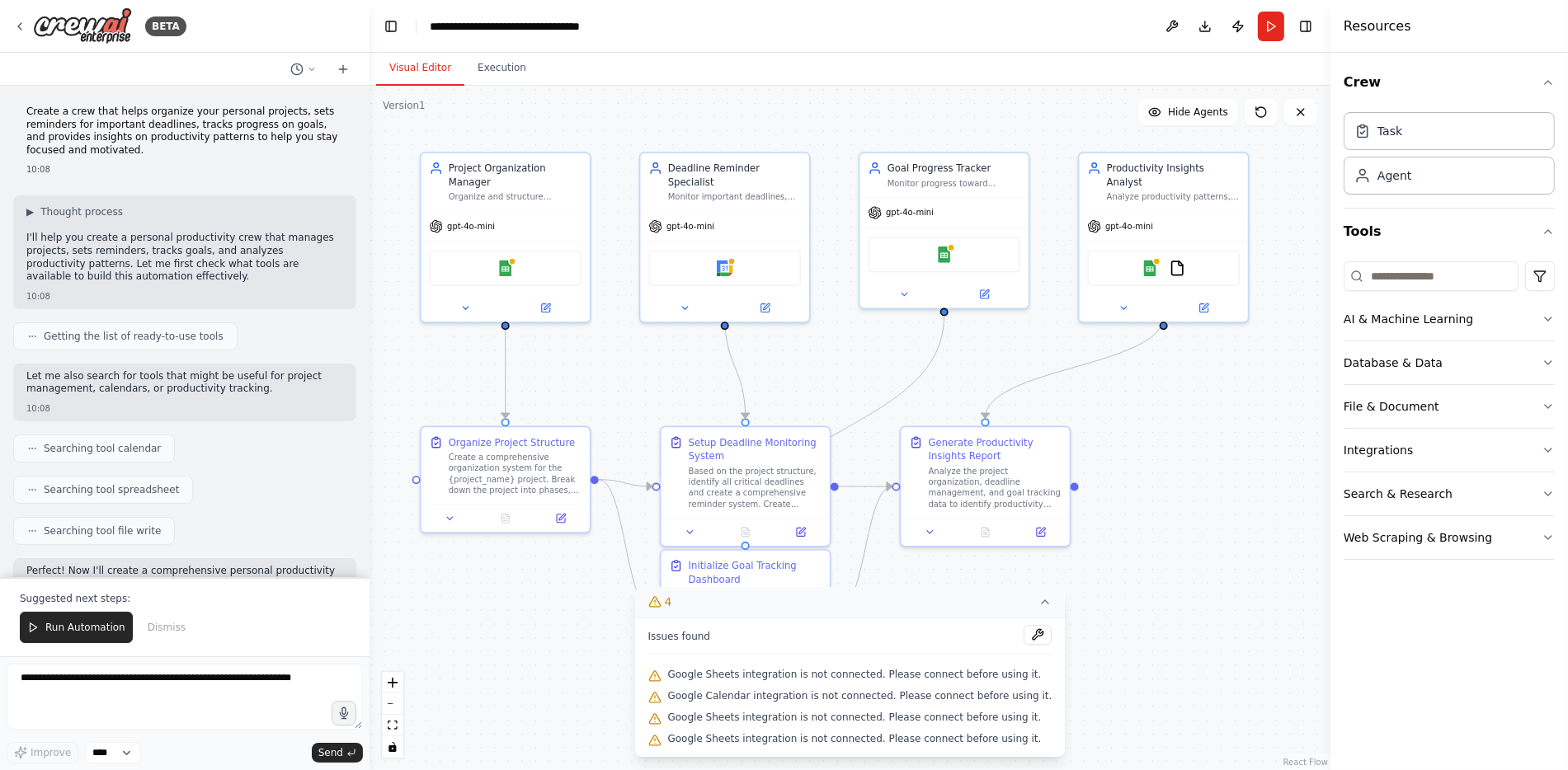
click at [1042, 603] on icon at bounding box center [1044, 602] width 6 height 4
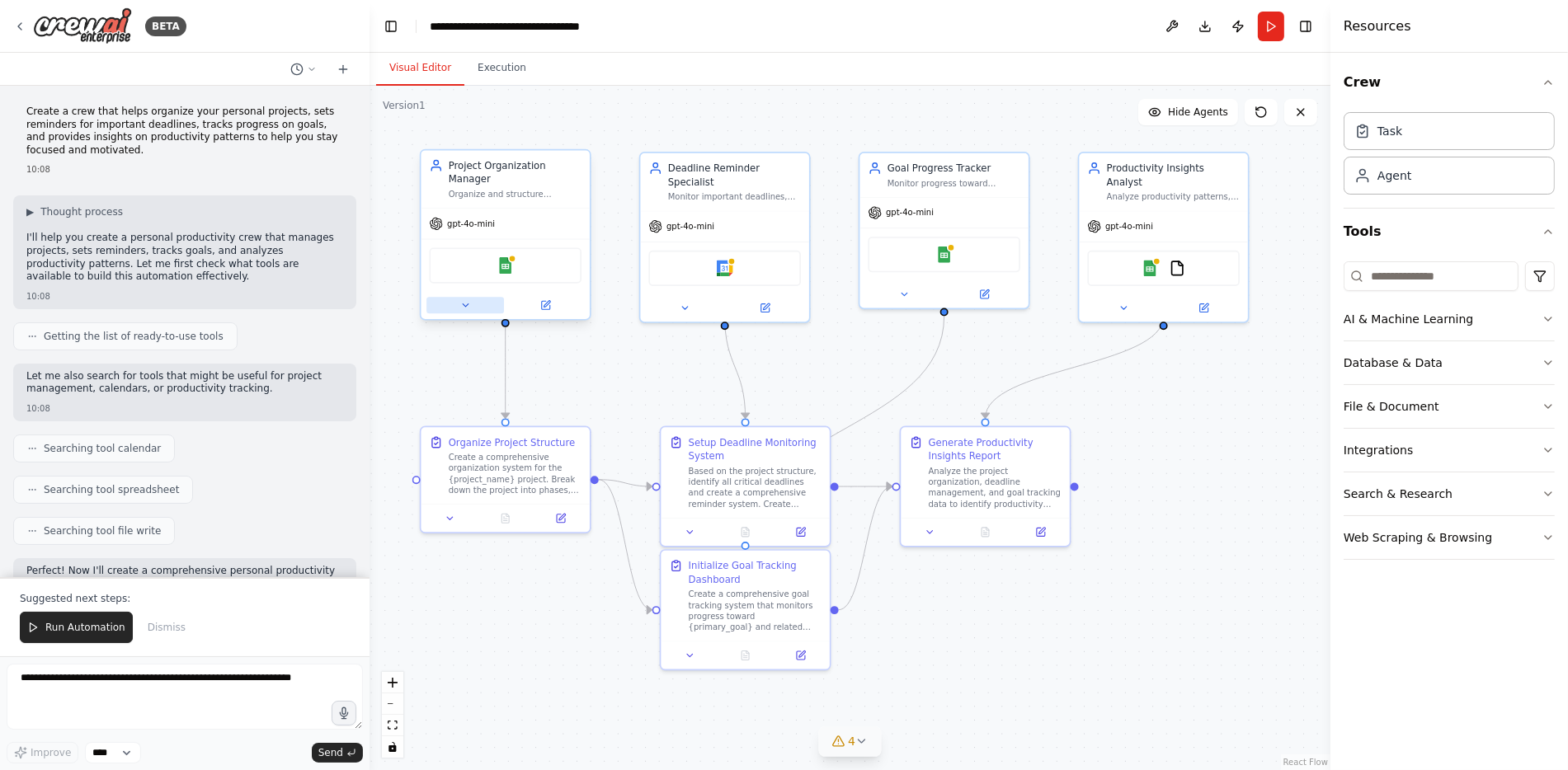
click at [465, 305] on icon at bounding box center [466, 306] width 6 height 3
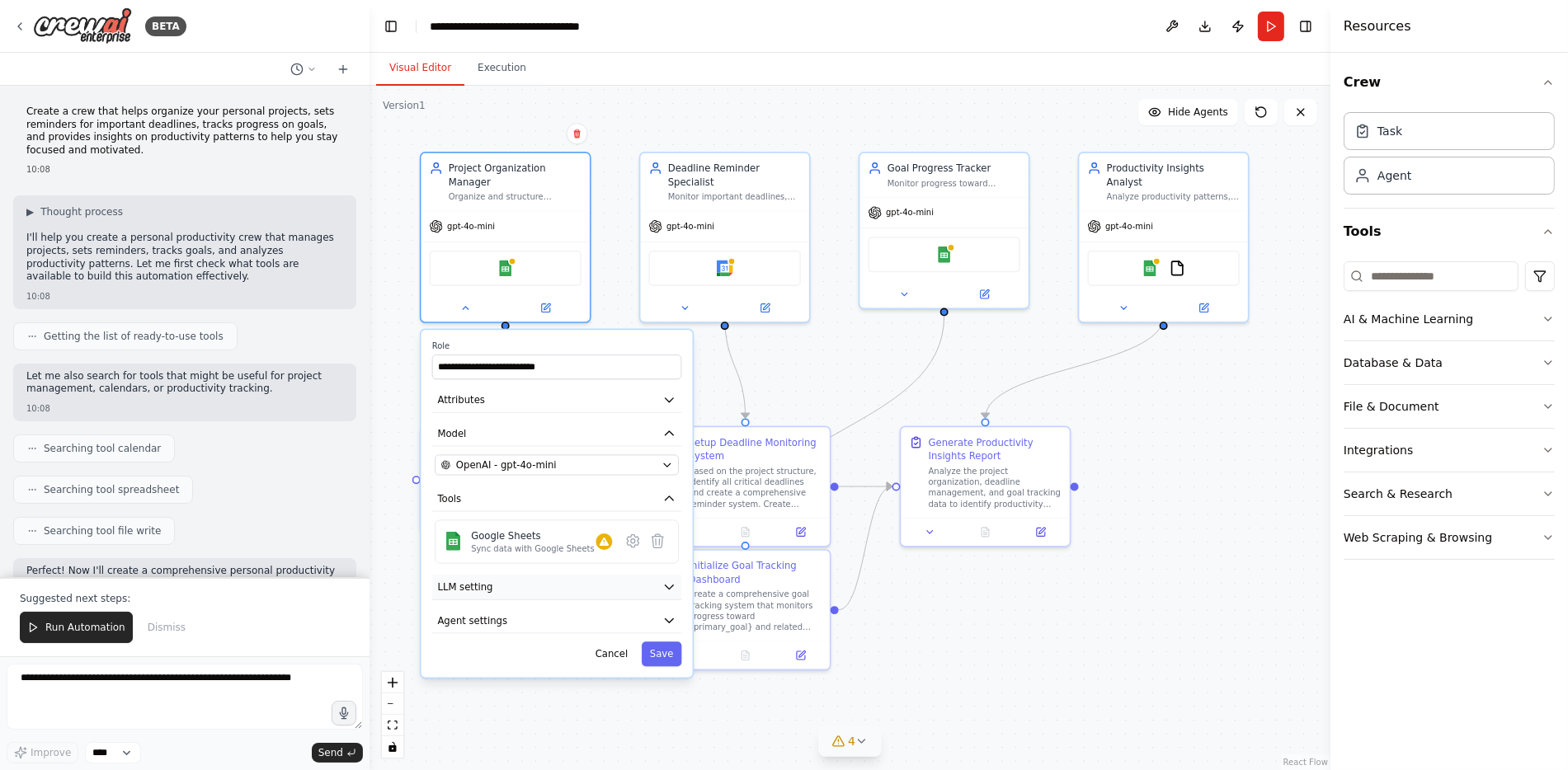
click at [671, 580] on icon "button" at bounding box center [670, 587] width 14 height 14
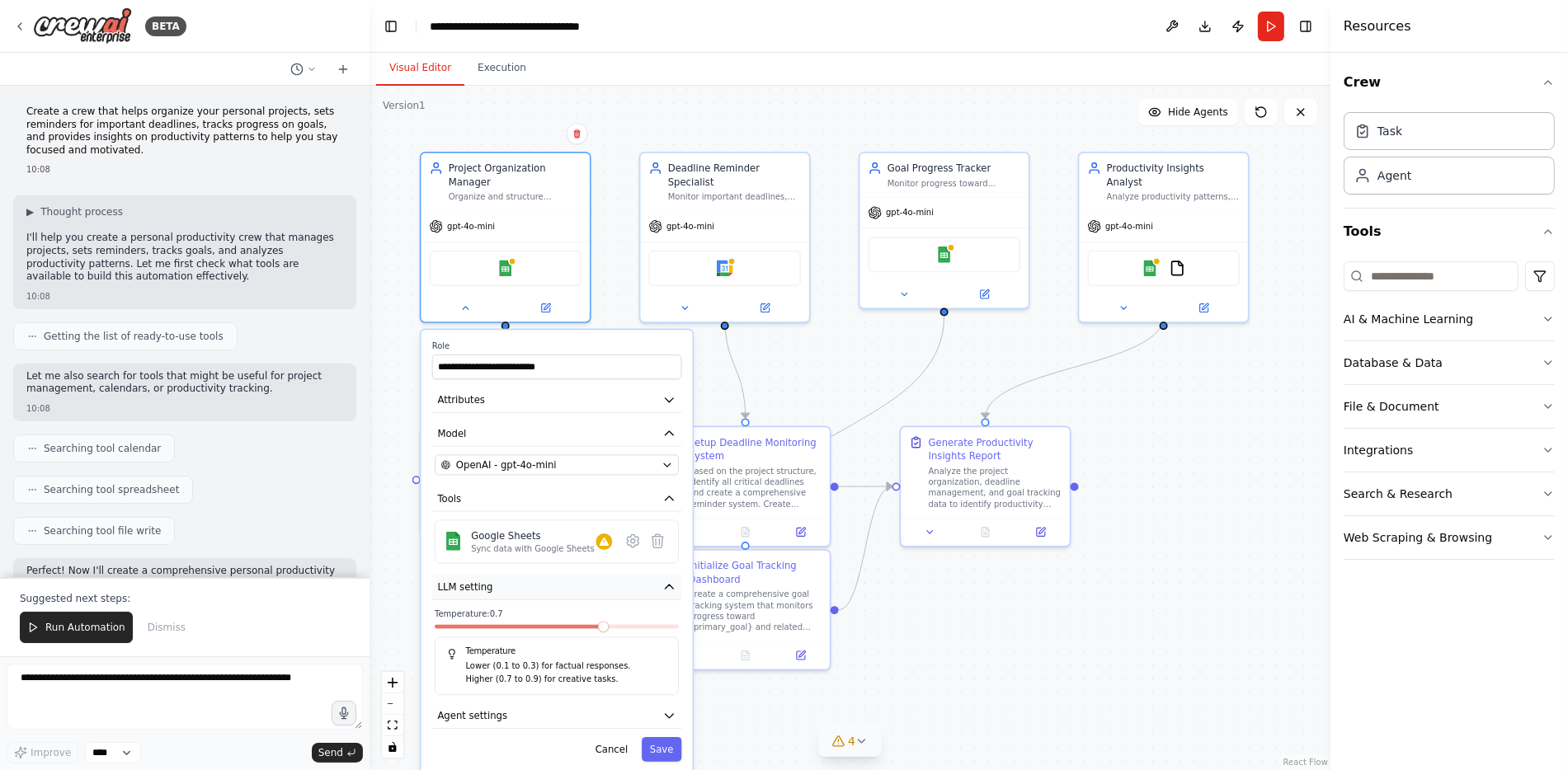
click at [671, 585] on icon "button" at bounding box center [670, 586] width 8 height 4
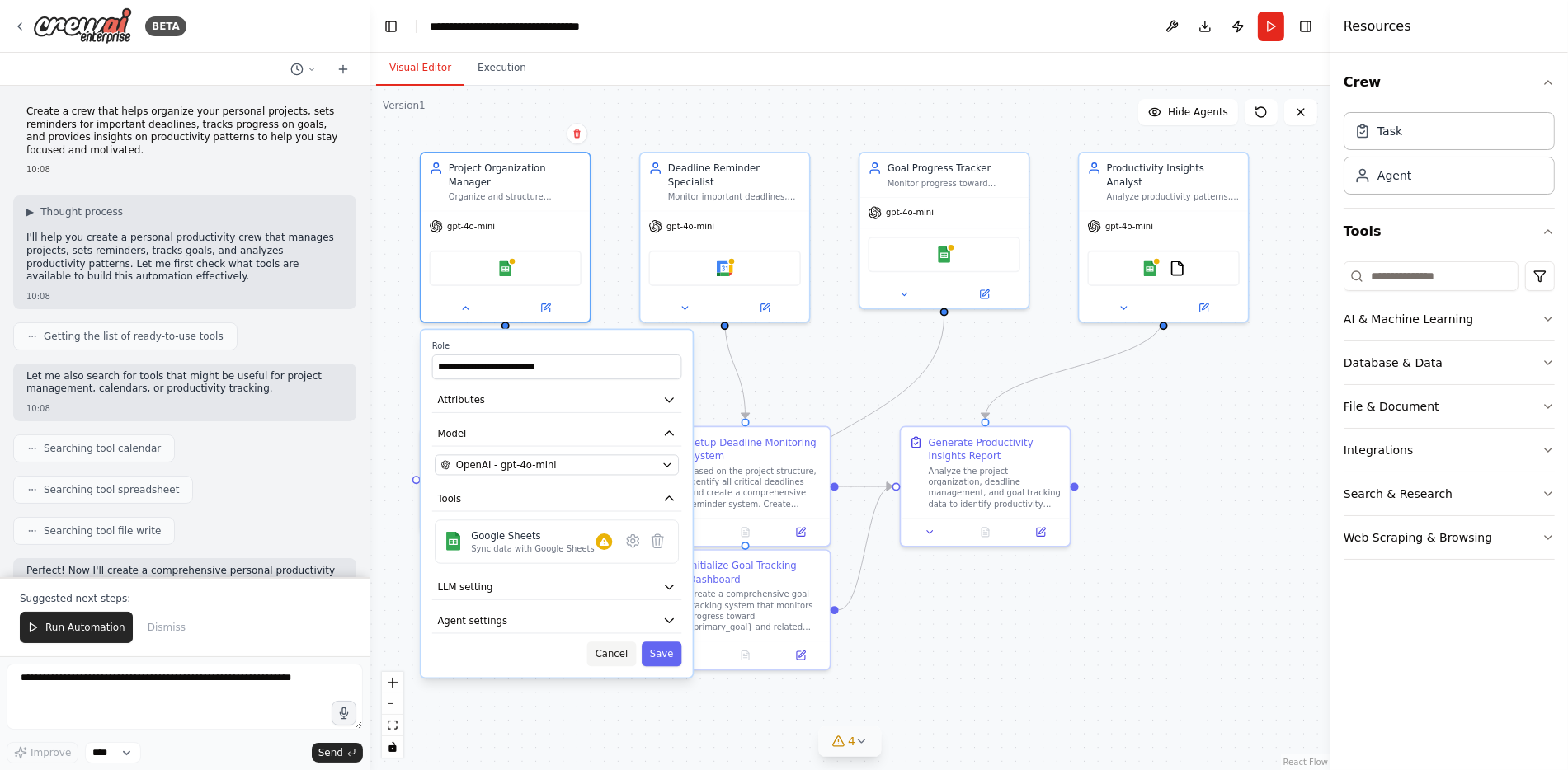
click at [619, 641] on button "Cancel" at bounding box center [611, 653] width 49 height 25
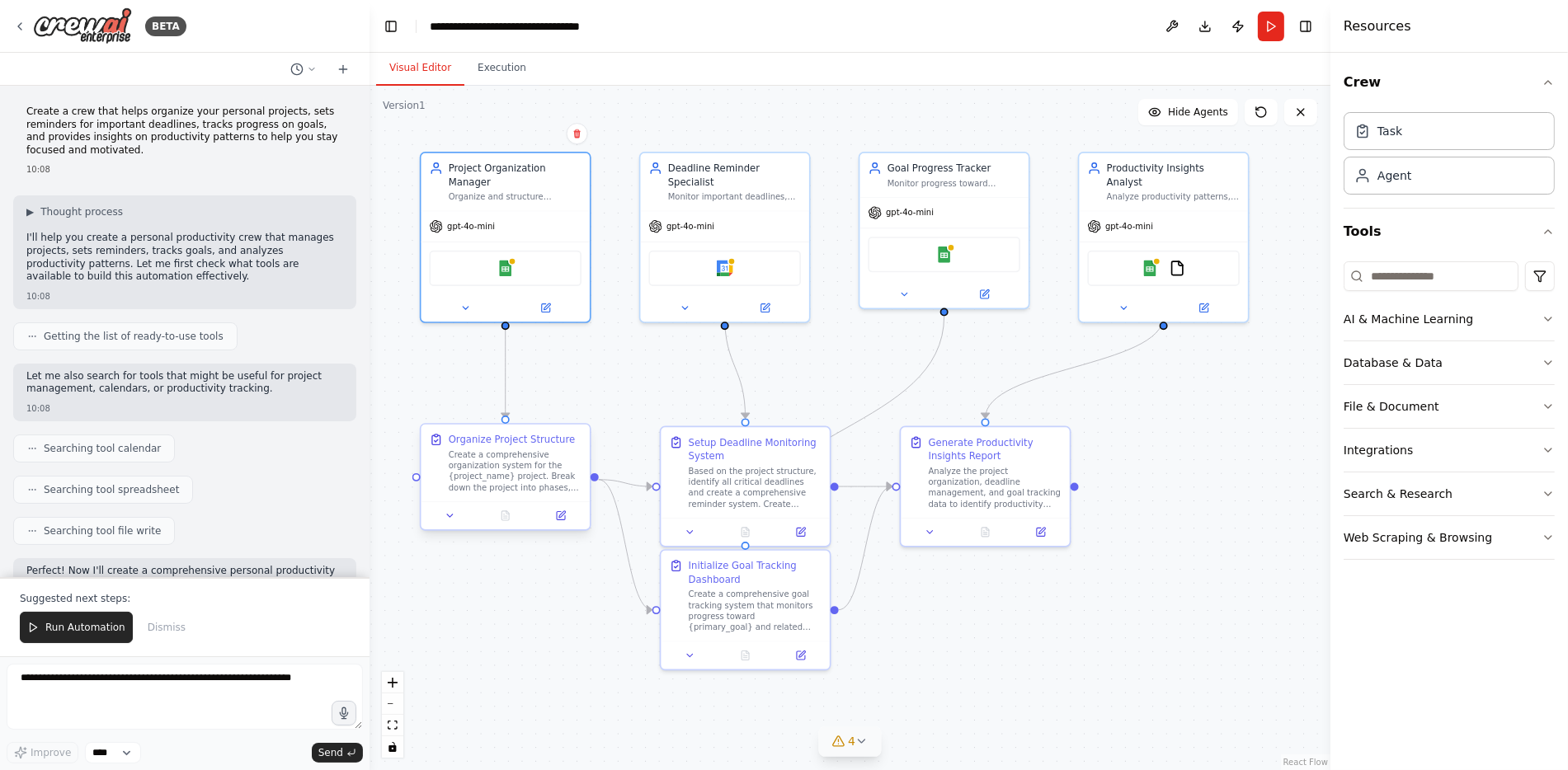
click at [450, 525] on div at bounding box center [505, 516] width 168 height 28
click at [450, 513] on icon at bounding box center [450, 516] width 11 height 11
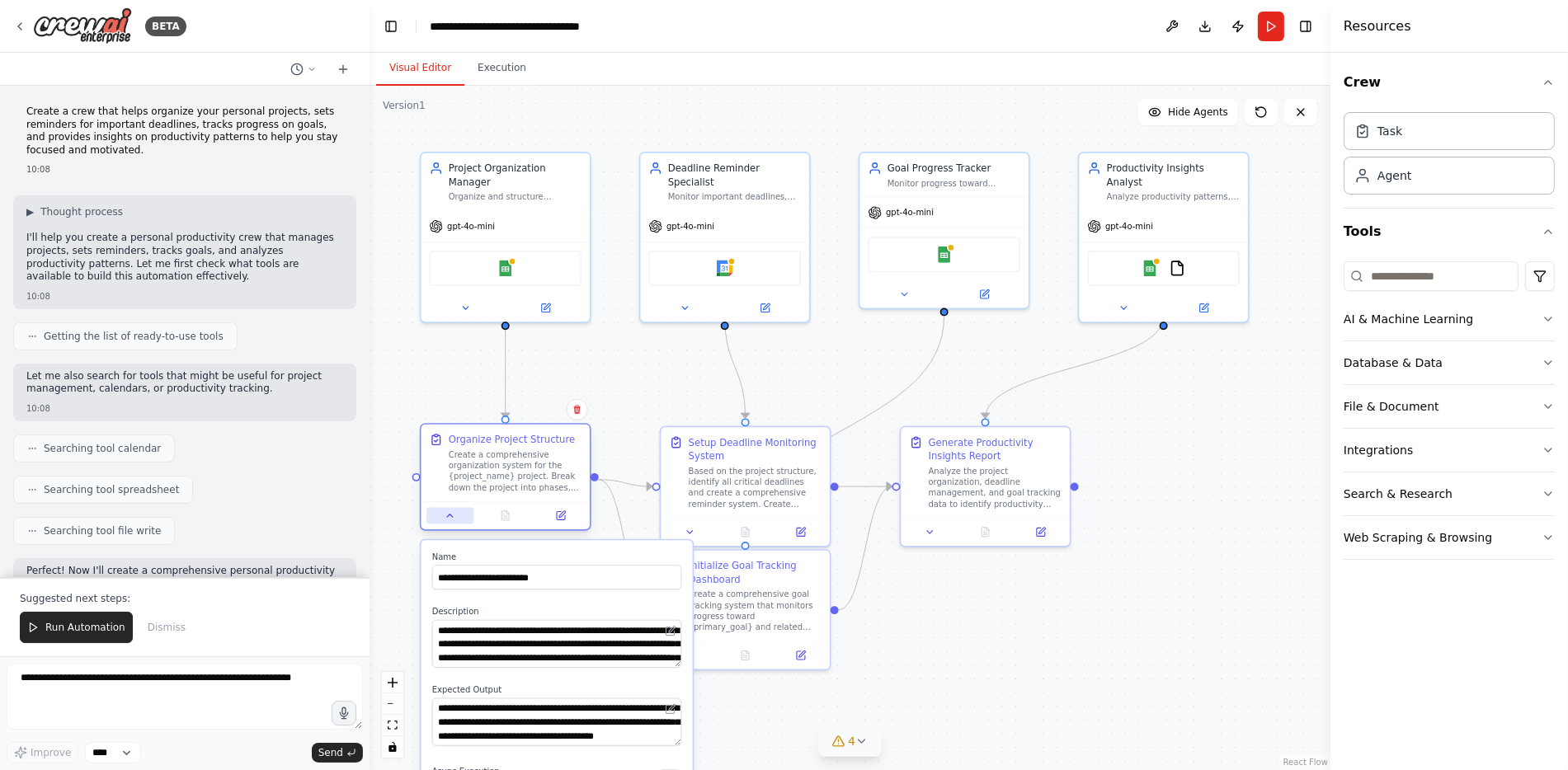
click at [450, 515] on icon at bounding box center [450, 516] width 6 height 3
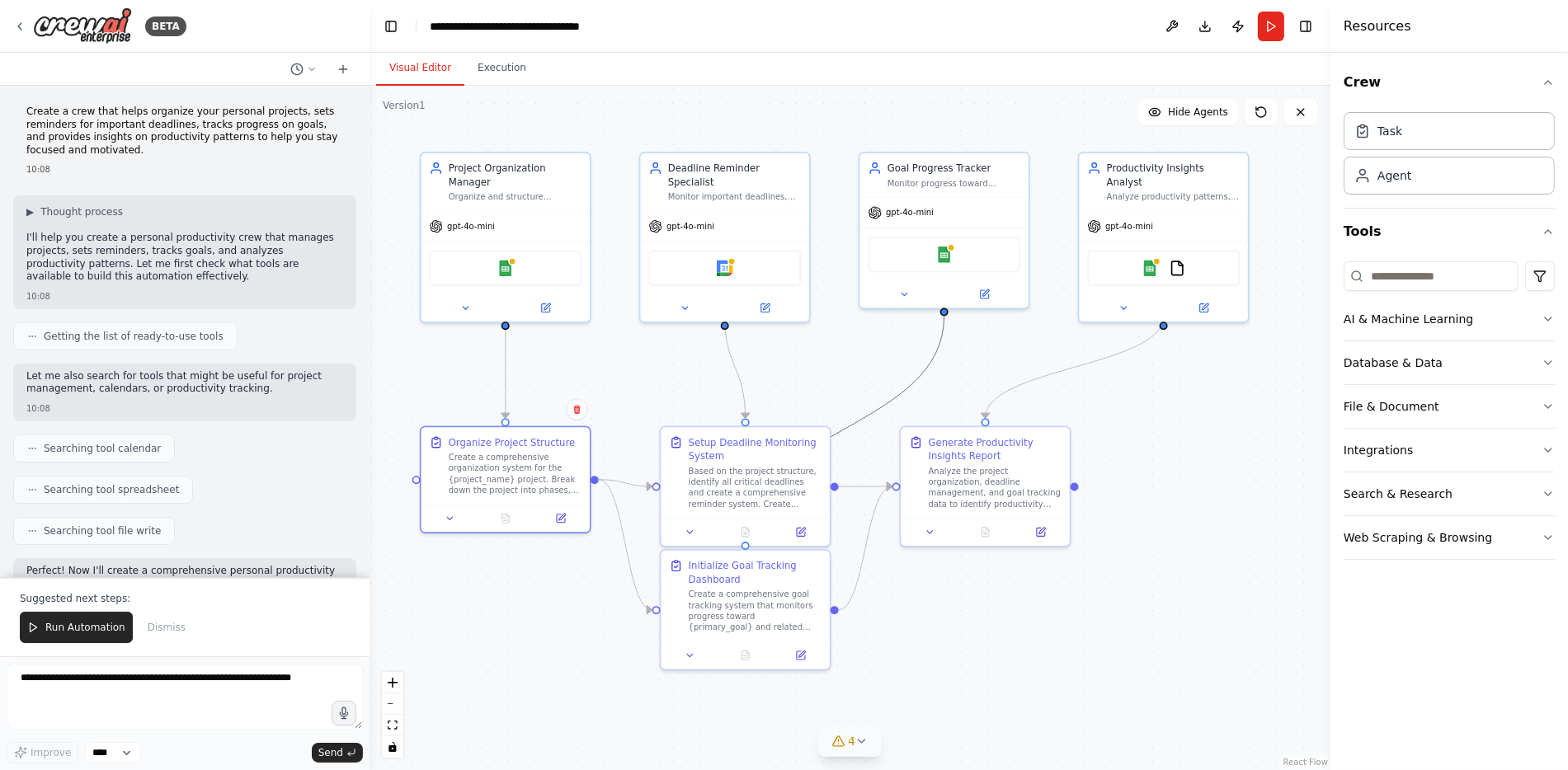
click at [905, 389] on icon "Edge from 66df75d3-e4dd-41b0-87aa-82a61d7319fe to d6976640-b967-4abb-aec3-517e9…" at bounding box center [845, 429] width 199 height 226
click at [475, 218] on div "gpt-4o-mini" at bounding box center [505, 223] width 168 height 31
click at [547, 301] on icon at bounding box center [545, 305] width 8 height 8
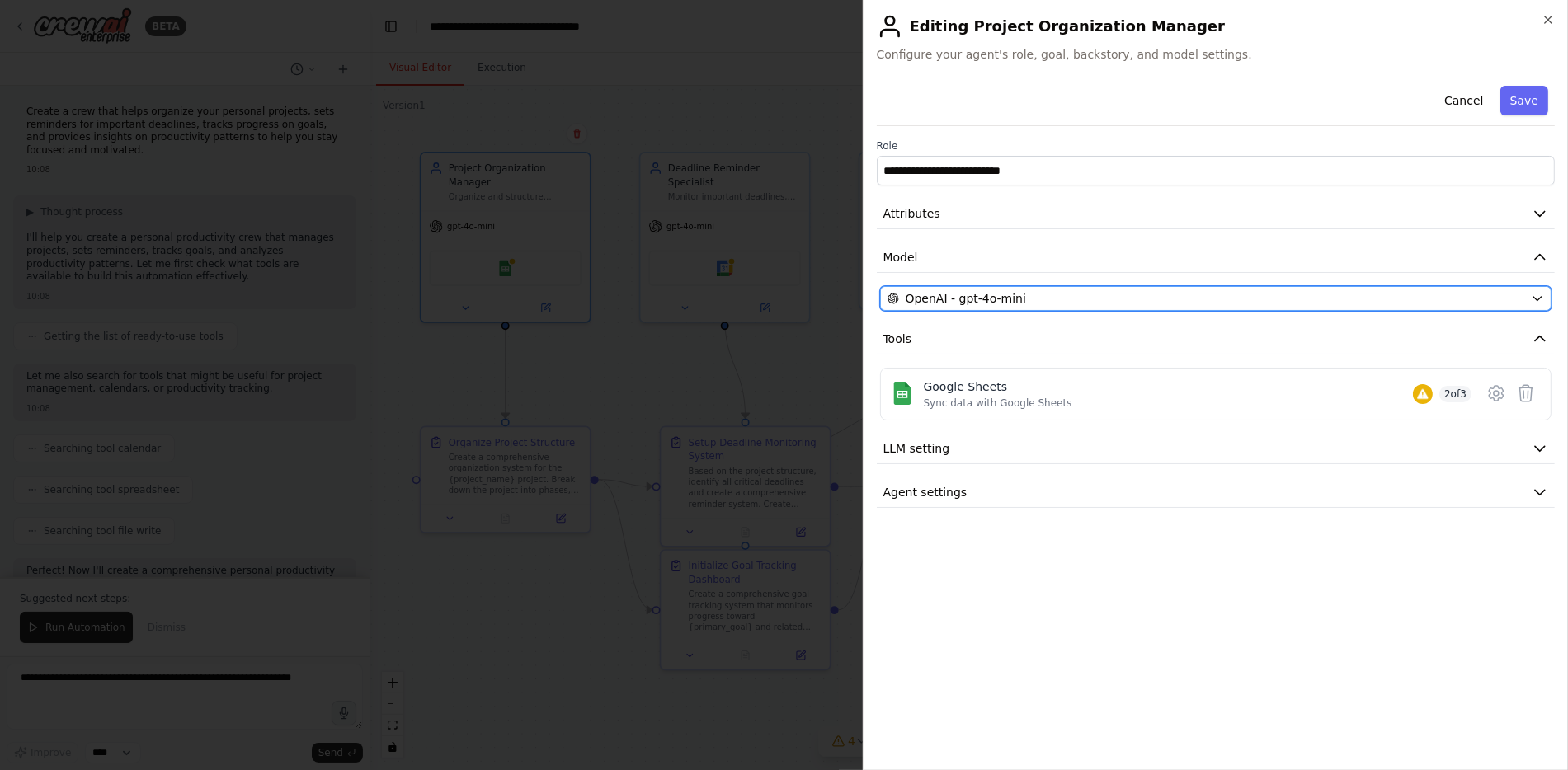
click at [1538, 296] on icon "button" at bounding box center [1537, 298] width 13 height 13
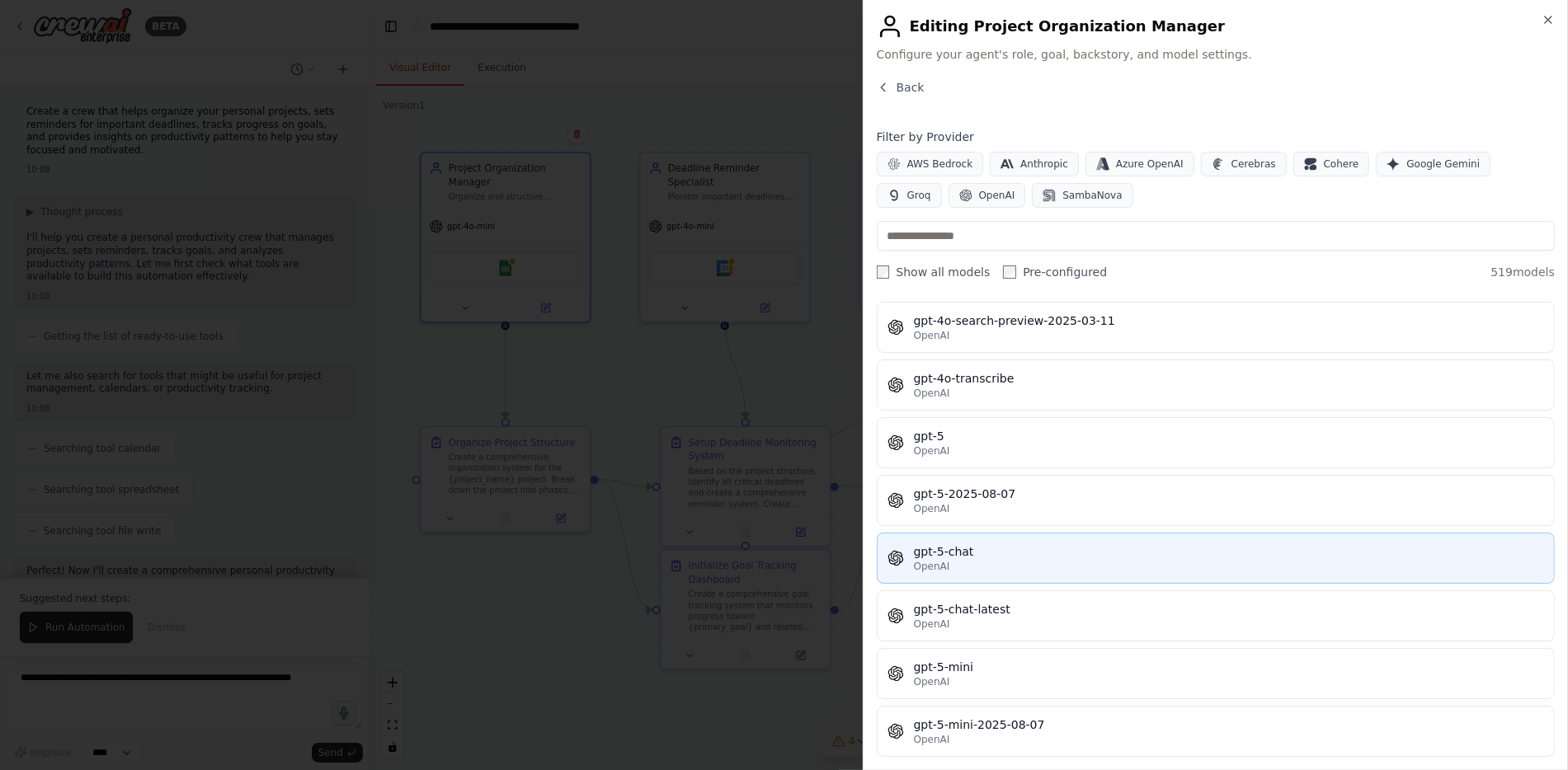
scroll to position [25949, 0]
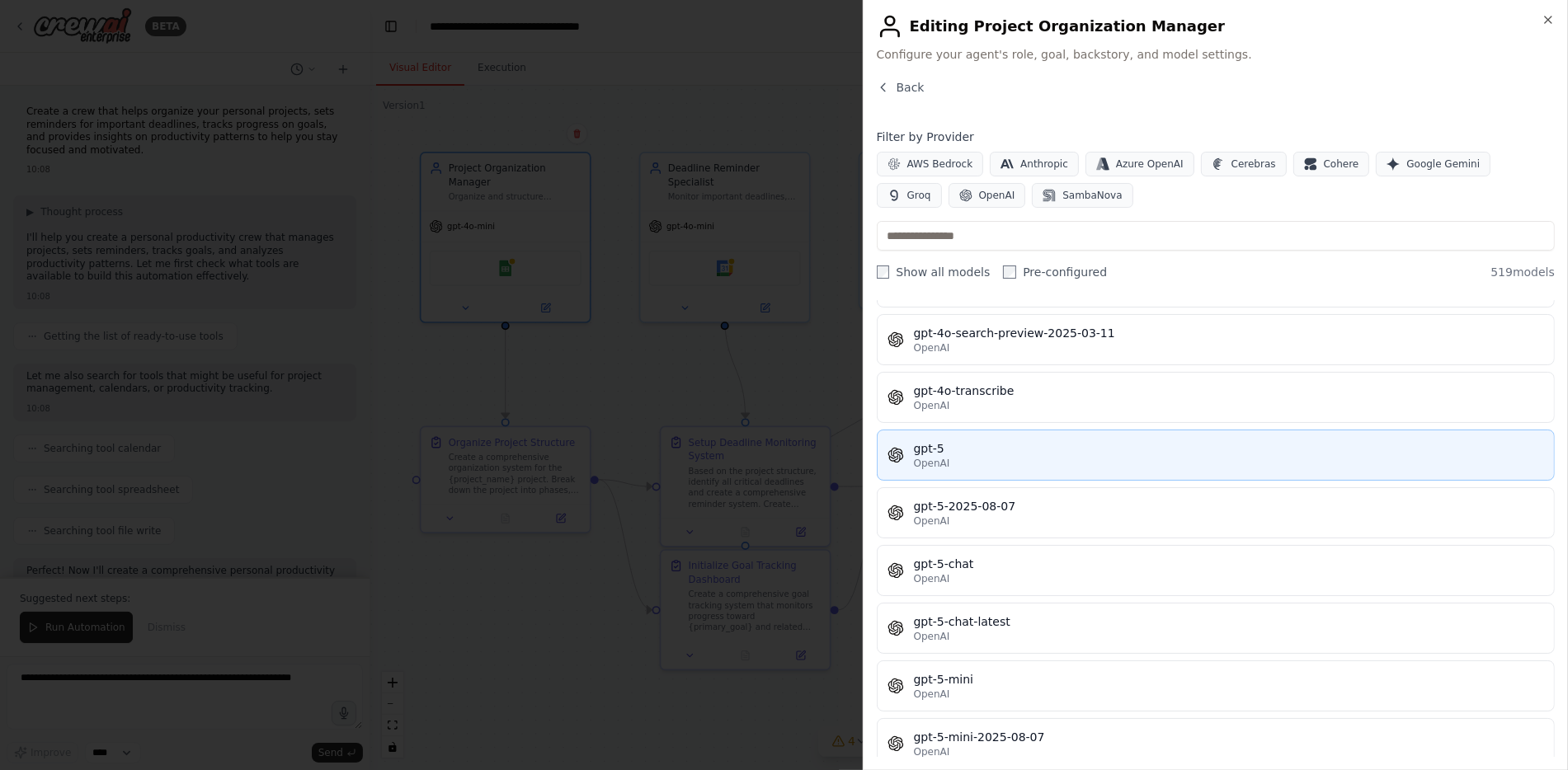
click at [1025, 443] on div "gpt-5" at bounding box center [1229, 449] width 630 height 17
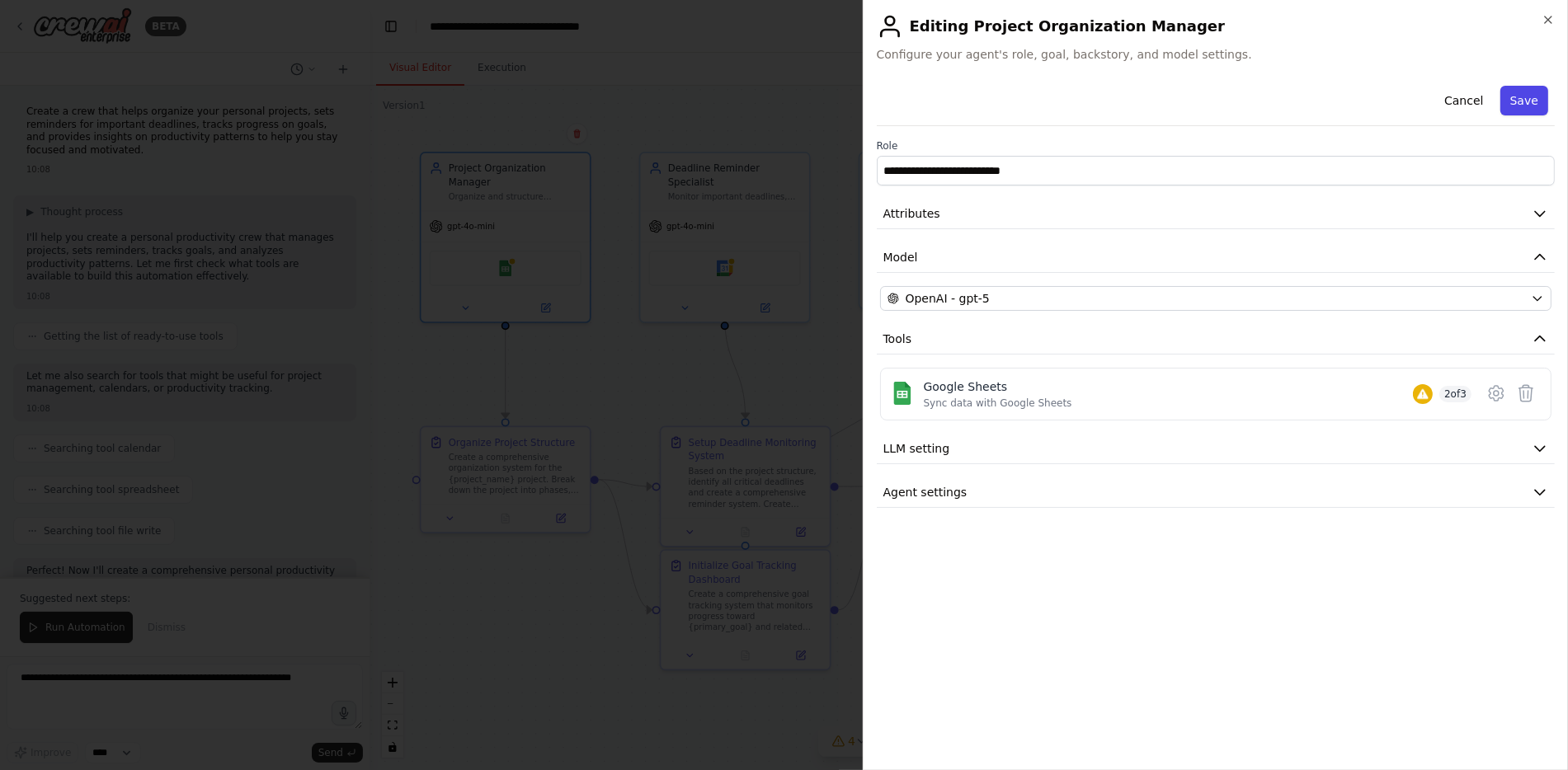
click at [1539, 101] on button "Save" at bounding box center [1524, 101] width 48 height 30
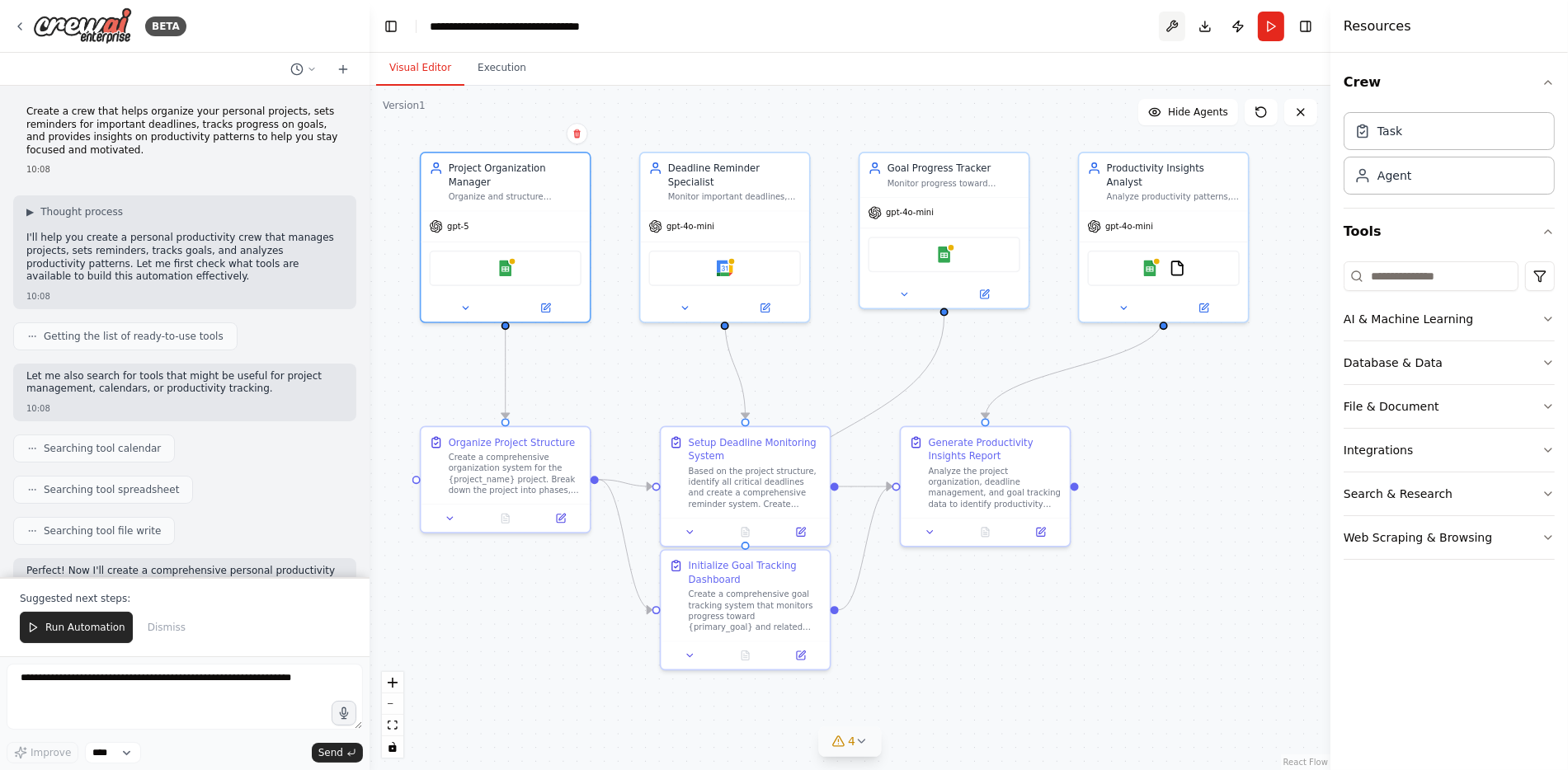
click at [1167, 23] on button at bounding box center [1172, 26] width 27 height 30
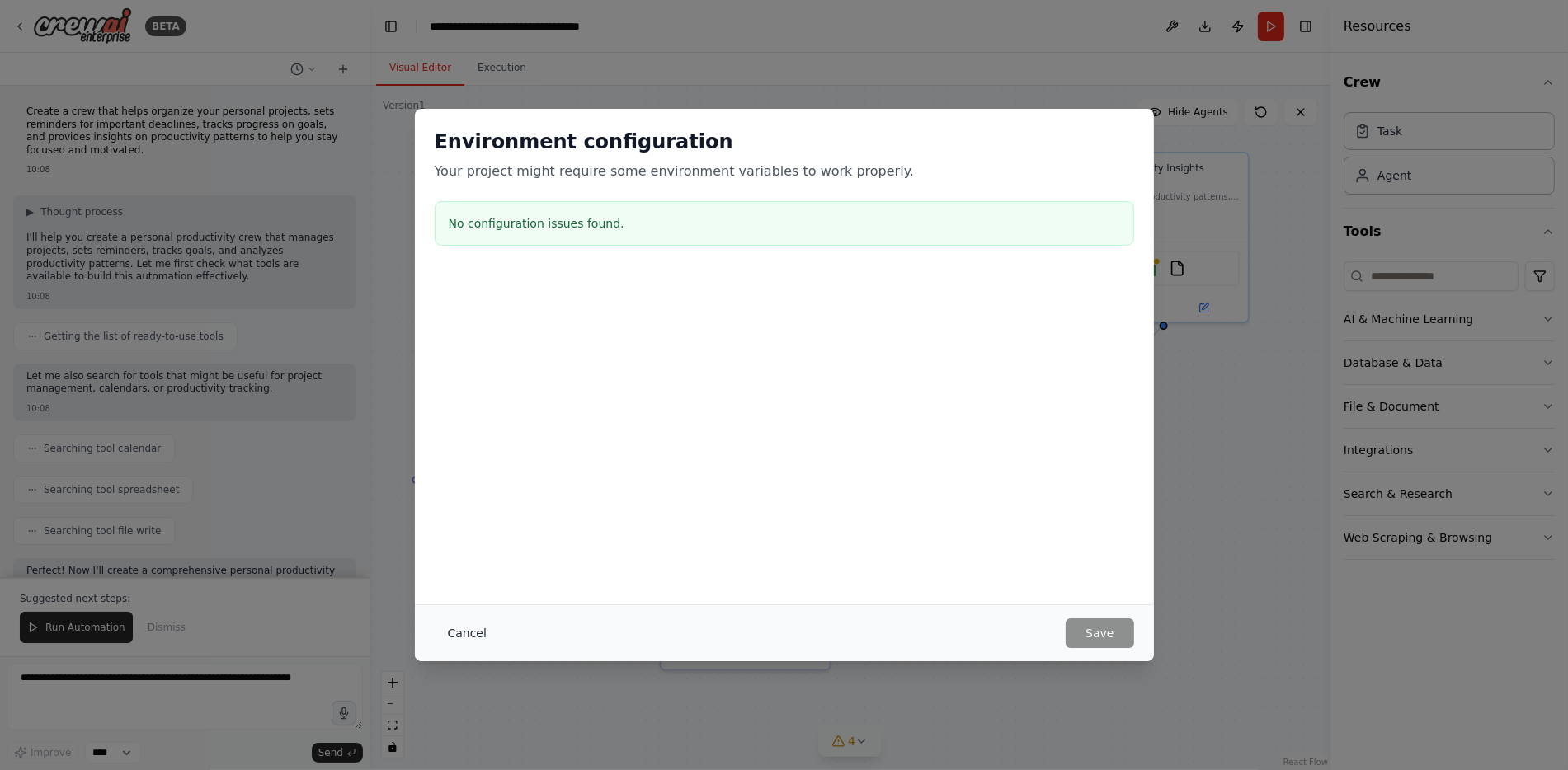
click at [472, 632] on button "Cancel" at bounding box center [467, 633] width 65 height 30
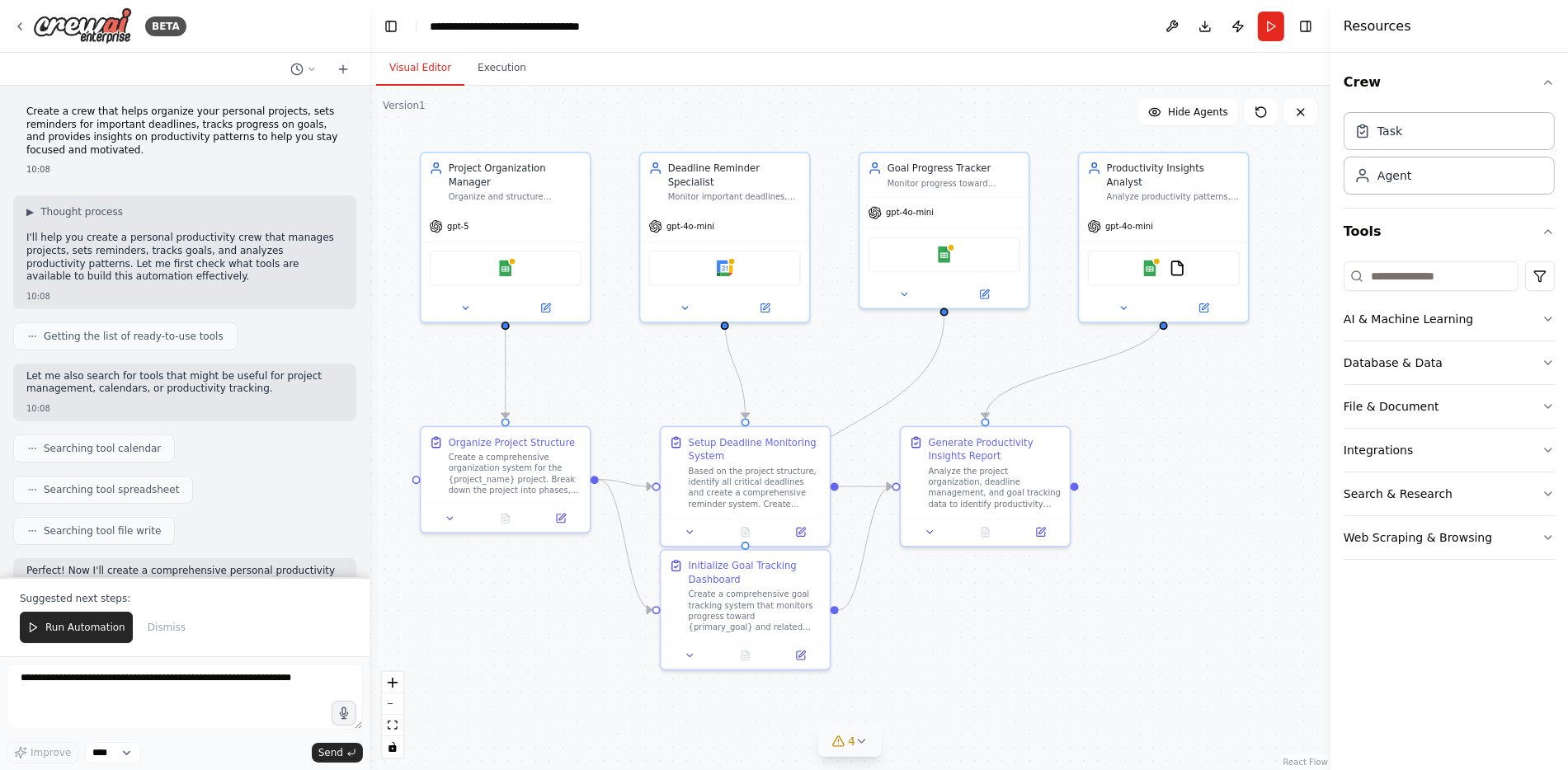
click at [1054, 37] on header "**********" at bounding box center [850, 26] width 961 height 53
click at [1265, 25] on button "Run" at bounding box center [1271, 26] width 27 height 30
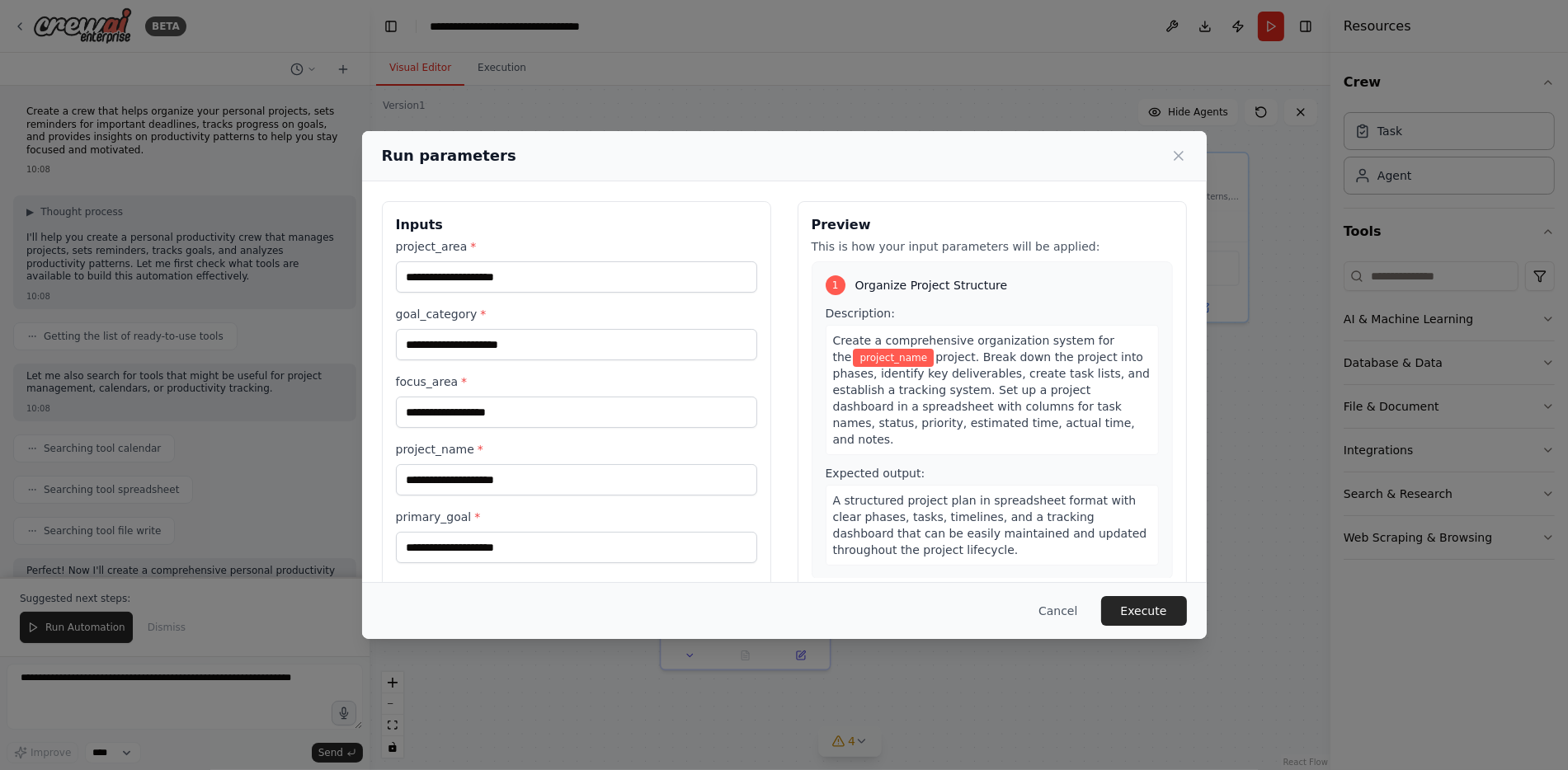
click at [1177, 166] on div "Run parameters" at bounding box center [784, 155] width 805 height 23
click at [1181, 157] on icon at bounding box center [1178, 155] width 17 height 17
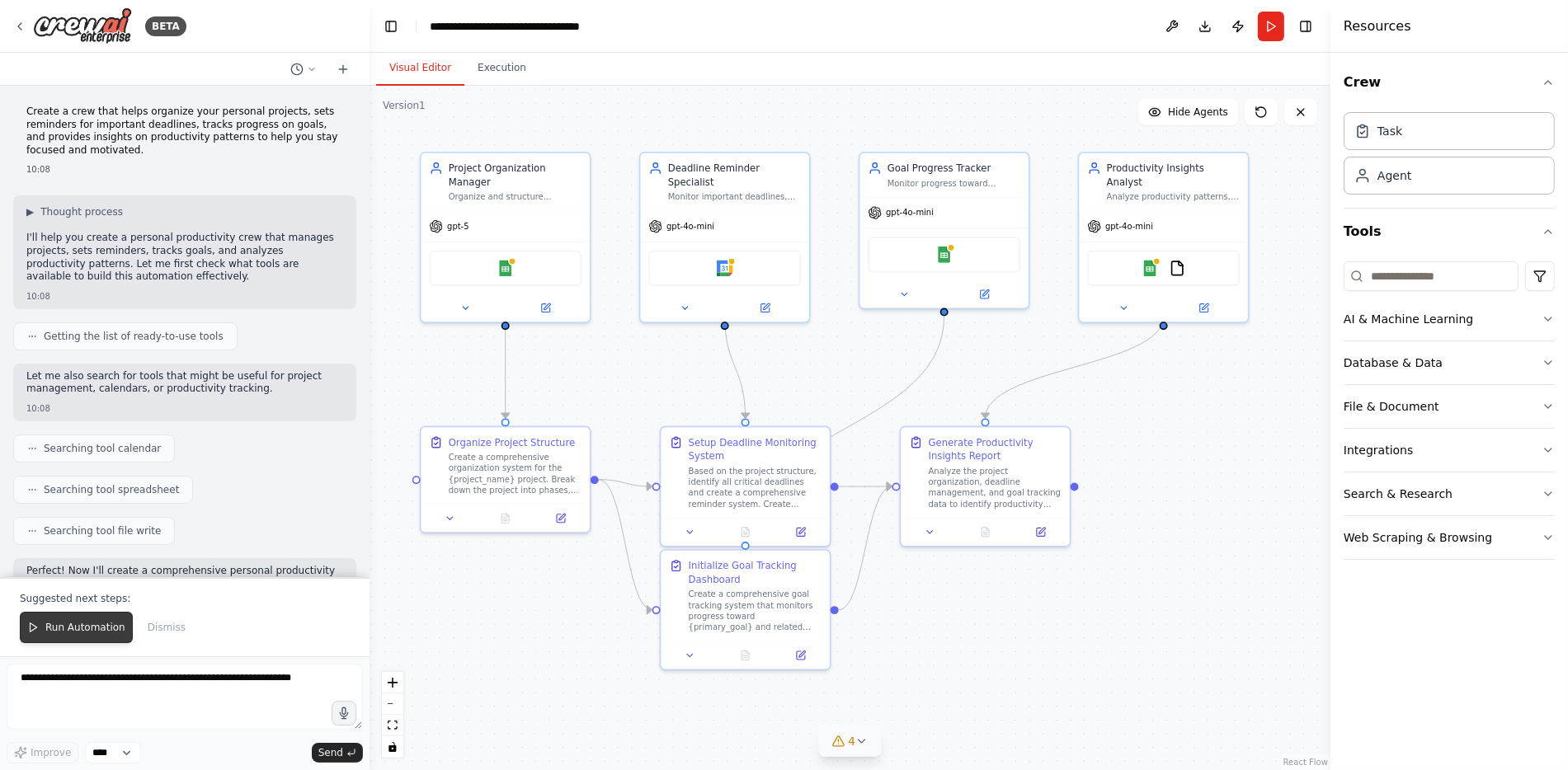
click at [69, 623] on span "Run Automation" at bounding box center [85, 627] width 80 height 13
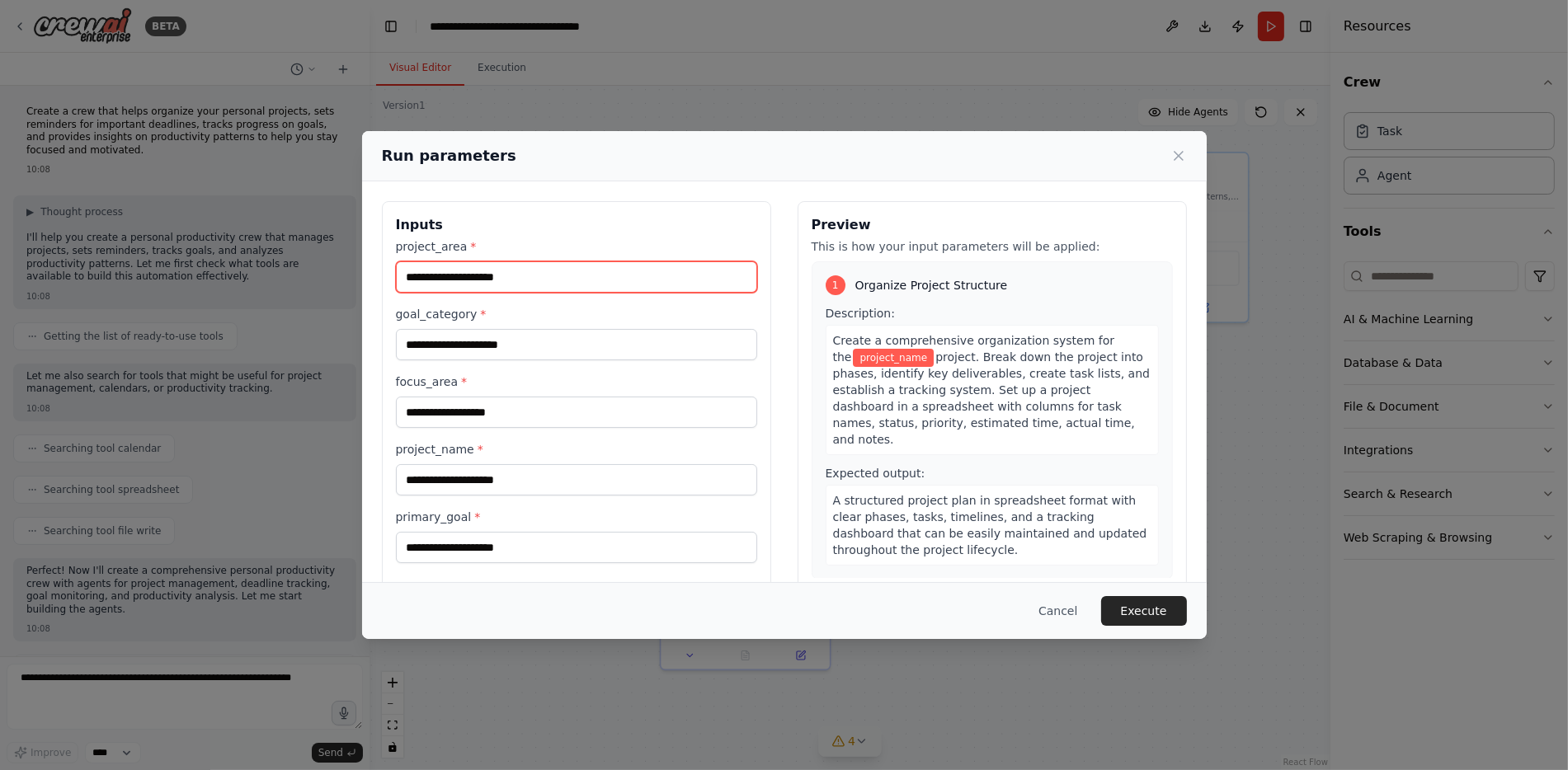
click at [522, 288] on input "project_area *" at bounding box center [576, 276] width 361 height 31
click at [535, 275] on input "project_area *" at bounding box center [576, 276] width 361 height 31
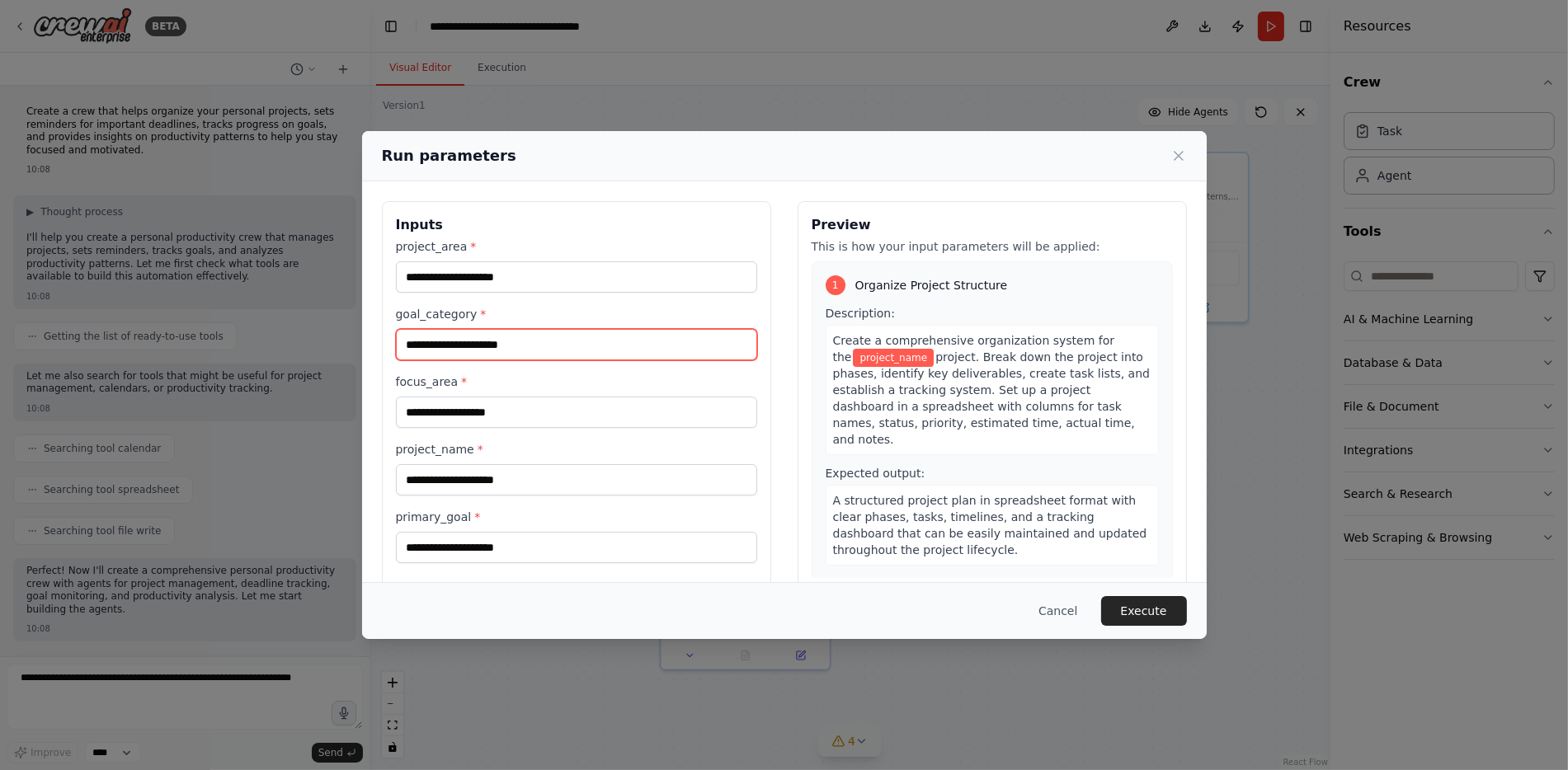
click at [542, 344] on input "goal_category *" at bounding box center [576, 344] width 361 height 31
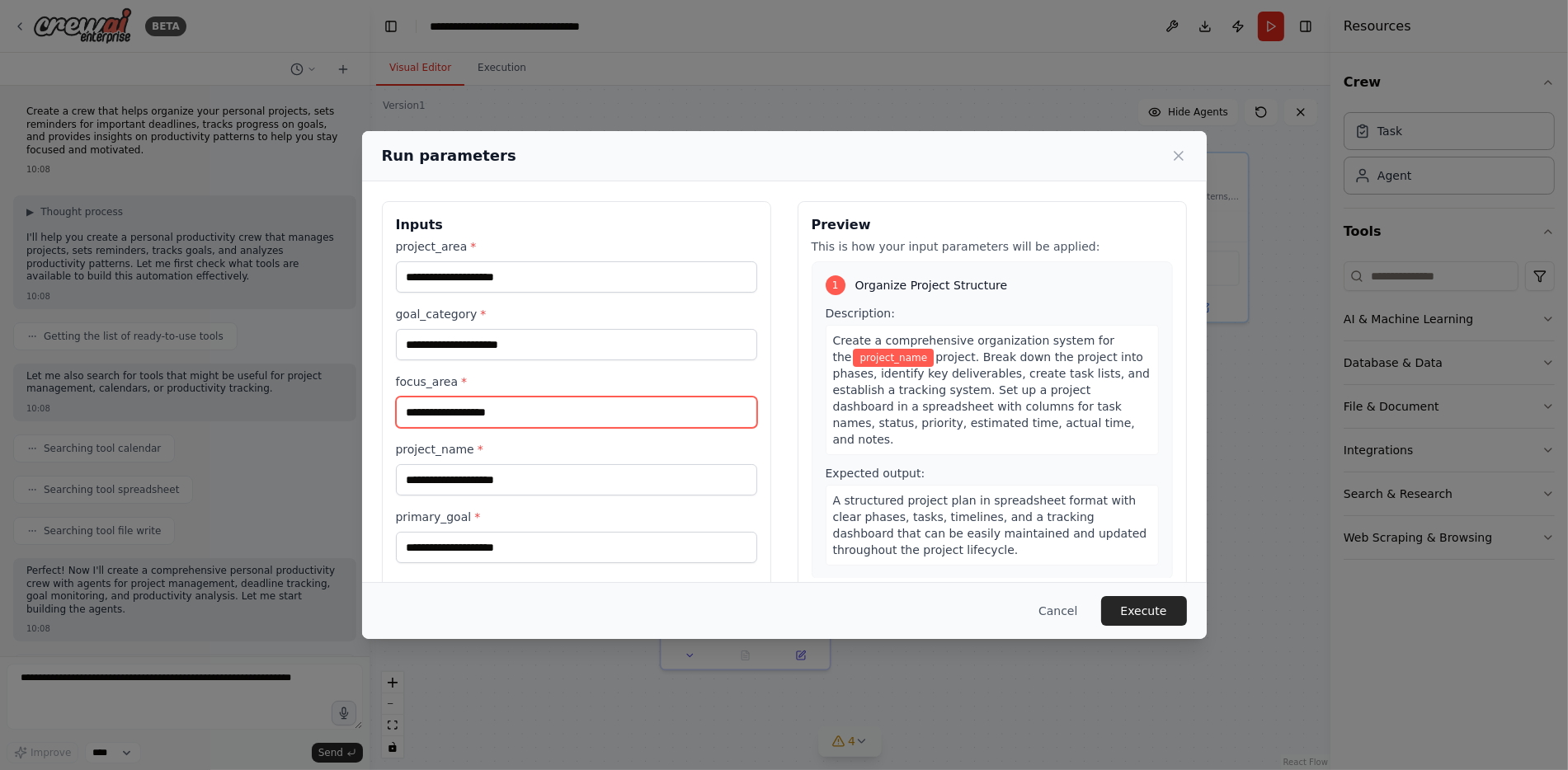
click at [515, 412] on input "focus_area *" at bounding box center [576, 411] width 361 height 31
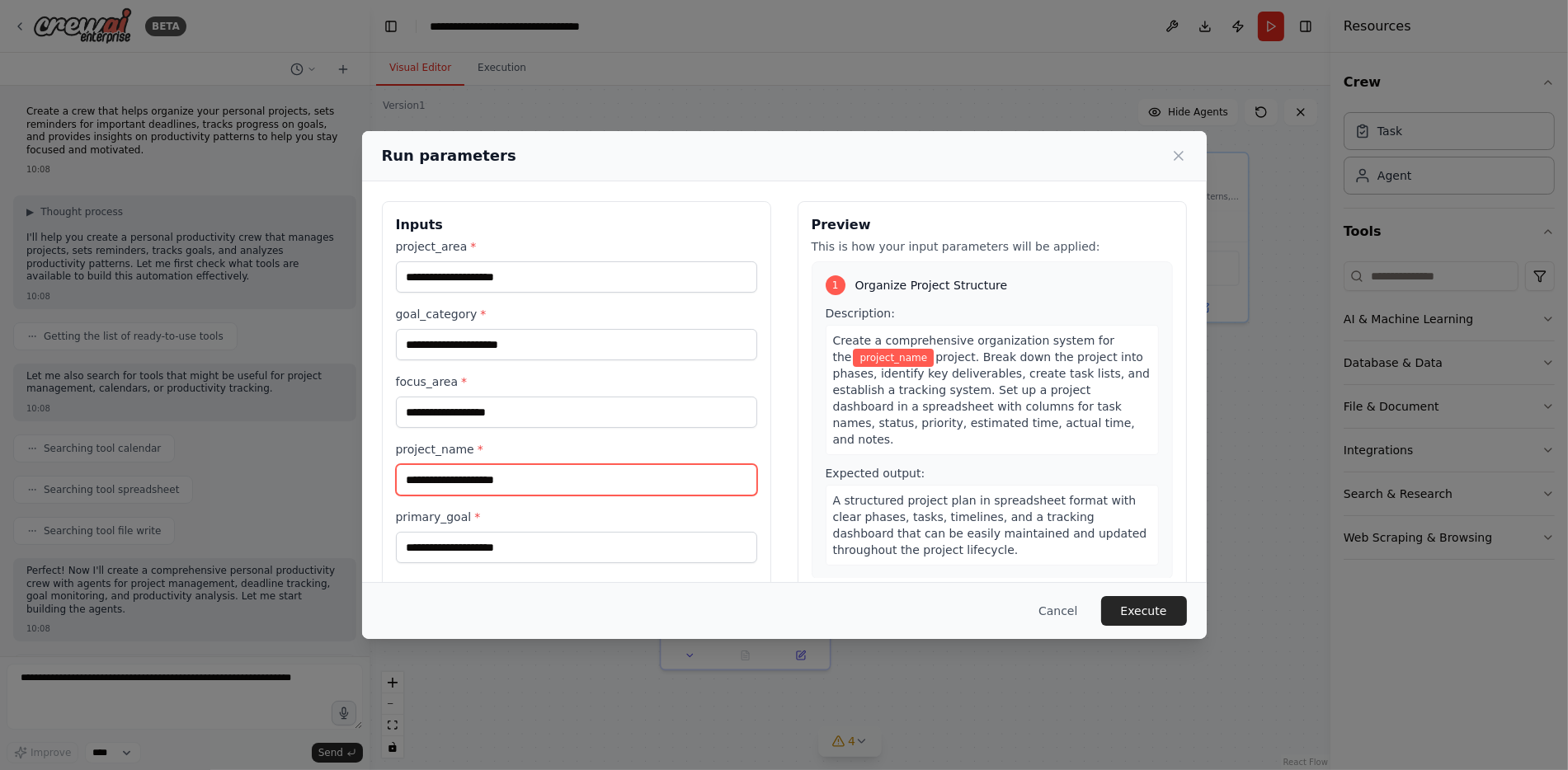
click at [515, 486] on input "project_name *" at bounding box center [576, 479] width 361 height 31
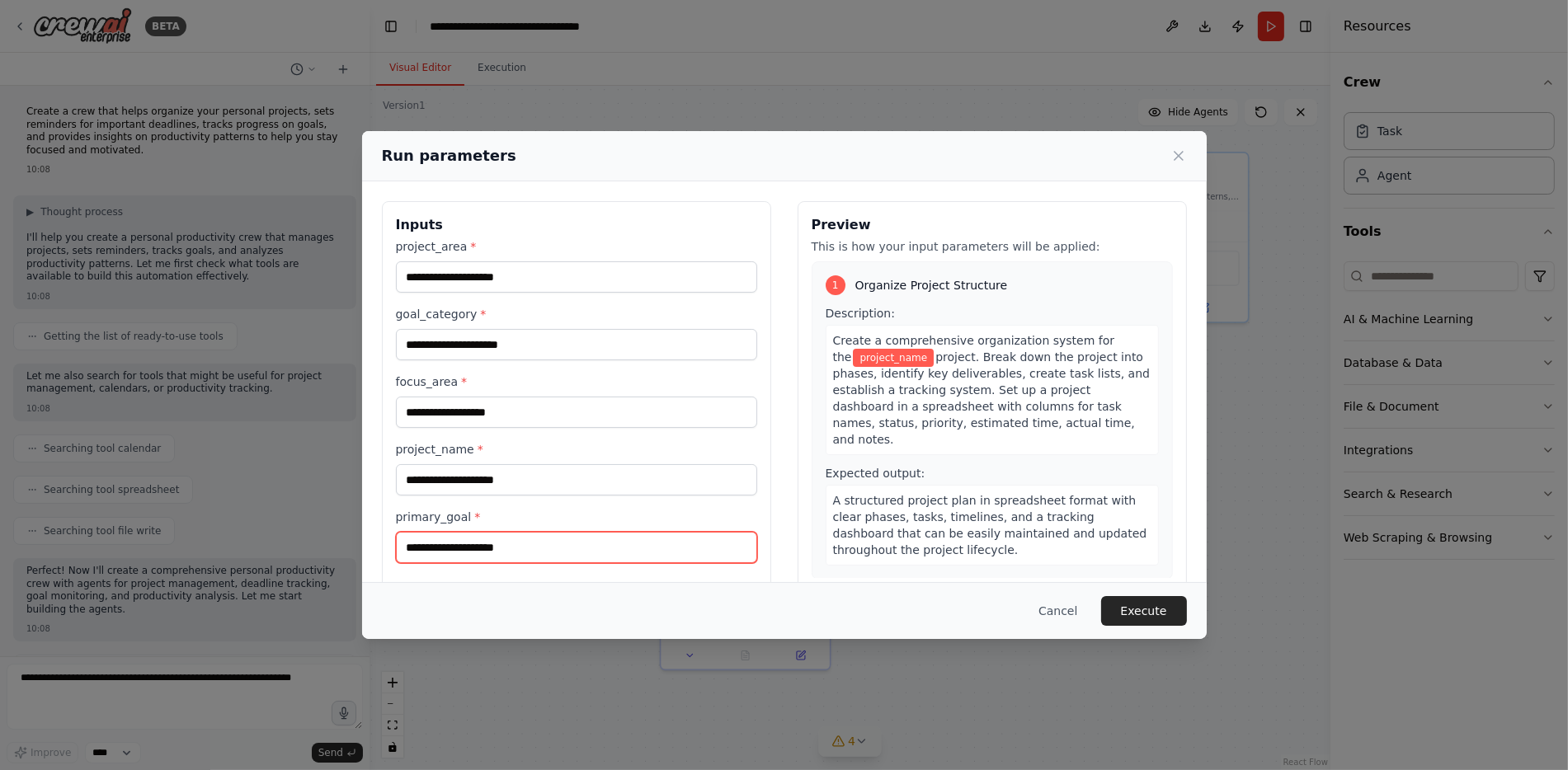
click at [529, 557] on input "primary_goal *" at bounding box center [576, 547] width 361 height 31
click at [1077, 610] on button "Cancel" at bounding box center [1058, 611] width 65 height 30
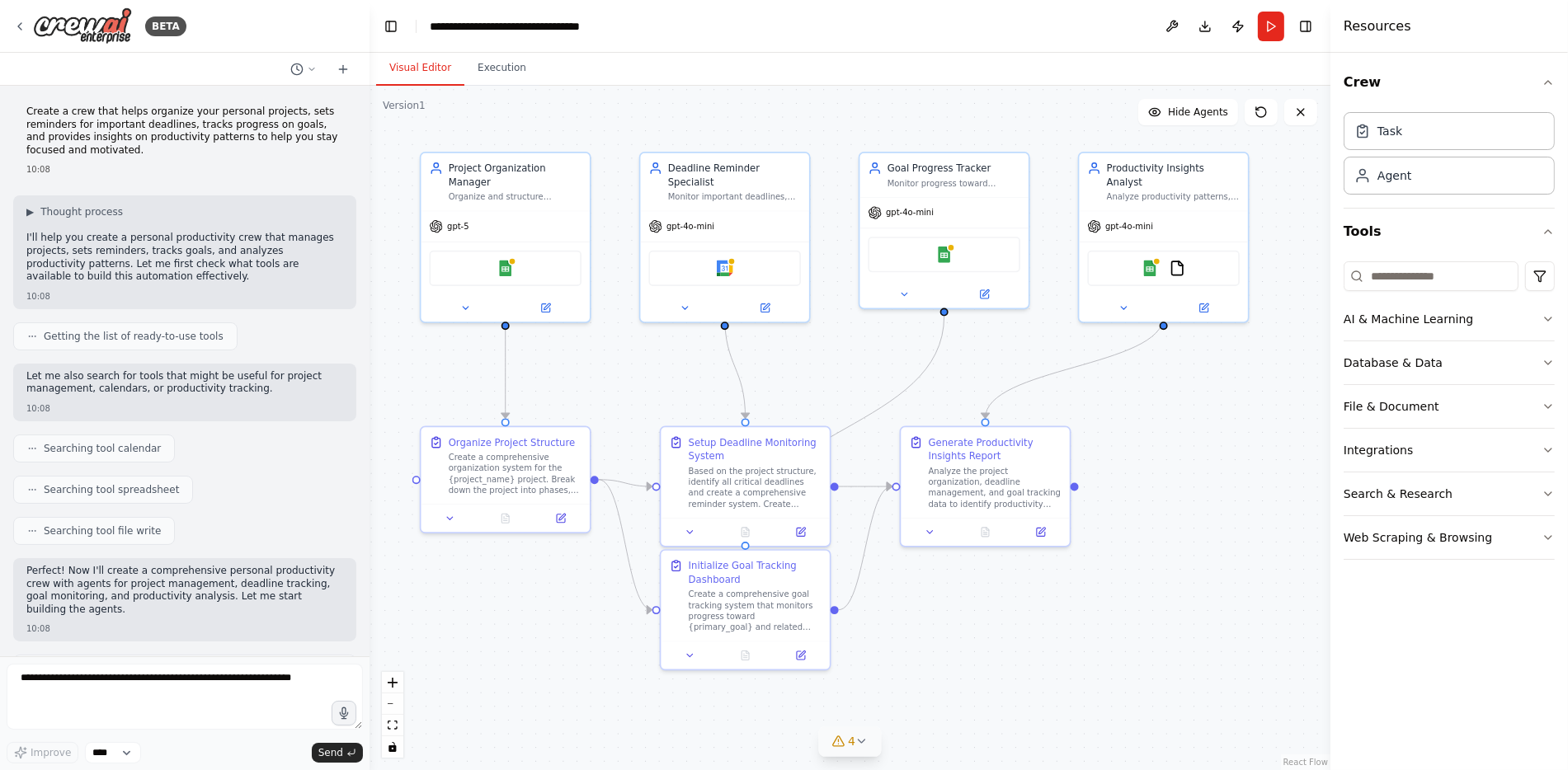
click at [491, 674] on div ".deletable-edge-delete-btn { width: 20px; height: 20px; border: 0px solid #ffff…" at bounding box center [850, 427] width 961 height 684
drag, startPoint x: 493, startPoint y: 606, endPoint x: 473, endPoint y: 600, distance: 20.9
click at [473, 600] on div ".deletable-edge-delete-btn { width: 20px; height: 20px; border: 0px solid #ffff…" at bounding box center [850, 427] width 961 height 684
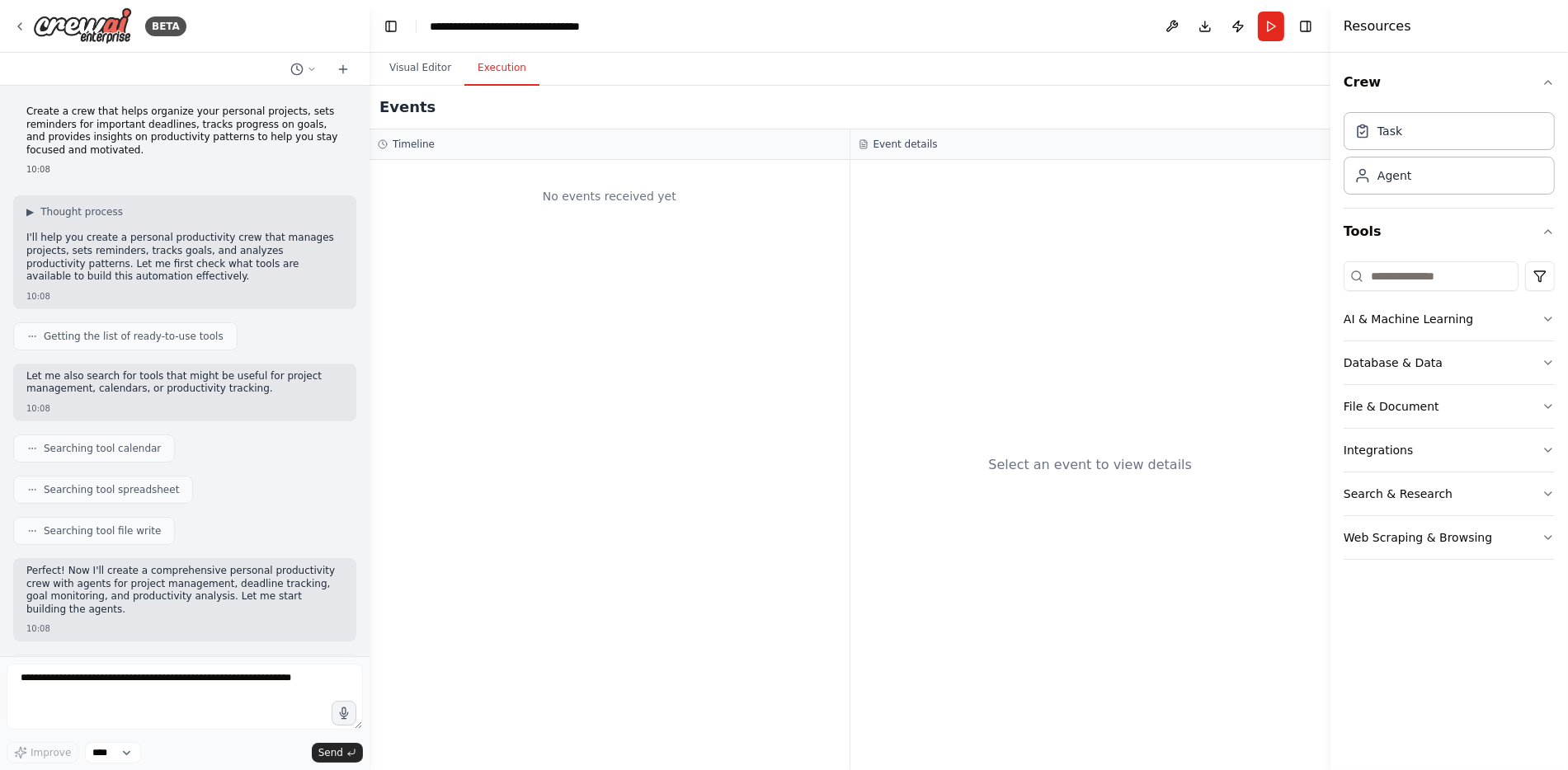
click at [500, 79] on button "Execution" at bounding box center [502, 68] width 75 height 34
click at [414, 68] on button "Visual Editor" at bounding box center [420, 68] width 88 height 34
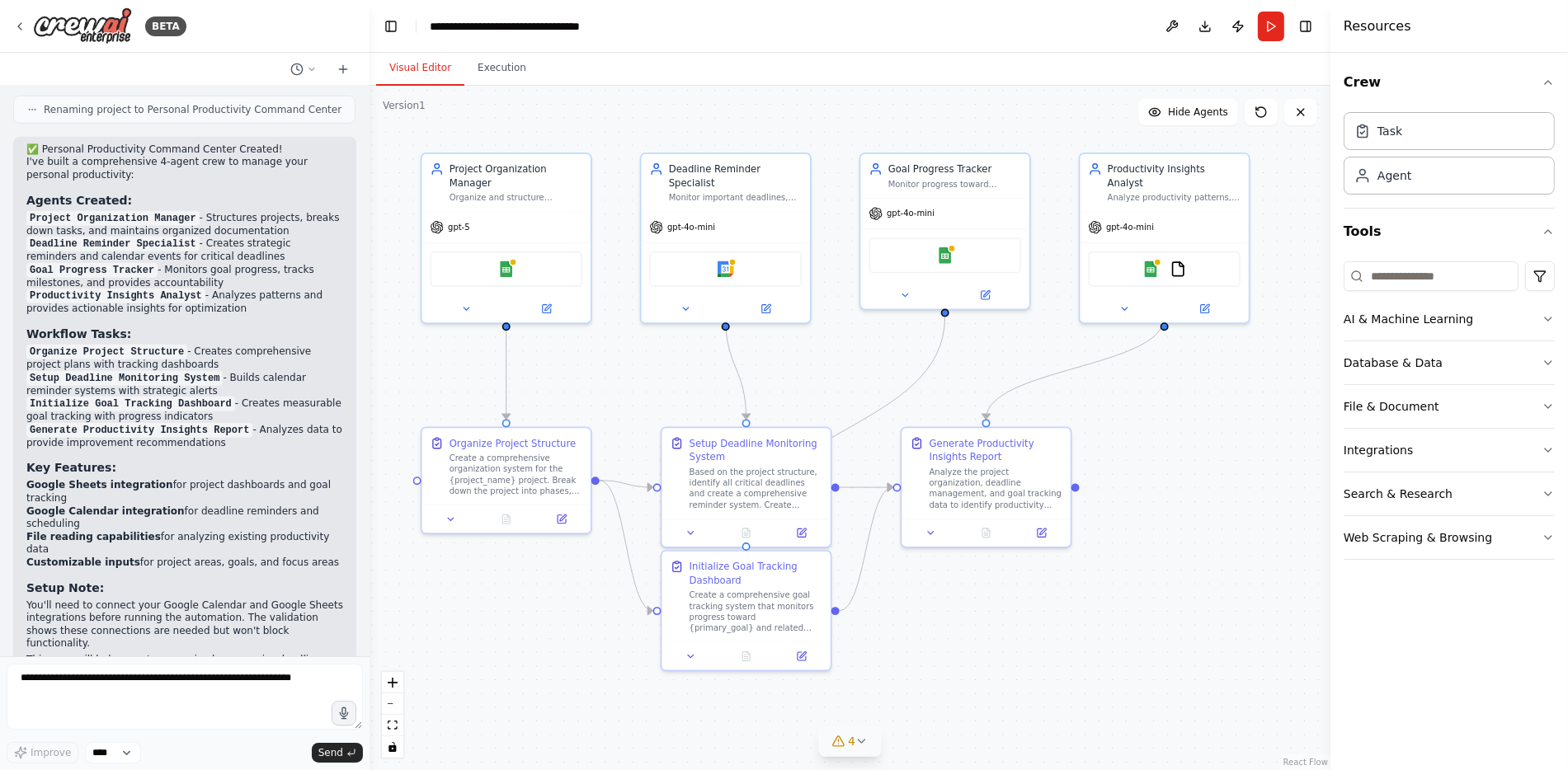
scroll to position [1204, 0]
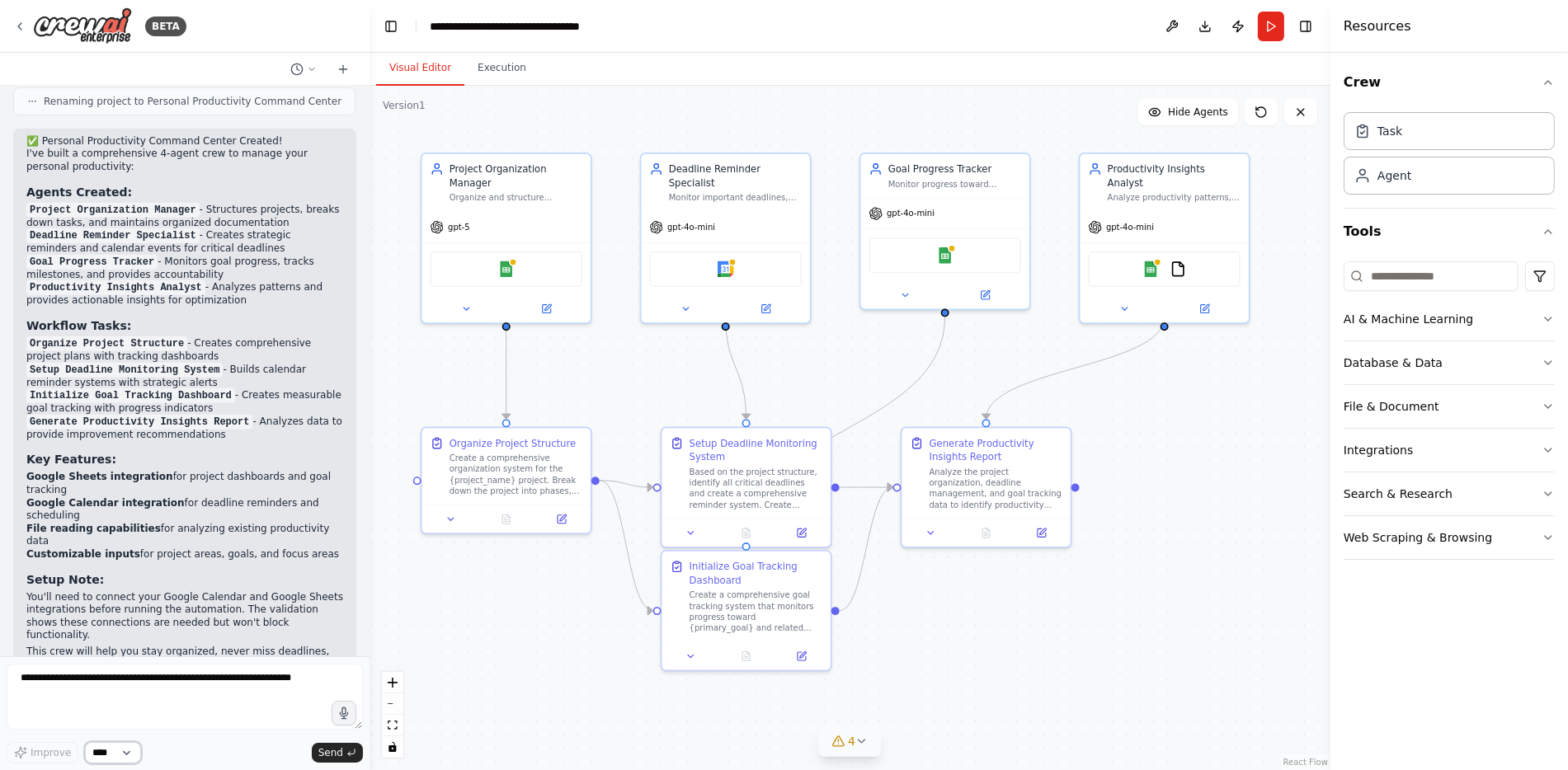
click at [131, 756] on select "****" at bounding box center [112, 752] width 56 height 21
click at [131, 754] on select "****" at bounding box center [112, 752] width 56 height 21
click at [19, 27] on icon at bounding box center [19, 26] width 13 height 13
